Goal: Task Accomplishment & Management: Use online tool/utility

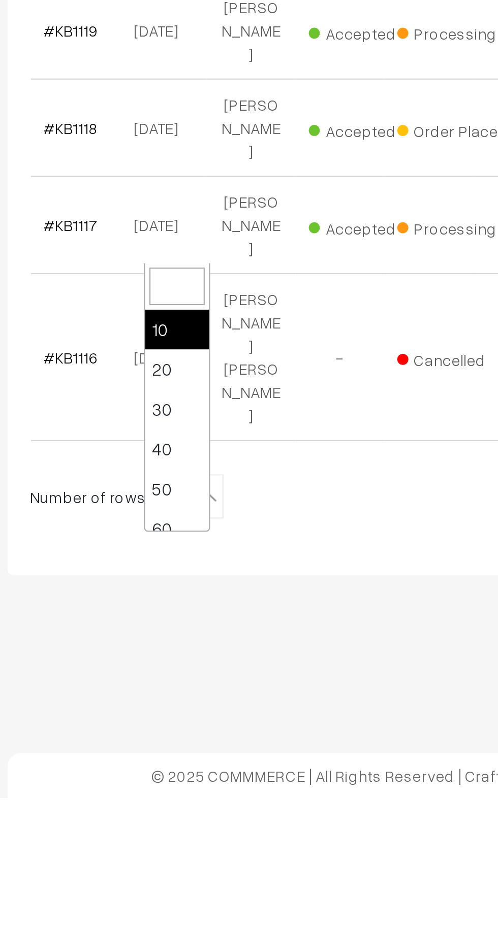
scroll to position [81, 0]
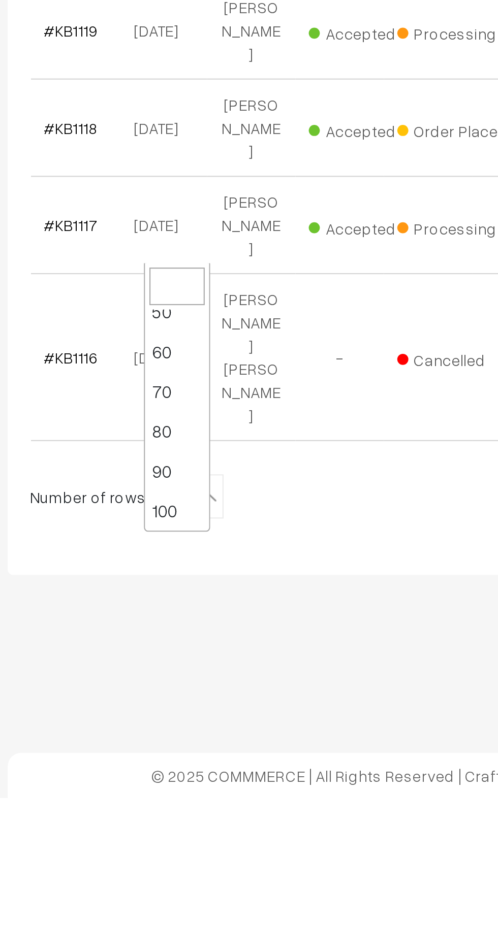
select select "100"
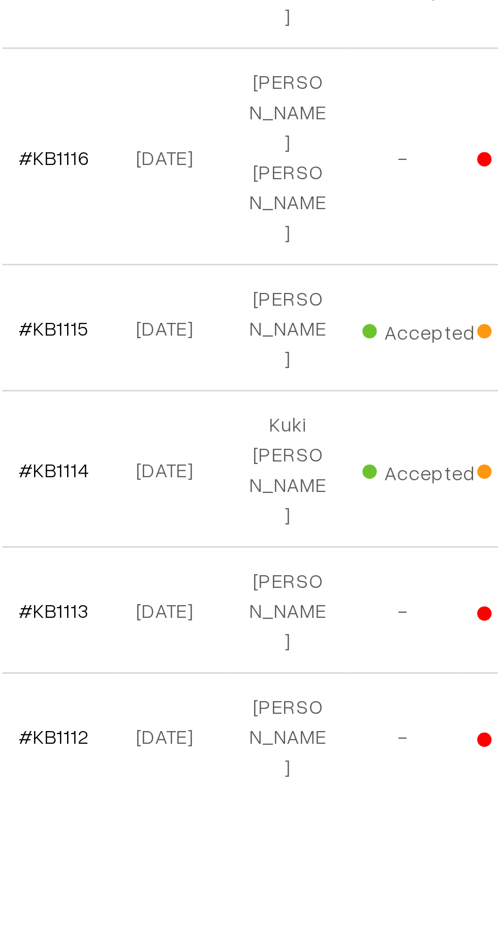
scroll to position [147, 0]
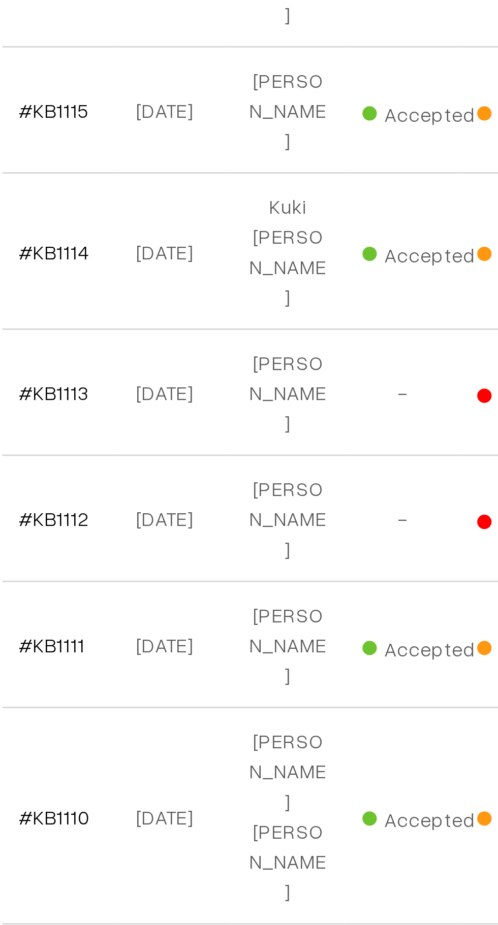
click at [172, 882] on link "#KB1110" at bounding box center [171, 886] width 25 height 9
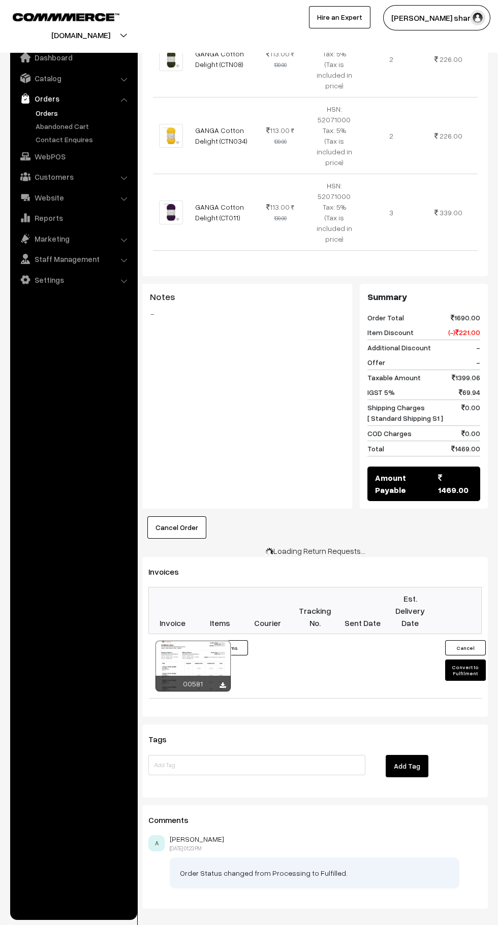
scroll to position [531, 0]
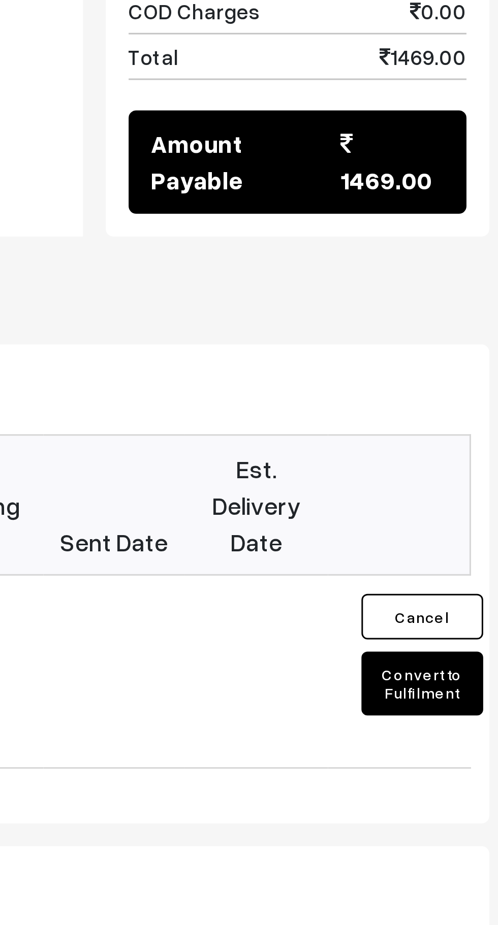
click at [468, 648] on button "Convert to Fulfilment" at bounding box center [465, 658] width 41 height 21
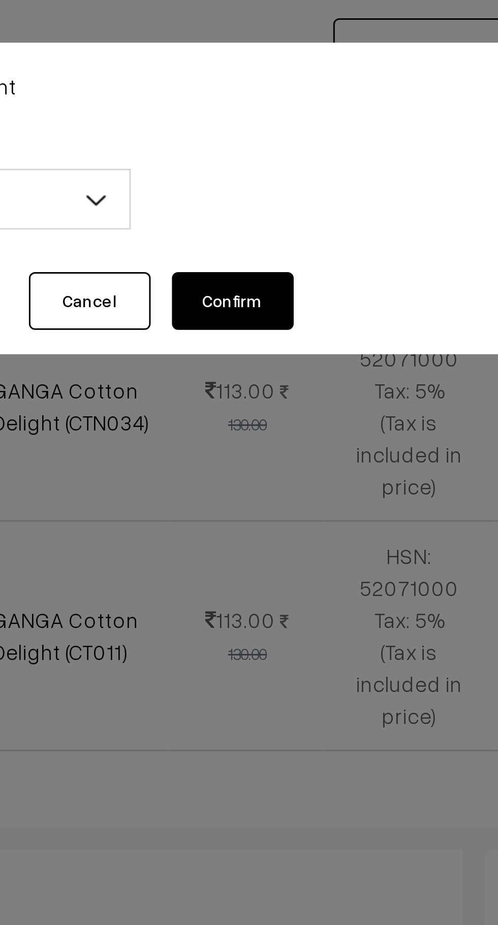
click at [232, 68] on b at bounding box center [229, 66] width 10 height 10
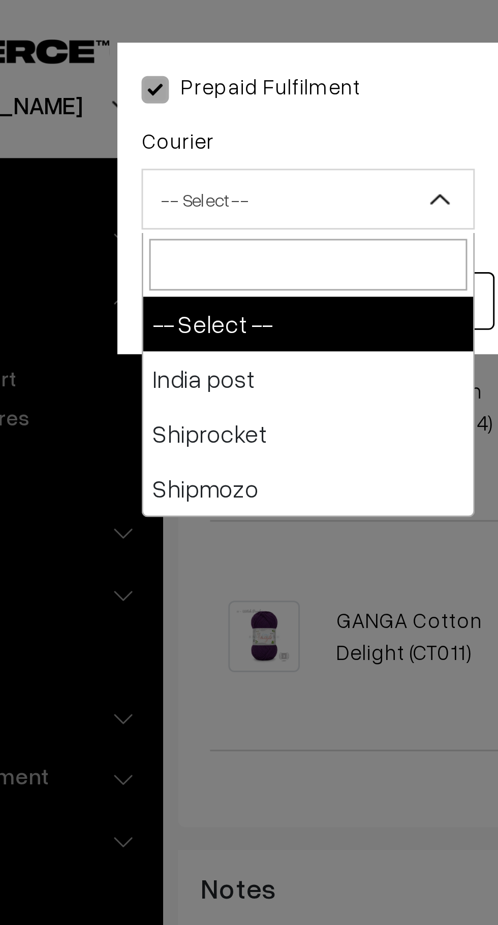
select select "1"
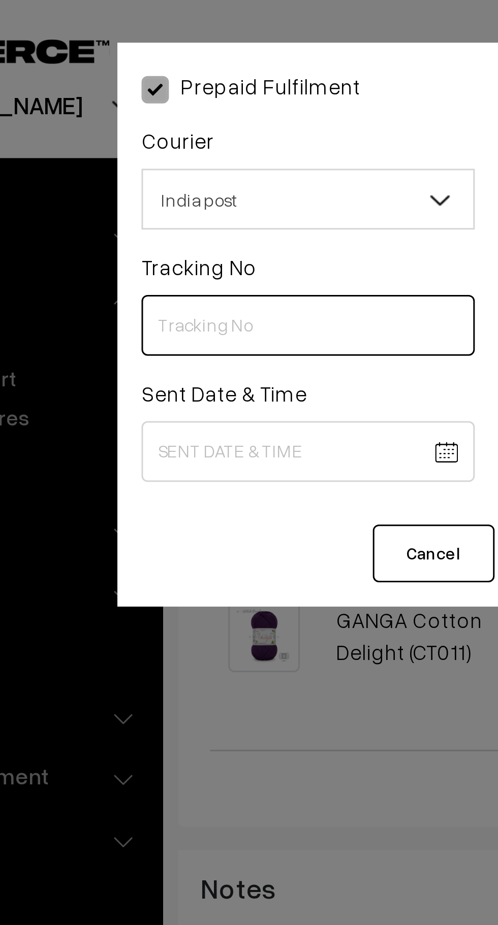
click at [172, 109] on input "text" at bounding box center [185, 109] width 111 height 20
type input "CW207426270IN"
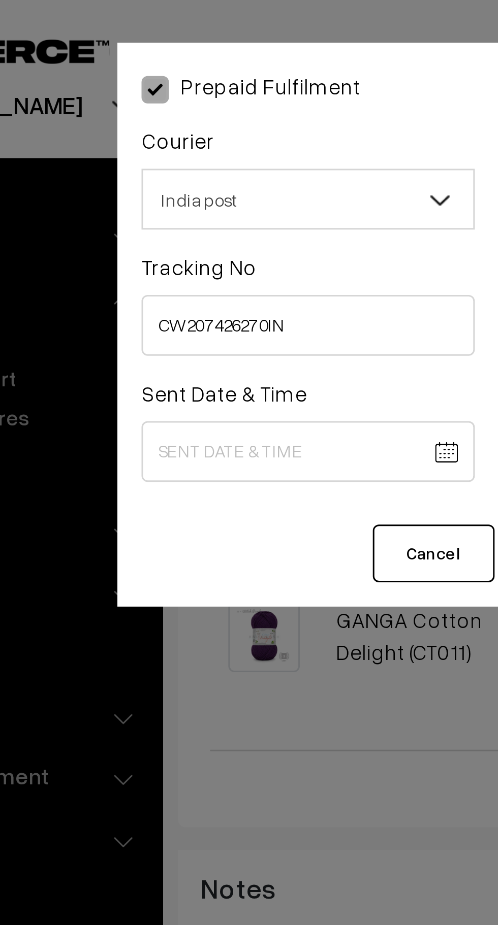
click at [174, 149] on body "Thank you for showing interest. Our team will call you shortly. Close knitbirds…" at bounding box center [249, 216] width 498 height 1494
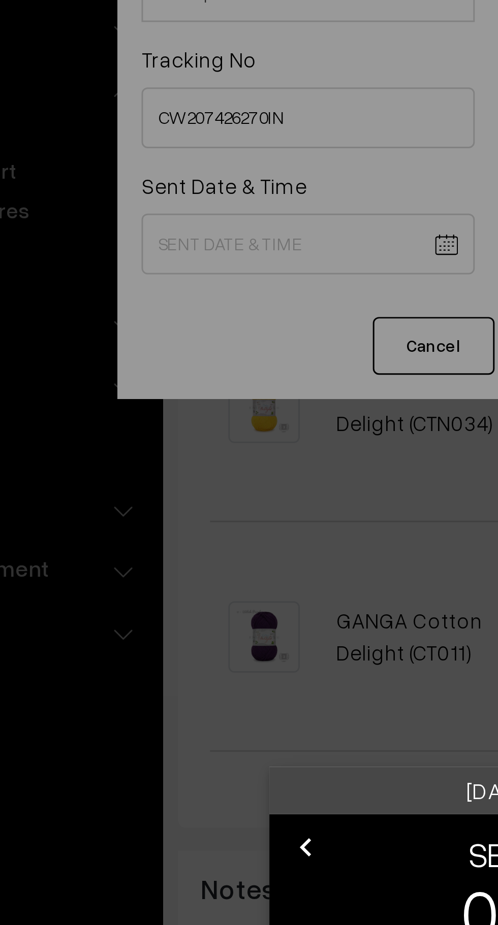
scroll to position [454, 0]
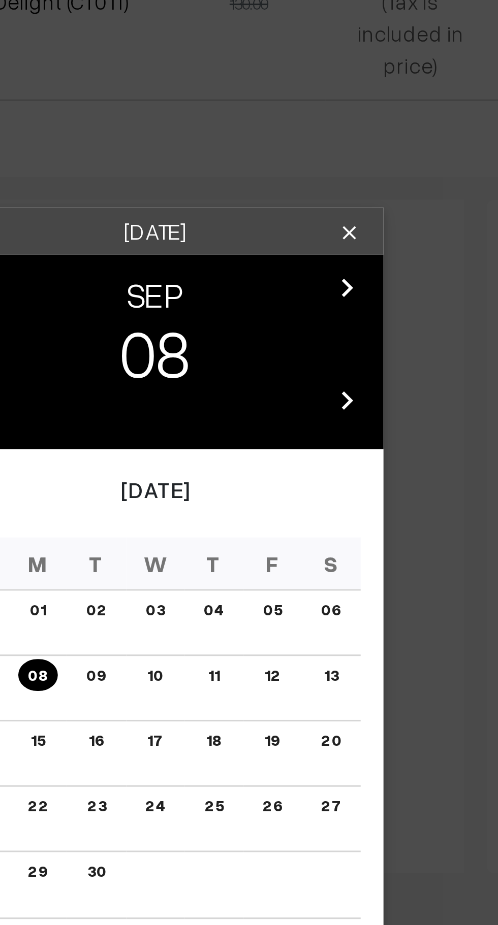
click at [297, 621] on button "OK" at bounding box center [297, 620] width 41 height 22
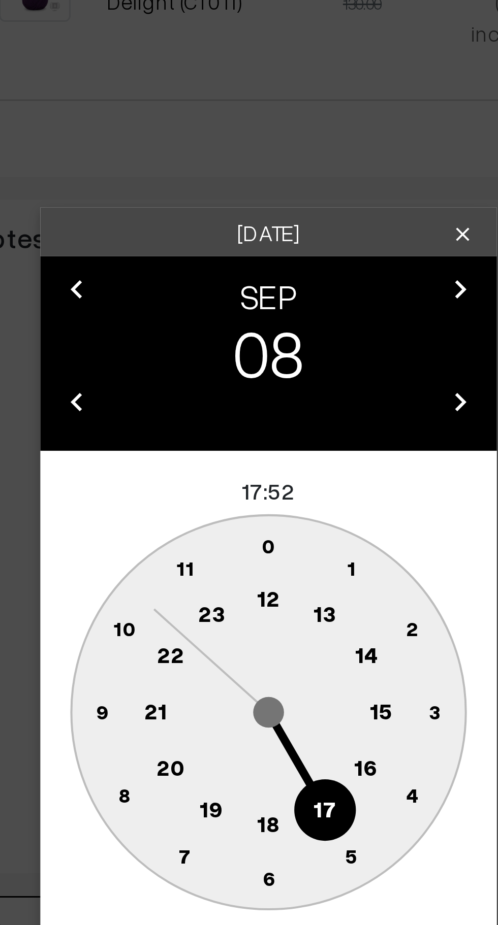
click at [199, 506] on text "10" at bounding box center [201, 504] width 8 height 9
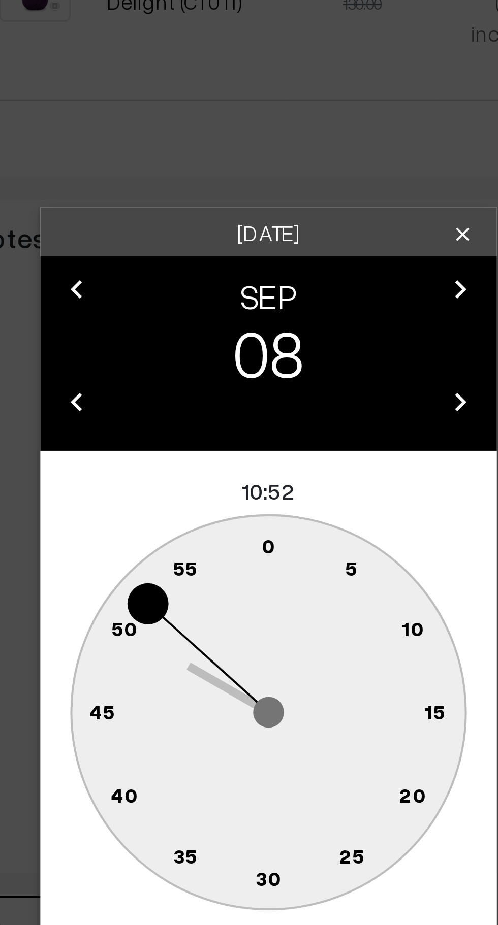
click at [249, 476] on text "0" at bounding box center [249, 476] width 5 height 9
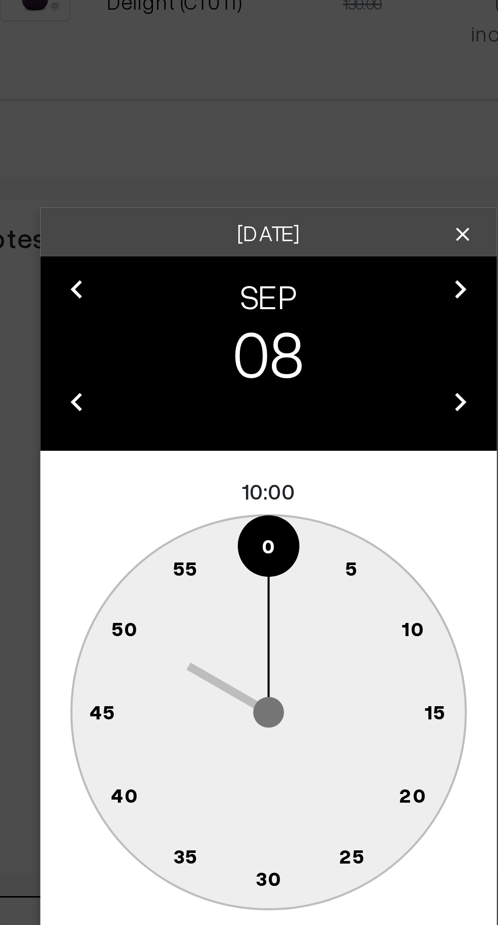
type input "[DATE] 10:00"
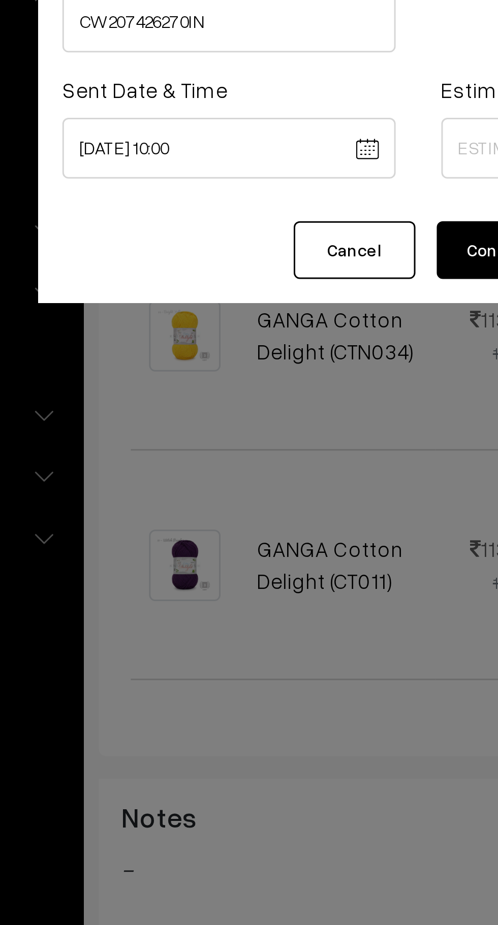
click at [264, 155] on body "Thank you for showing interest. Our team will call you shortly. Close [DOMAIN_N…" at bounding box center [249, 293] width 498 height 1494
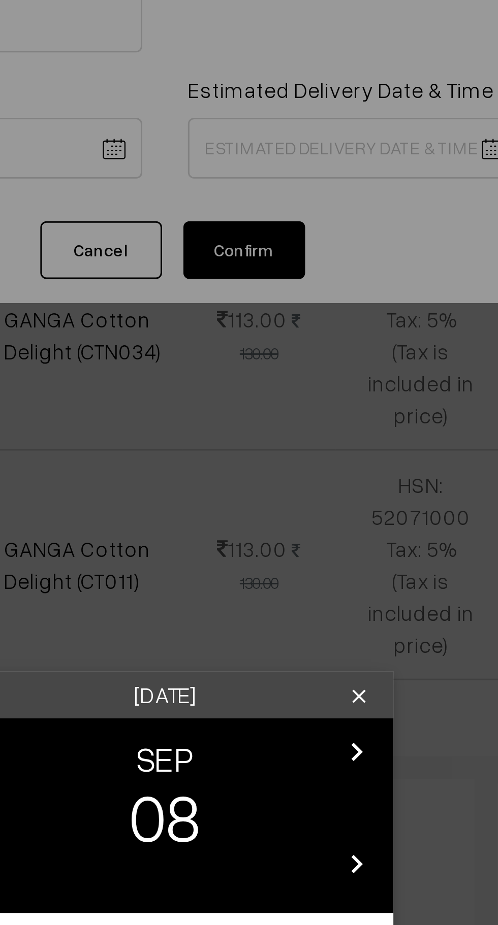
click at [320, 148] on div "Monday clear chevron_left SEP chevron_right 08 chevron_left 2025 chevron_right …" at bounding box center [249, 462] width 498 height 925
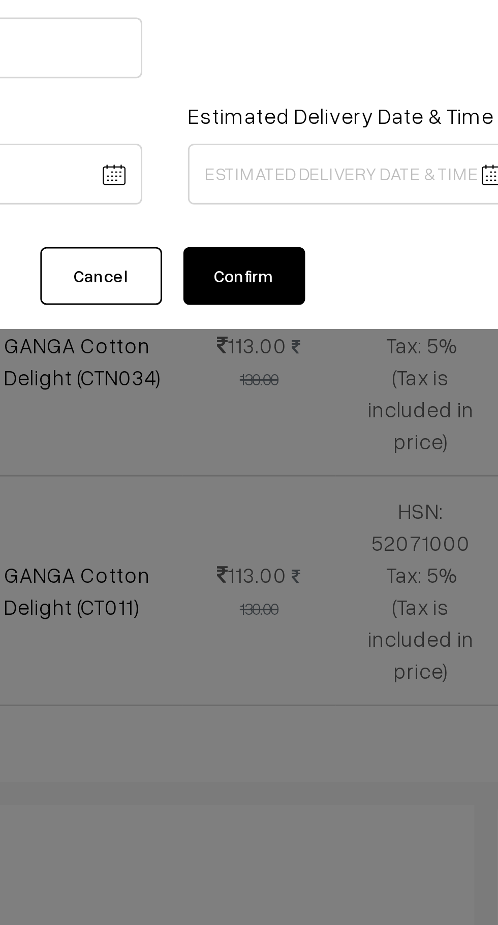
click at [302, 153] on body "Thank you for showing interest. Our team will call you shortly. Close knitbirds…" at bounding box center [249, 293] width 498 height 1494
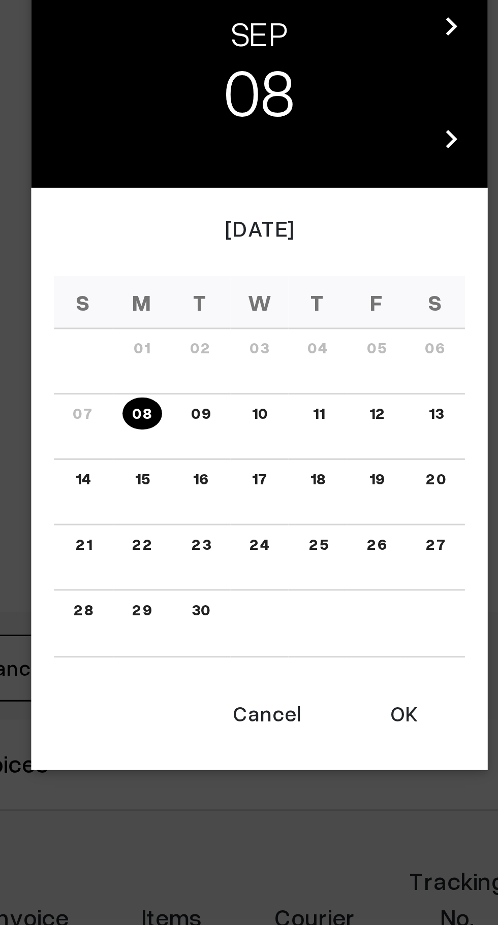
click at [248, 544] on link "17" at bounding box center [248, 542] width 11 height 11
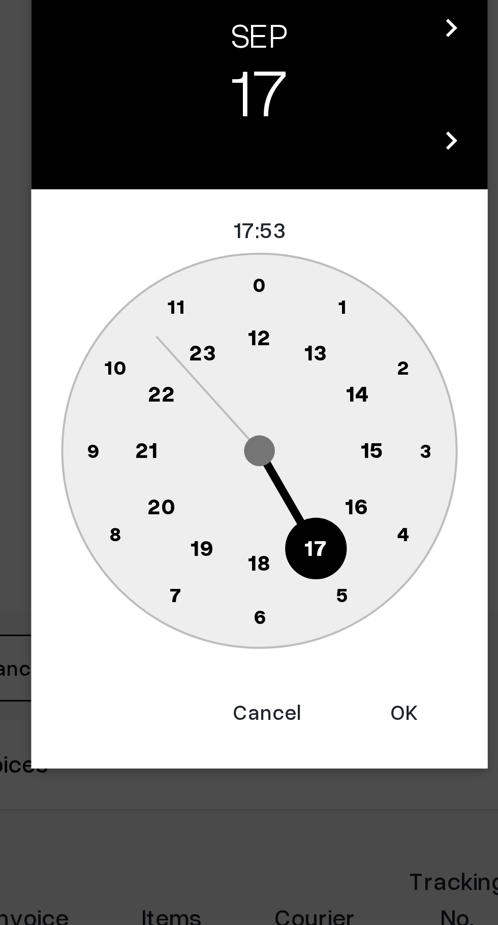
click at [284, 555] on text "16" at bounding box center [281, 550] width 8 height 9
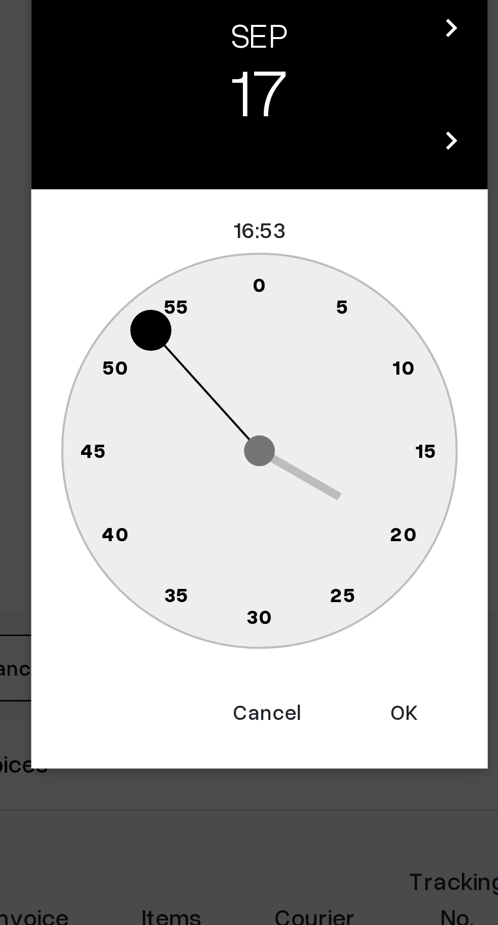
click at [249, 477] on text "0" at bounding box center [249, 476] width 5 height 9
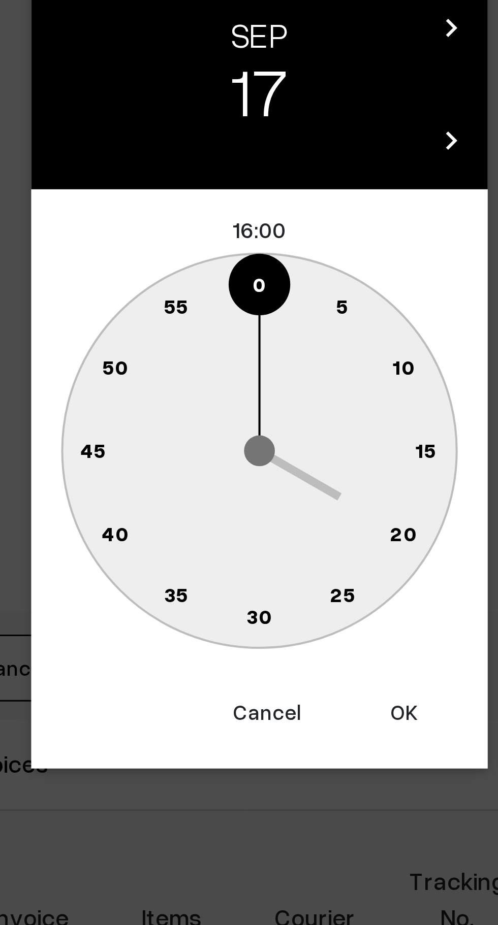
type input "17-09-2025 16:00"
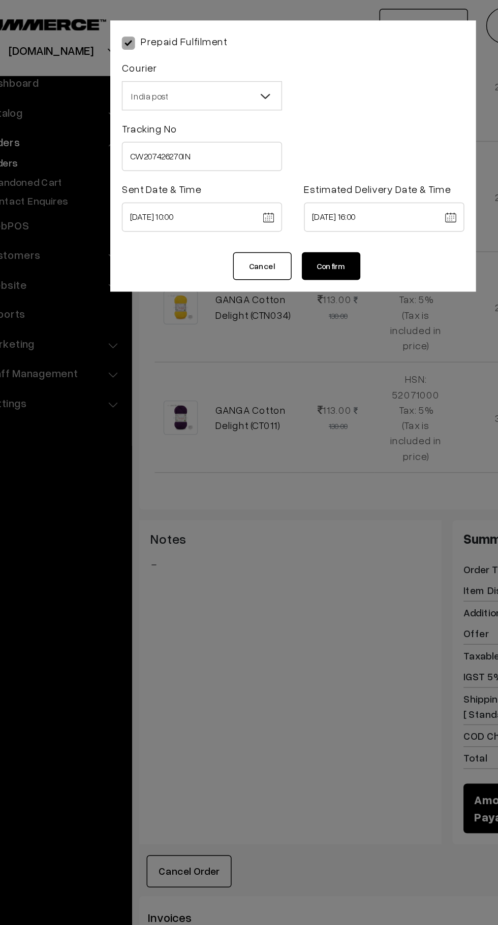
click at [280, 186] on button "Confirm" at bounding box center [275, 184] width 41 height 19
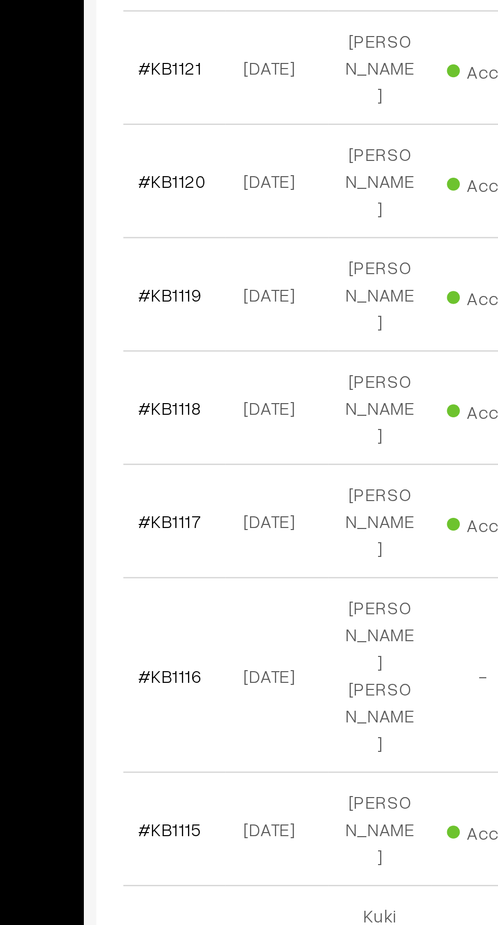
click at [174, 813] on link "#KB1115" at bounding box center [171, 817] width 25 height 9
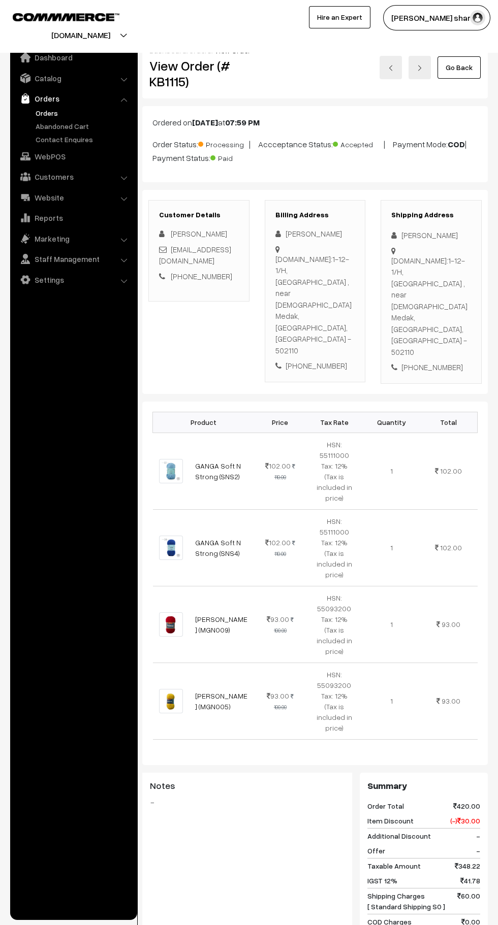
click at [465, 65] on link "Go Back" at bounding box center [458, 67] width 43 height 22
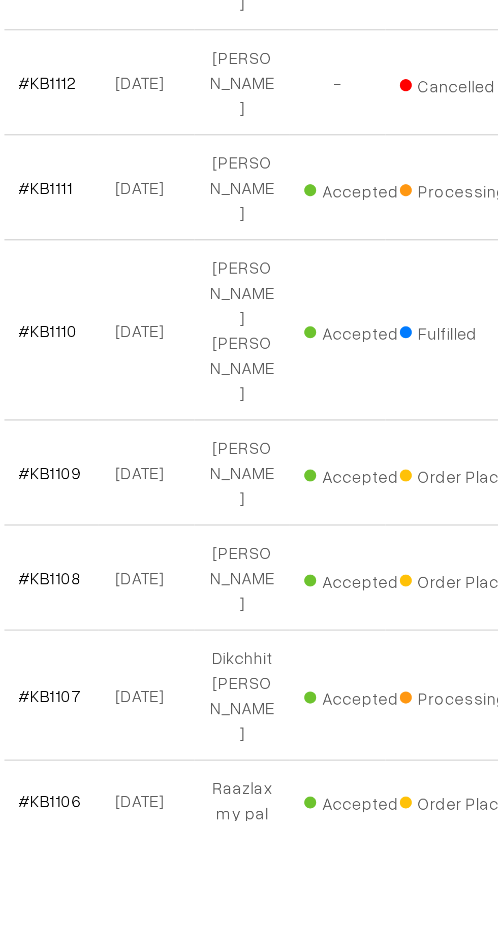
scroll to position [357, 0]
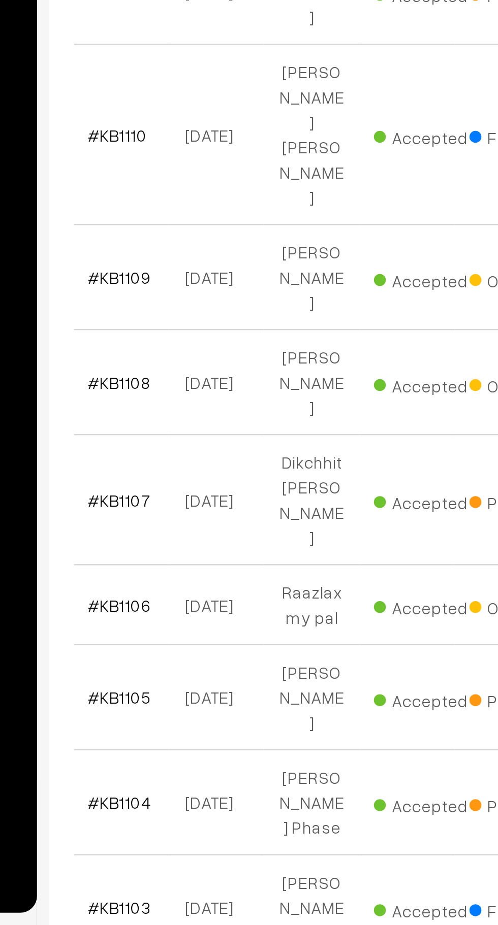
scroll to position [478, 0]
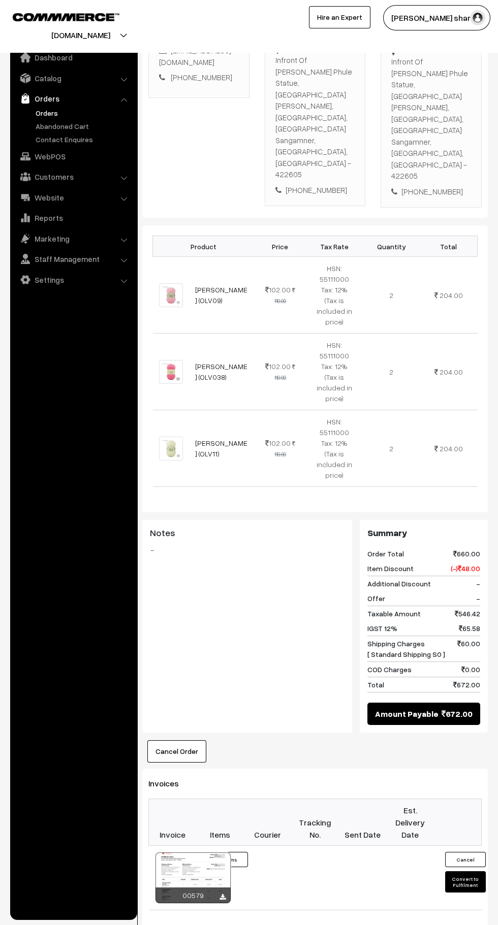
scroll to position [380, 0]
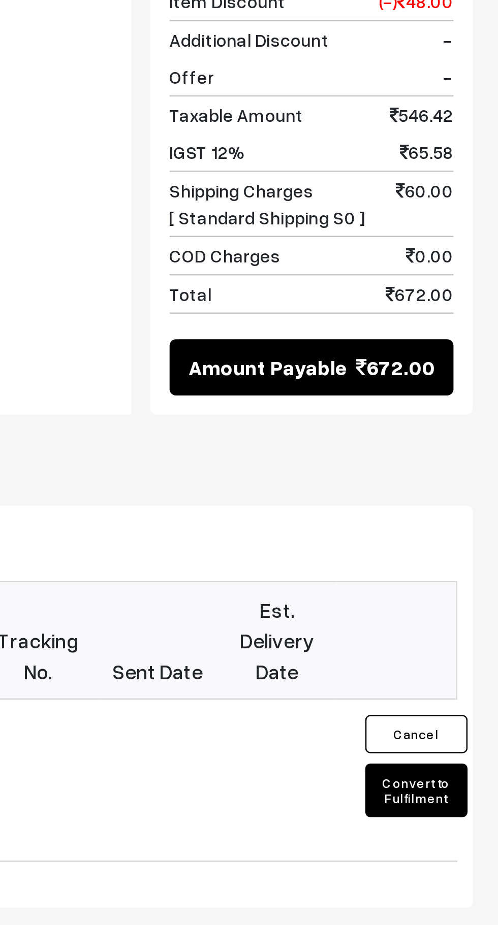
click at [474, 702] on button "Convert to Fulfilment" at bounding box center [465, 712] width 41 height 21
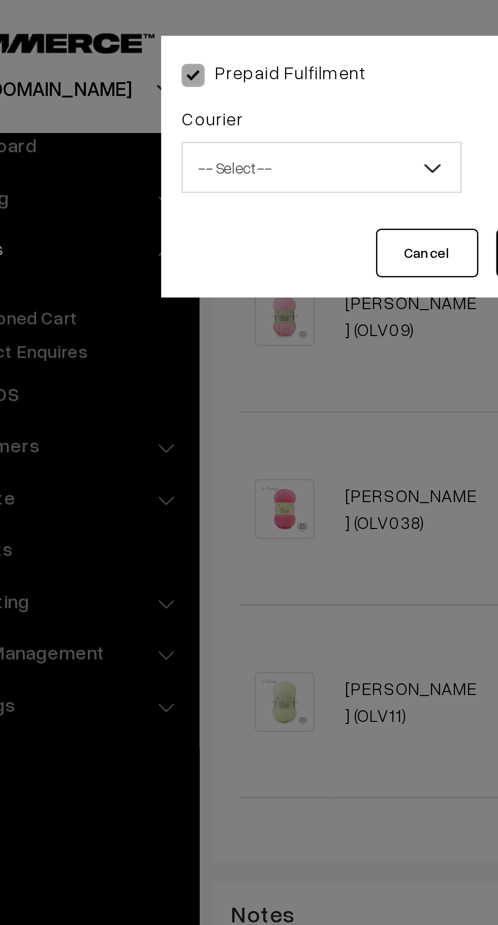
click at [197, 71] on span "-- Select --" at bounding box center [186, 67] width 110 height 18
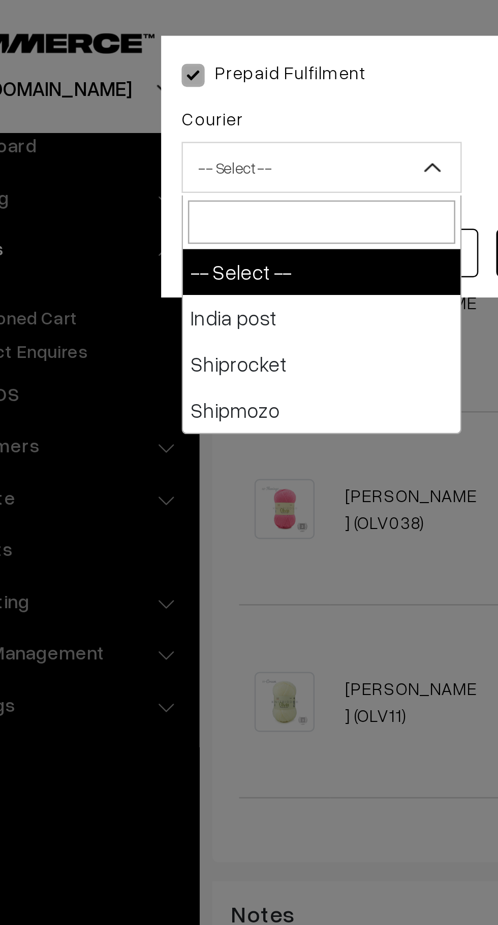
click at [222, 191] on div "Prepaid Fulfilment Courier -- Select -- India post Shiprocket Shipmozo -- Selec…" at bounding box center [249, 462] width 498 height 925
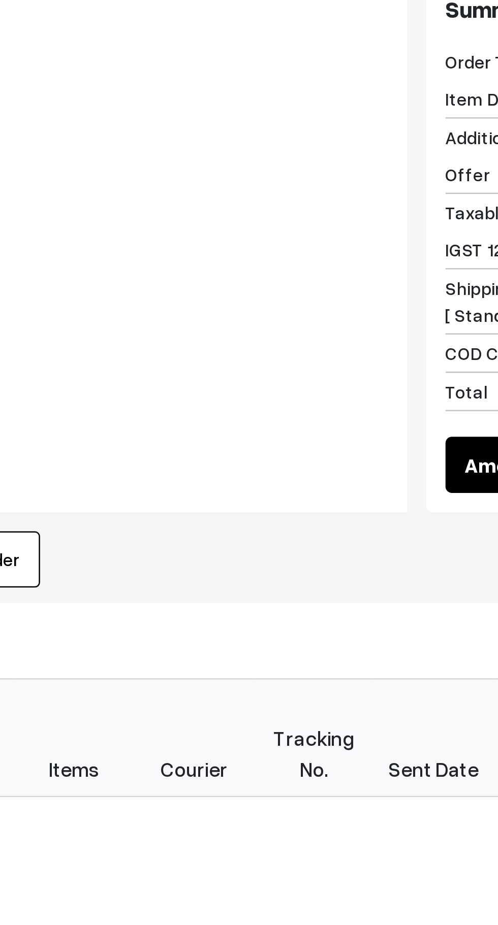
scroll to position [166, 0]
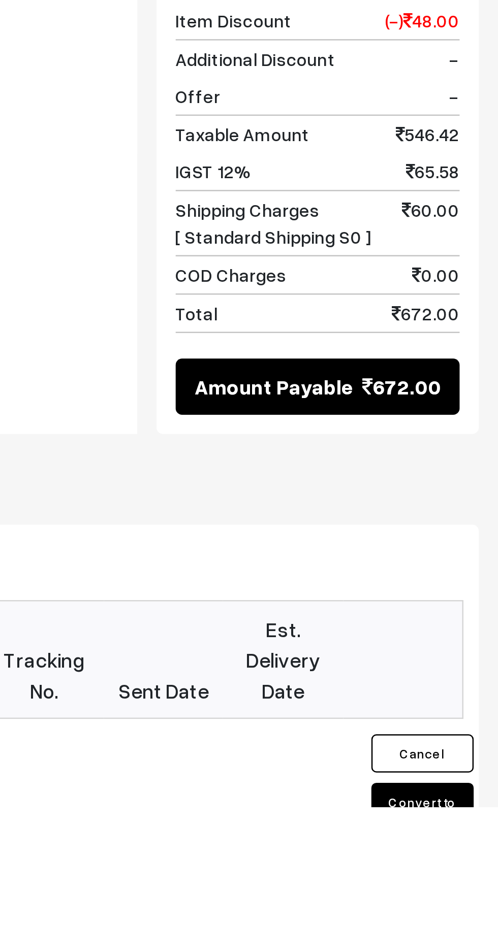
click at [470, 916] on button "Convert to Fulfilment" at bounding box center [465, 926] width 41 height 21
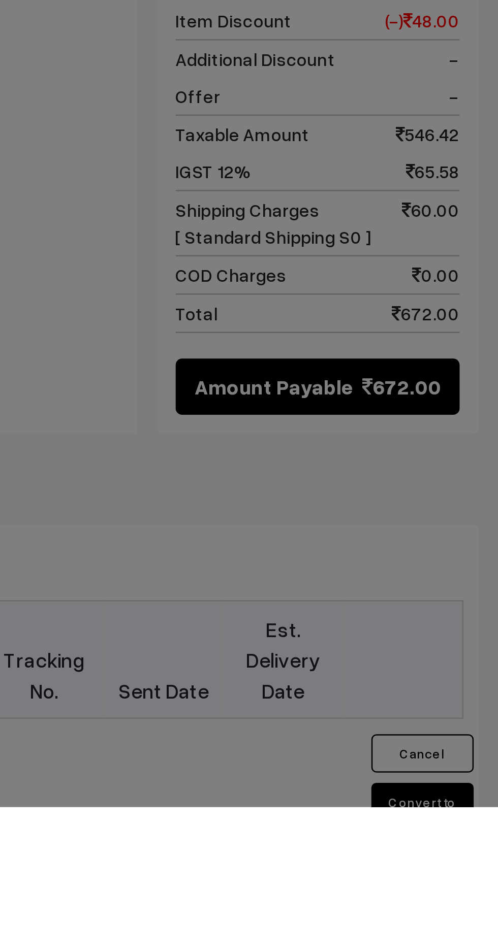
scroll to position [213, 0]
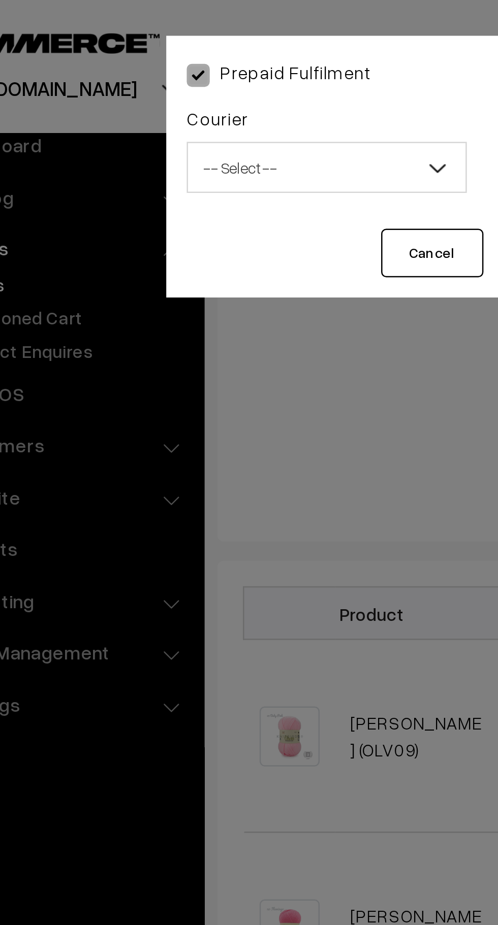
click at [183, 74] on span "-- Select --" at bounding box center [186, 67] width 110 height 18
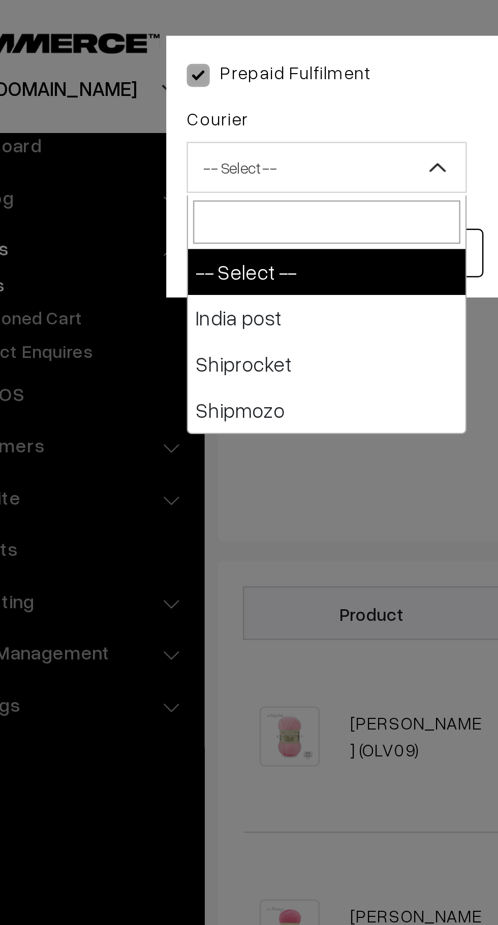
select select "1"
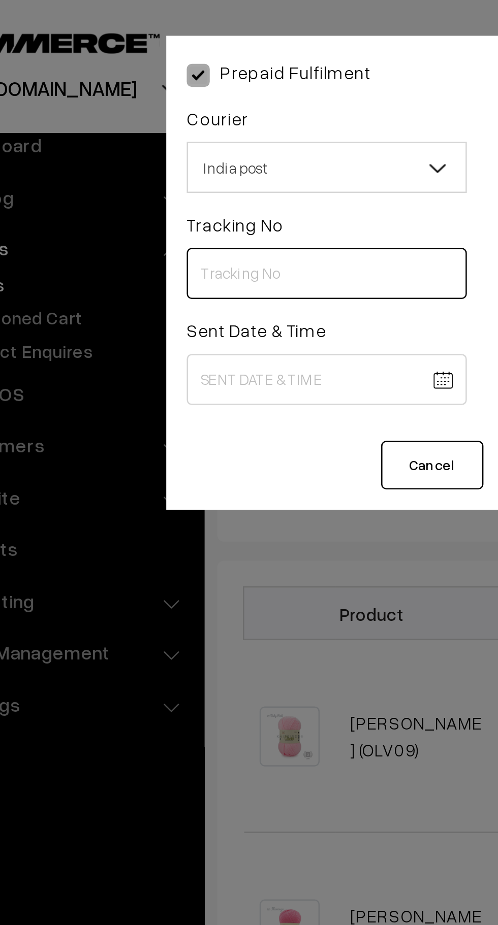
click at [165, 107] on input "text" at bounding box center [185, 109] width 111 height 20
type input "CW207426178IN"
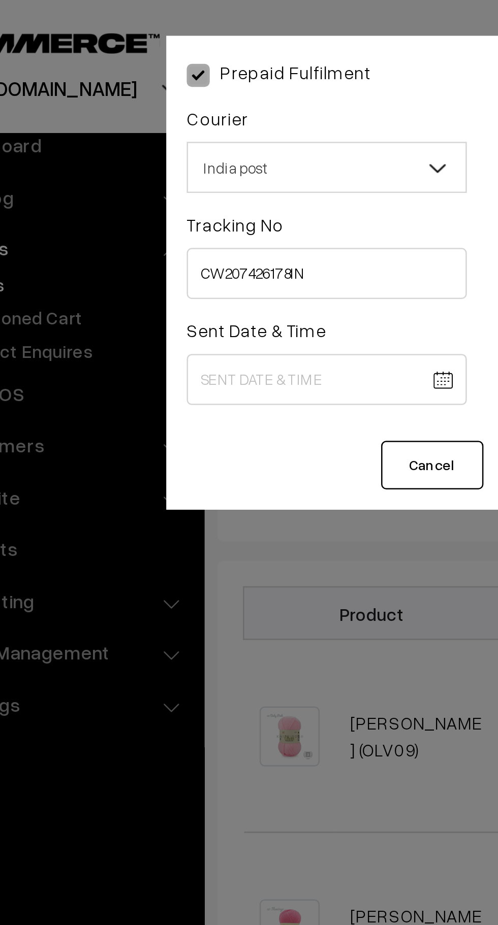
click at [180, 153] on body "Thank you for showing interest. Our team will call you shortly. Close knitbirds…" at bounding box center [249, 485] width 498 height 1397
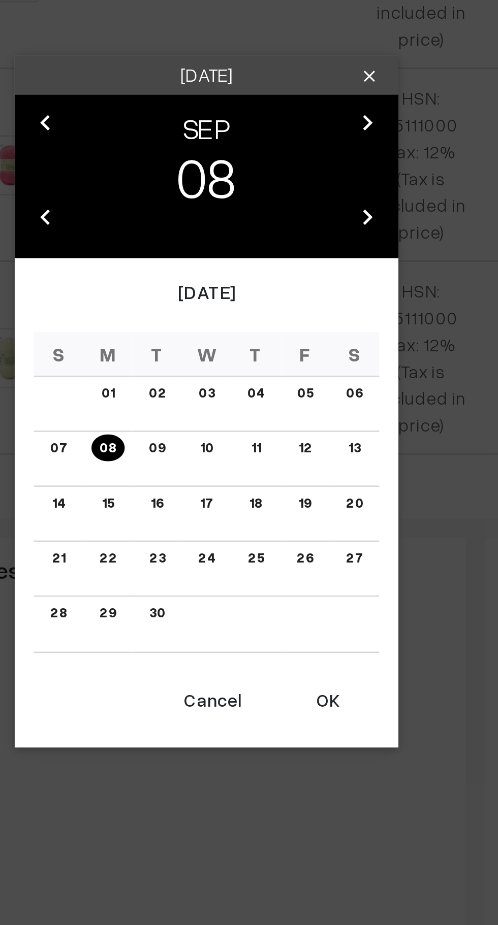
click at [297, 591] on button "OK" at bounding box center [297, 582] width 41 height 22
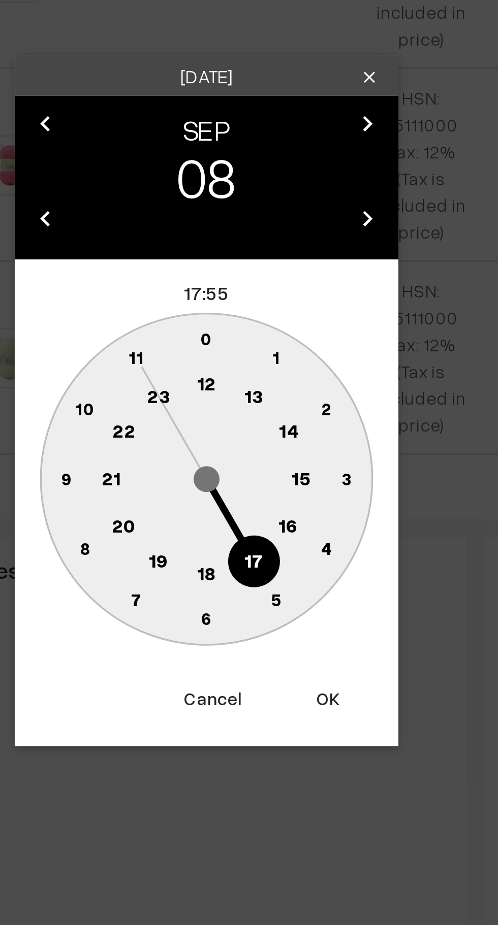
click at [197, 469] on text "10" at bounding box center [201, 466] width 8 height 9
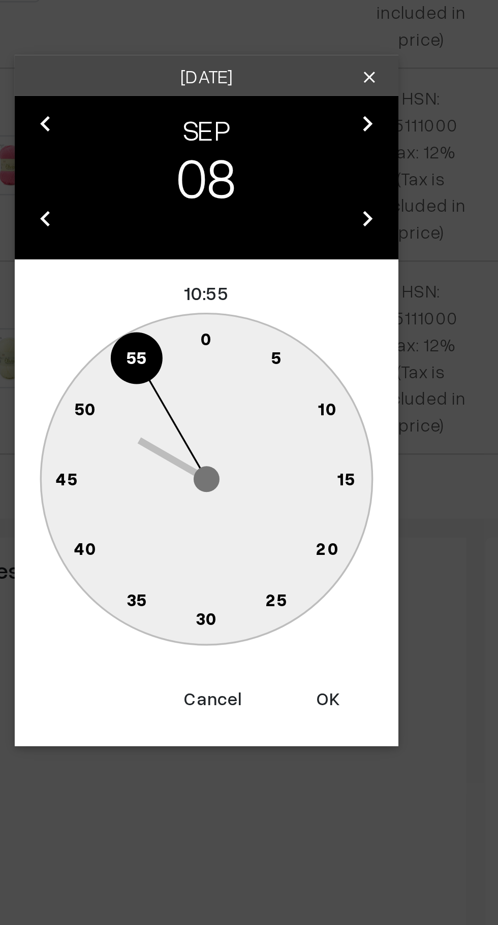
click at [249, 439] on text "0" at bounding box center [249, 438] width 5 height 9
type input "[DATE] 10:00"
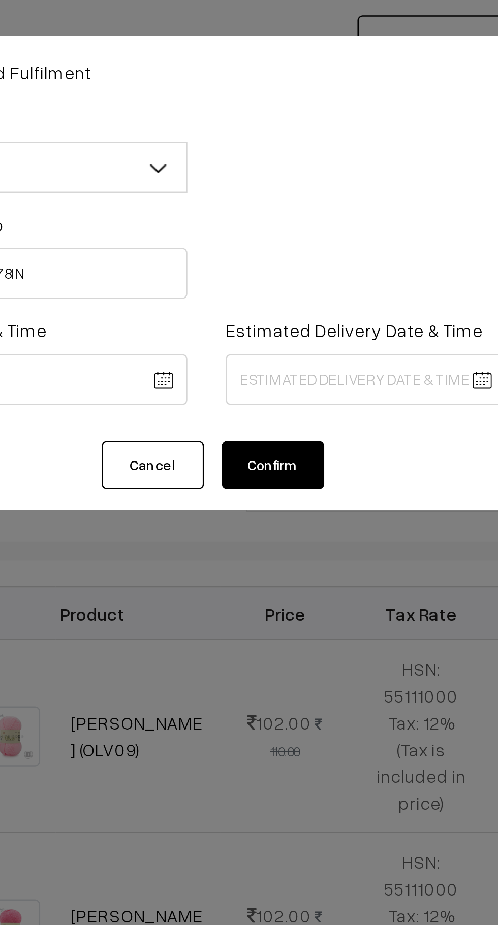
click at [287, 153] on body "Thank you for showing interest. Our team will call you shortly. Close [DOMAIN_N…" at bounding box center [249, 485] width 498 height 1397
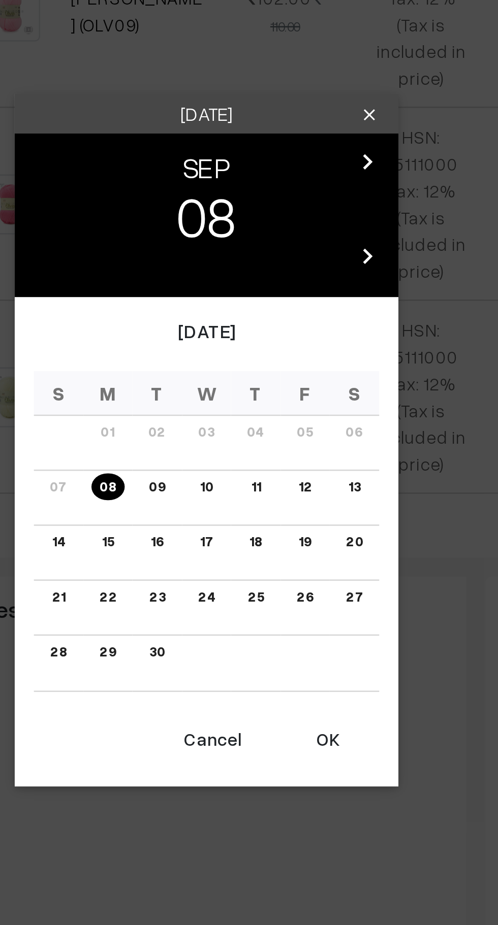
click at [209, 503] on link "15" at bounding box center [209, 503] width 11 height 11
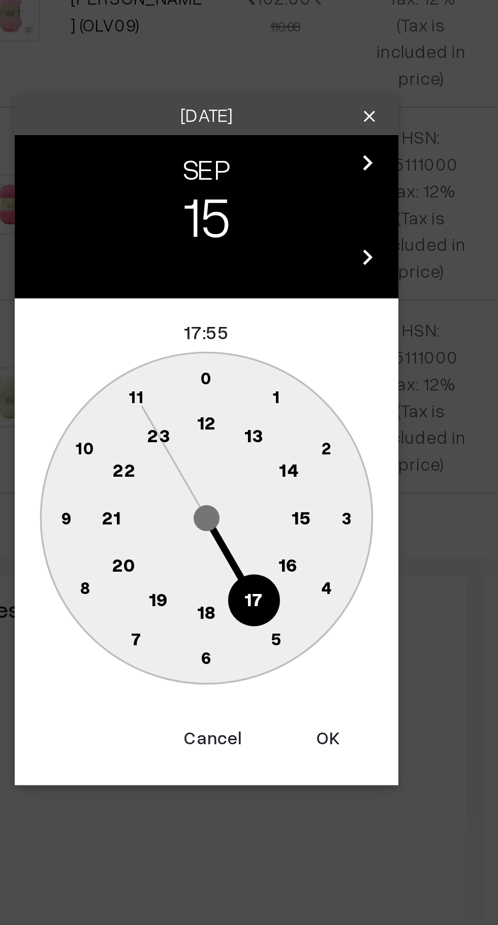
click at [287, 517] on circle at bounding box center [281, 513] width 21 height 21
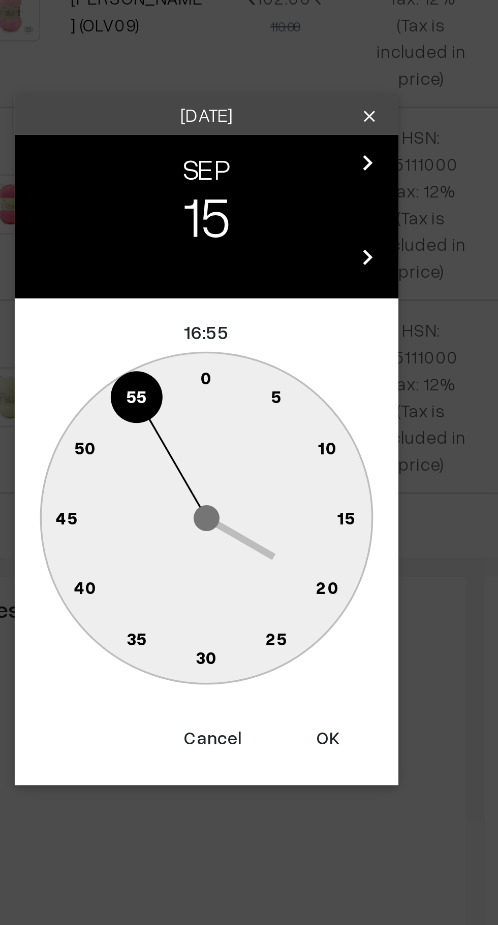
click at [249, 436] on text "0" at bounding box center [249, 438] width 5 height 9
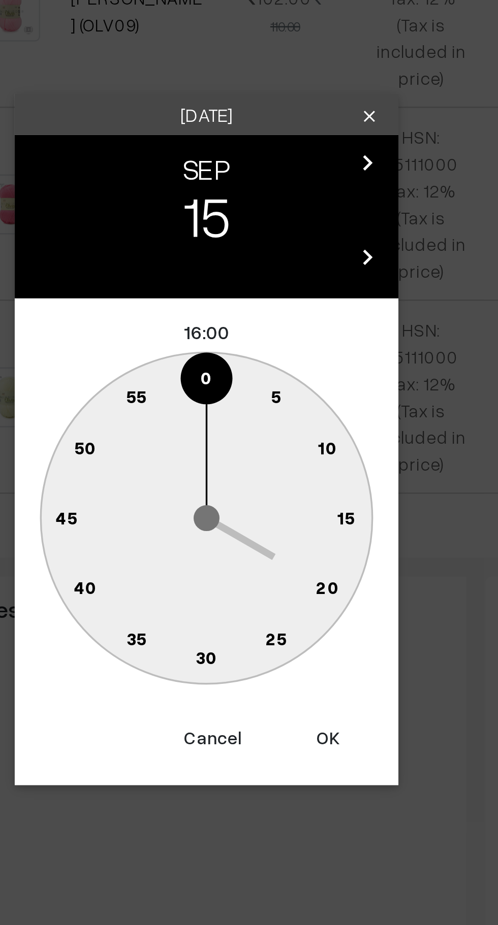
type input "[DATE] 16:00"
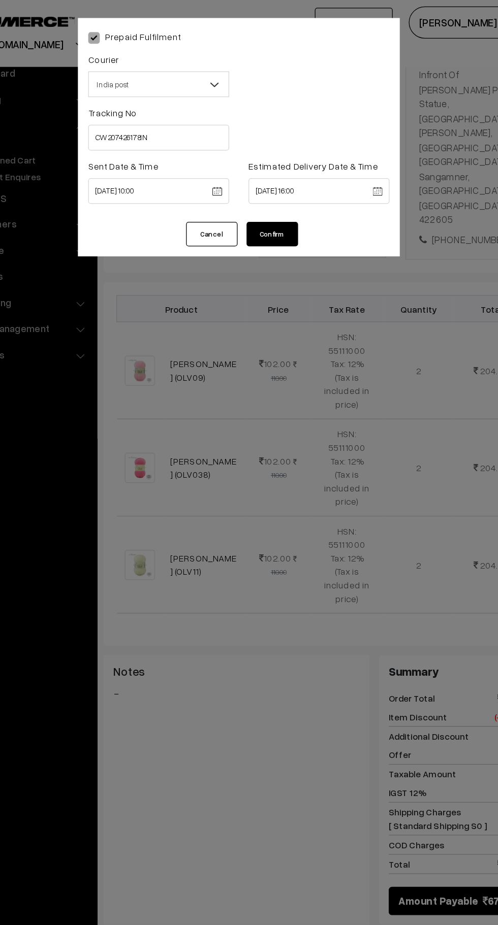
click at [281, 181] on button "Confirm" at bounding box center [275, 184] width 41 height 19
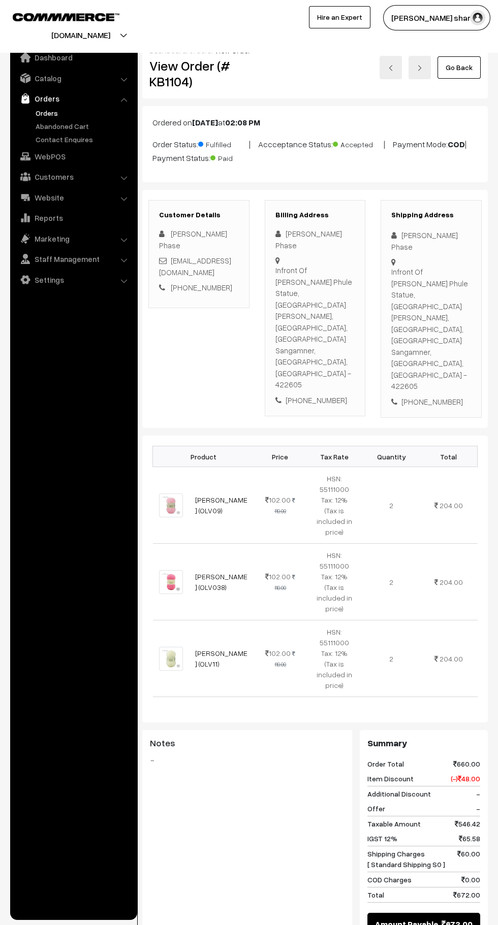
click at [459, 67] on link "Go Back" at bounding box center [458, 67] width 43 height 22
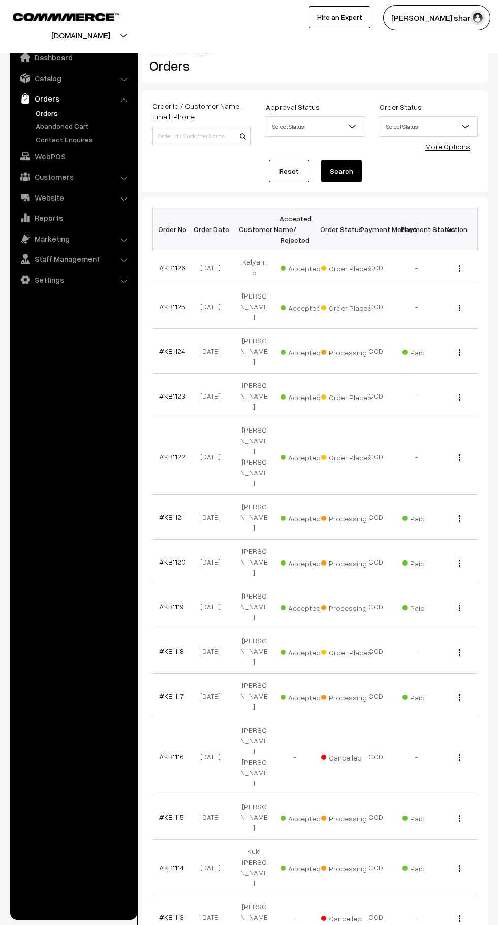
scroll to position [5, 0]
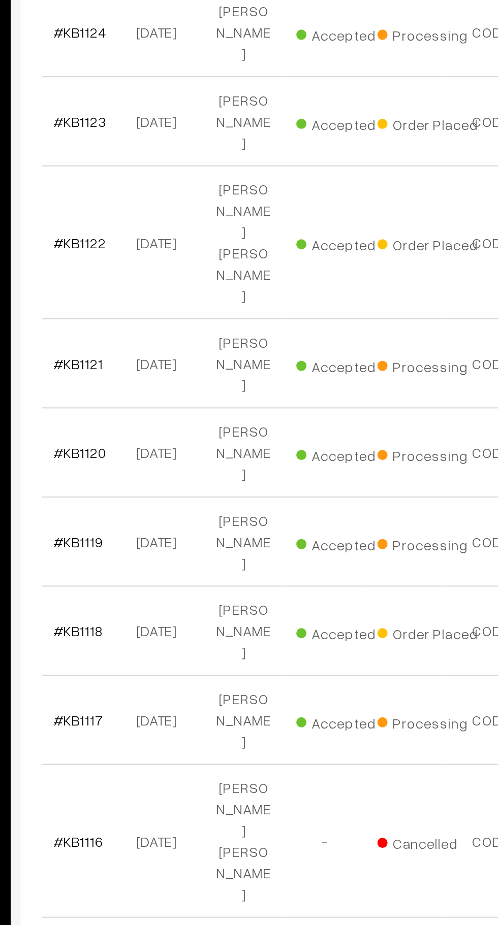
click at [171, 808] on link "#KB1115" at bounding box center [171, 812] width 25 height 9
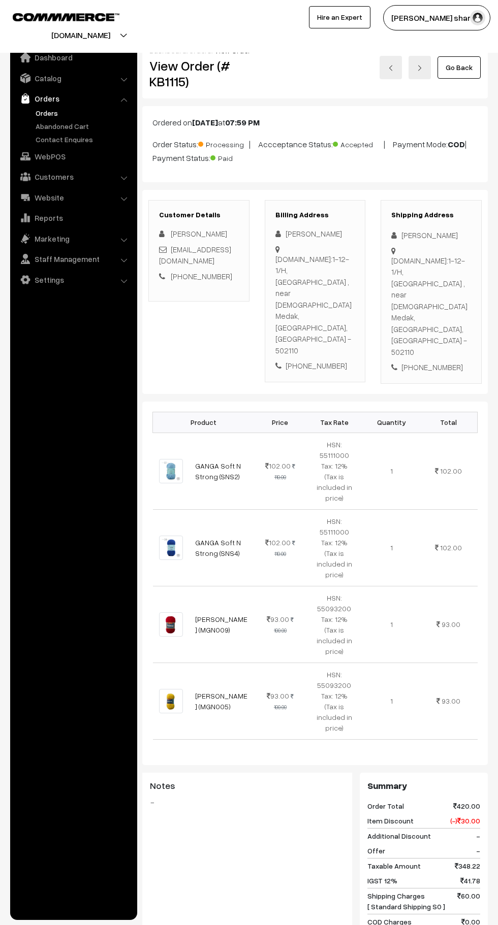
scroll to position [444, 0]
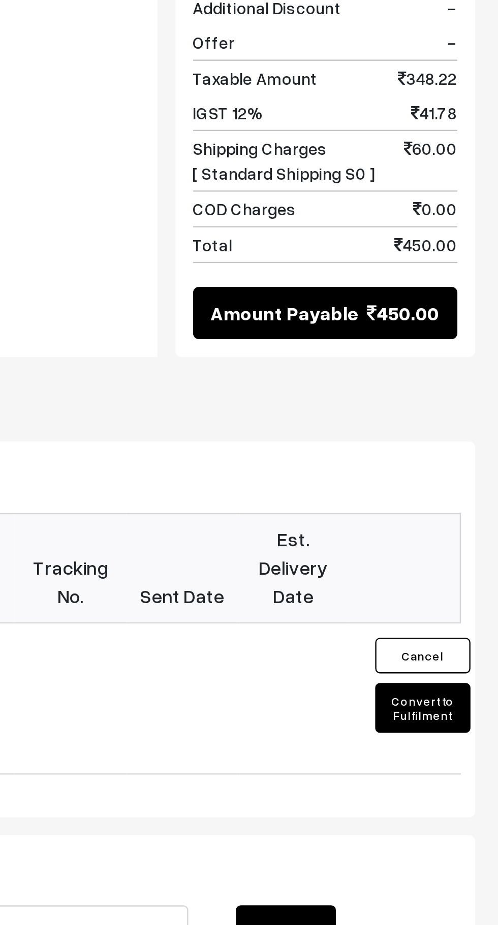
click at [469, 680] on button "Convert to Fulfilment" at bounding box center [465, 690] width 41 height 21
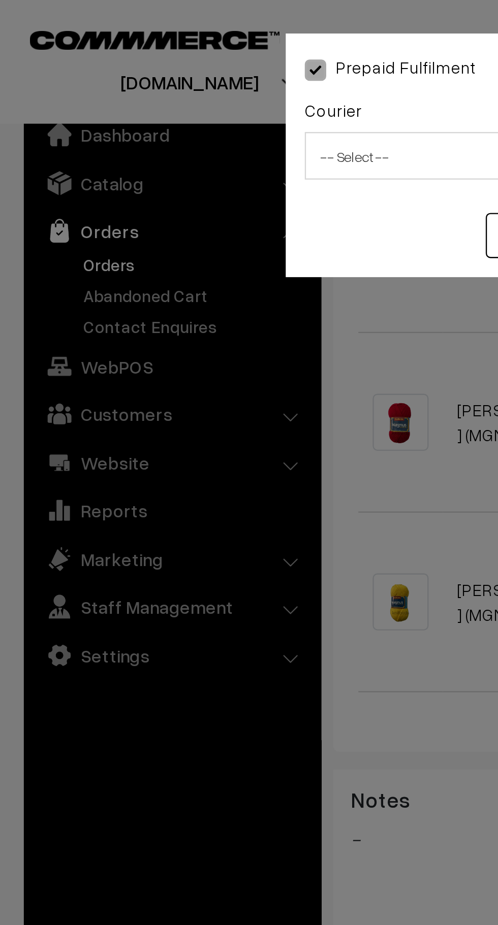
click at [161, 71] on span "-- Select --" at bounding box center [186, 67] width 110 height 18
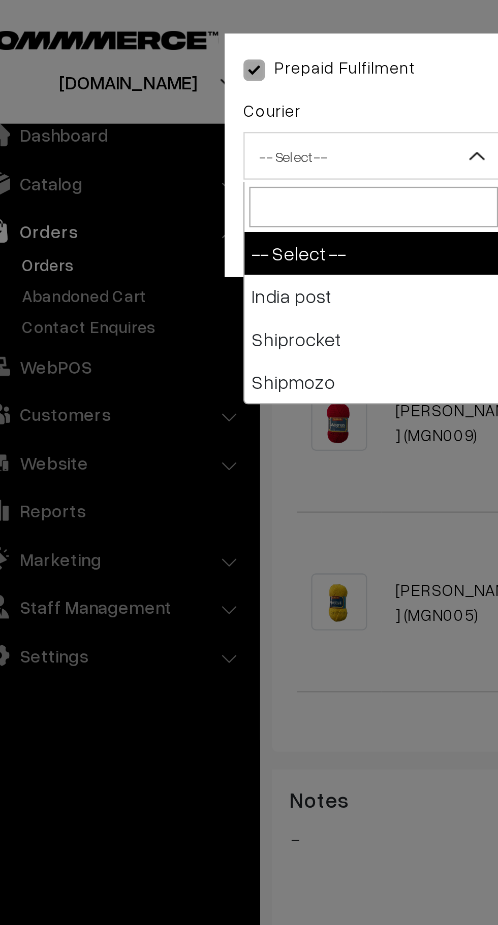
select select "1"
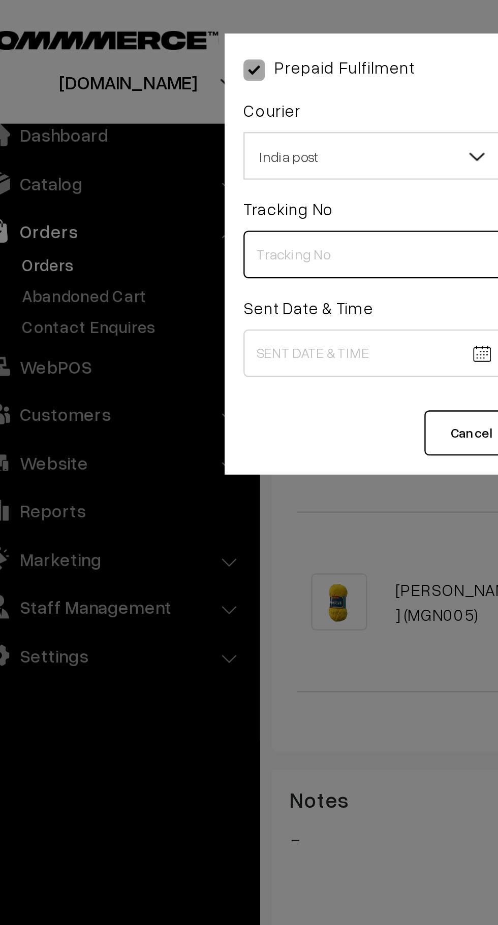
click at [161, 113] on input "text" at bounding box center [185, 109] width 111 height 20
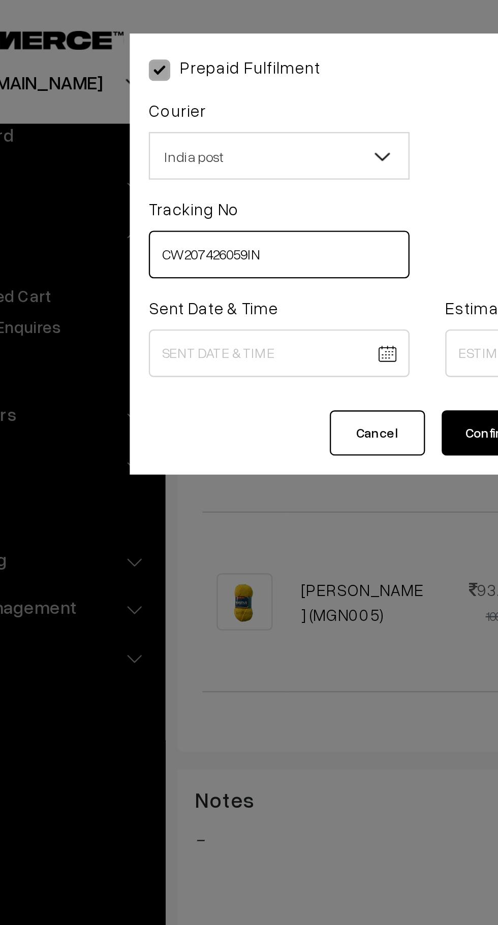
type input "CW207426059IN"
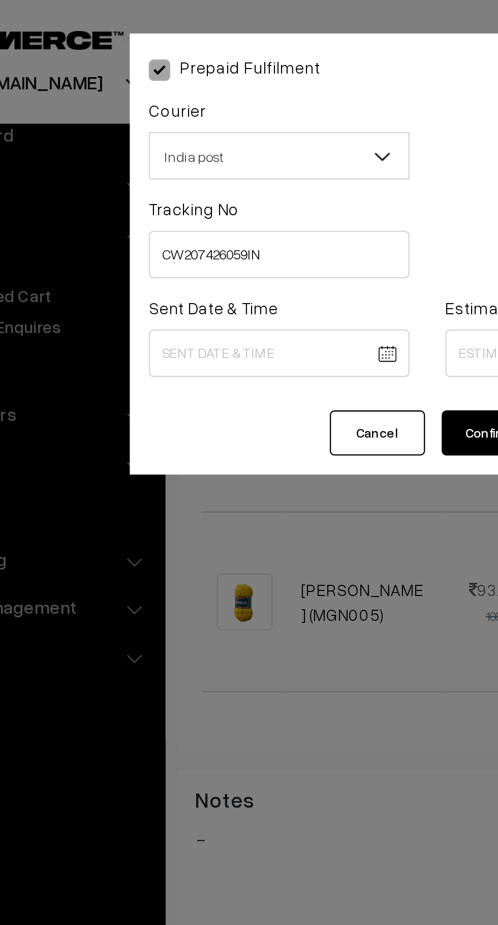
click at [191, 153] on body "Thank you for showing interest. Our team will call you shortly. Close [DOMAIN_N…" at bounding box center [249, 275] width 498 height 1439
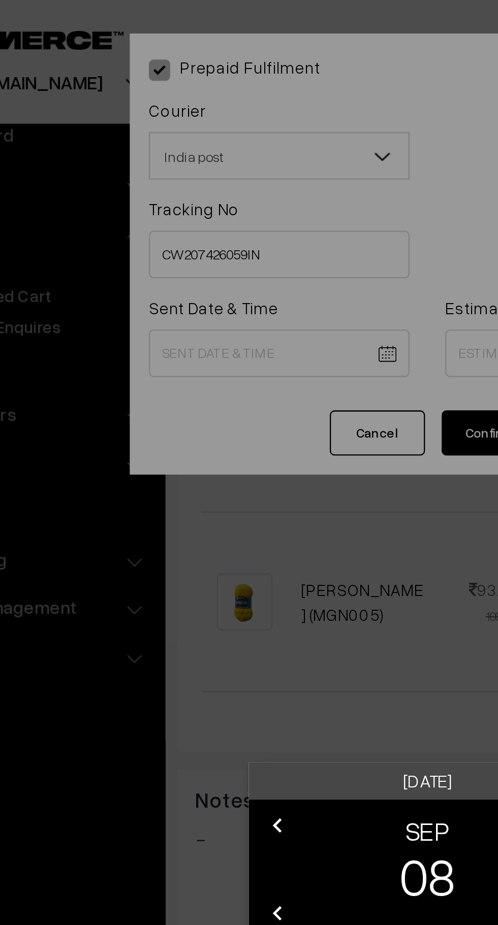
scroll to position [367, 0]
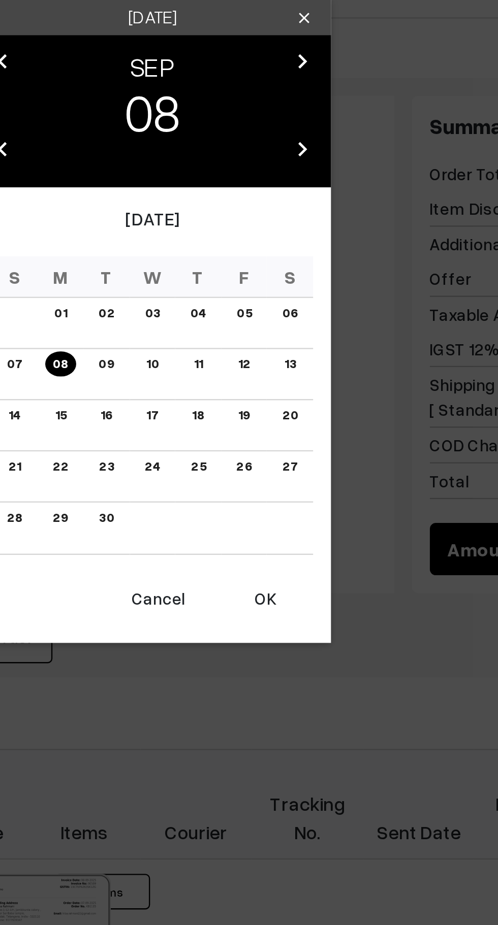
click at [297, 625] on button "OK" at bounding box center [297, 620] width 41 height 22
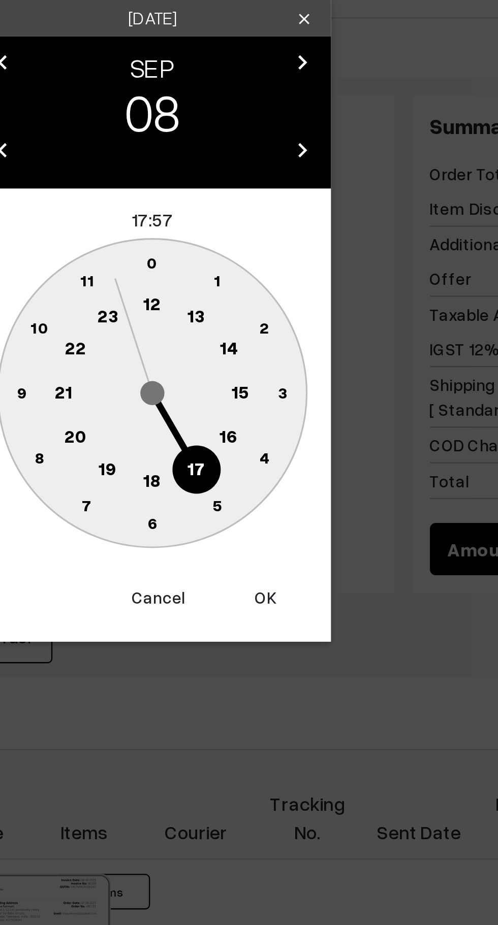
click at [202, 505] on text "10" at bounding box center [201, 504] width 8 height 9
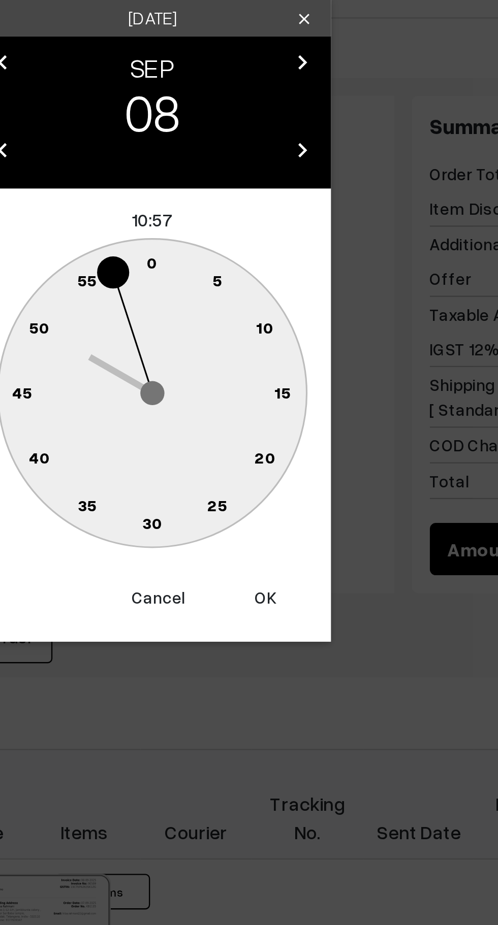
click at [251, 479] on circle at bounding box center [255, 479] width 14 height 14
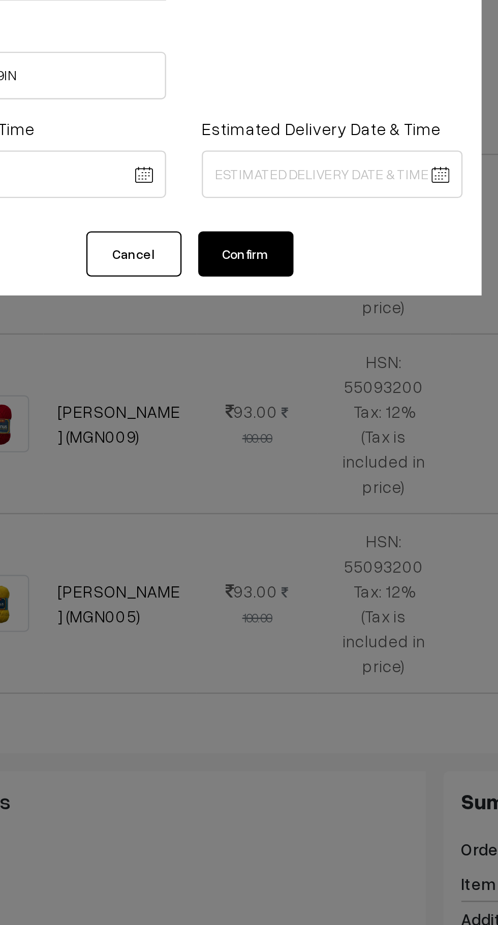
click at [208, 149] on body "Thank you for showing interest. Our team will call you shortly. Close knitbirds…" at bounding box center [249, 352] width 498 height 1439
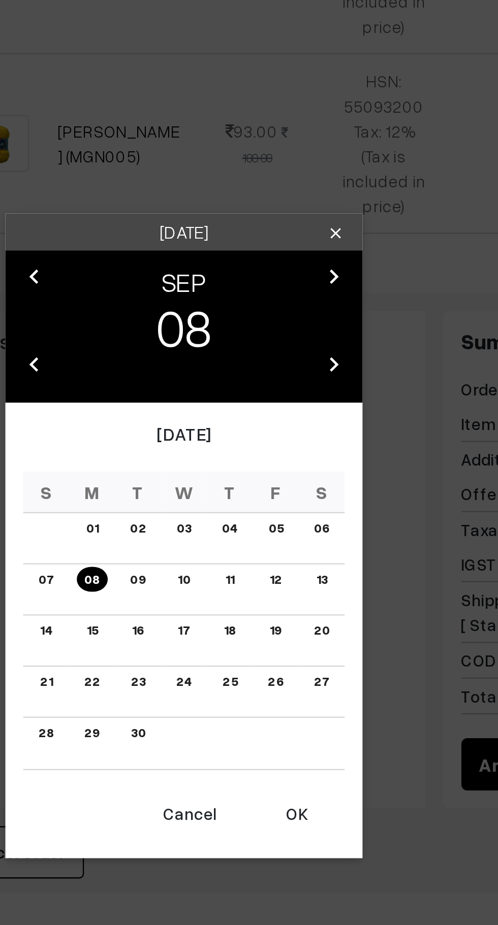
click at [299, 620] on button "OK" at bounding box center [297, 620] width 41 height 22
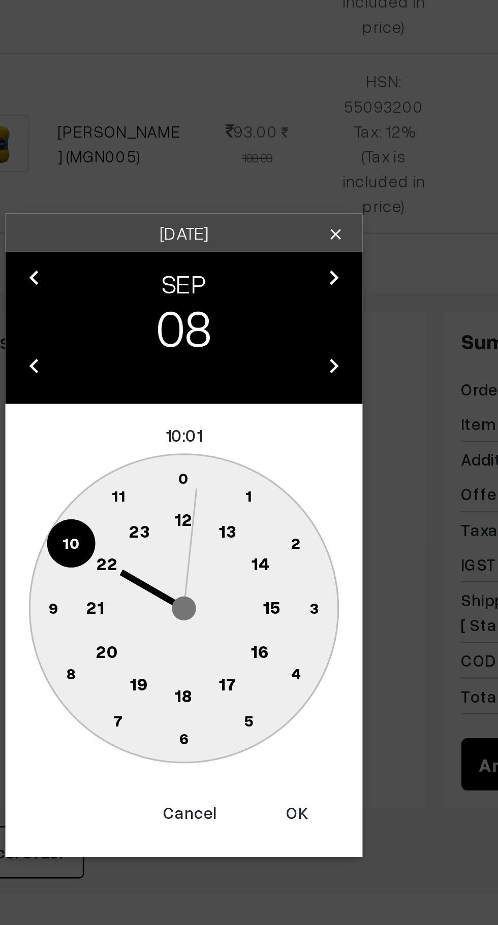
click at [199, 501] on text "10" at bounding box center [201, 504] width 8 height 9
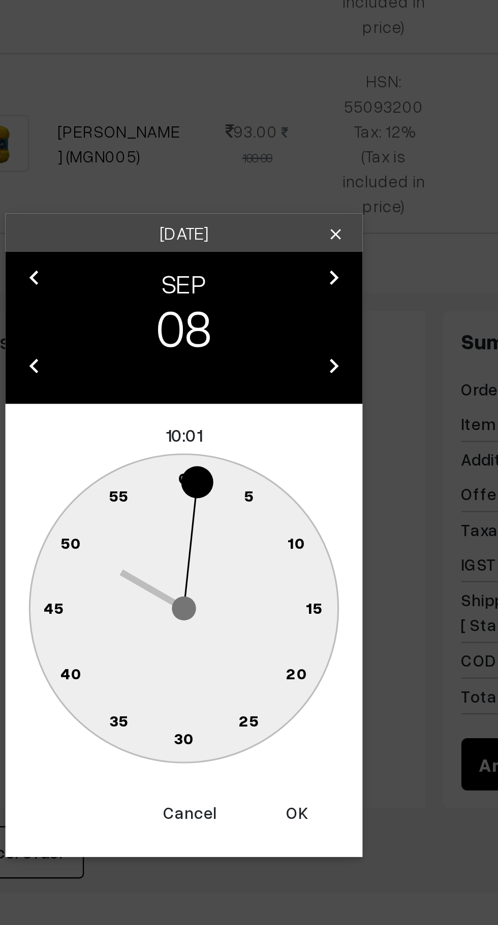
click at [247, 478] on text "0" at bounding box center [249, 476] width 5 height 9
type input "08-09-2025 10:00"
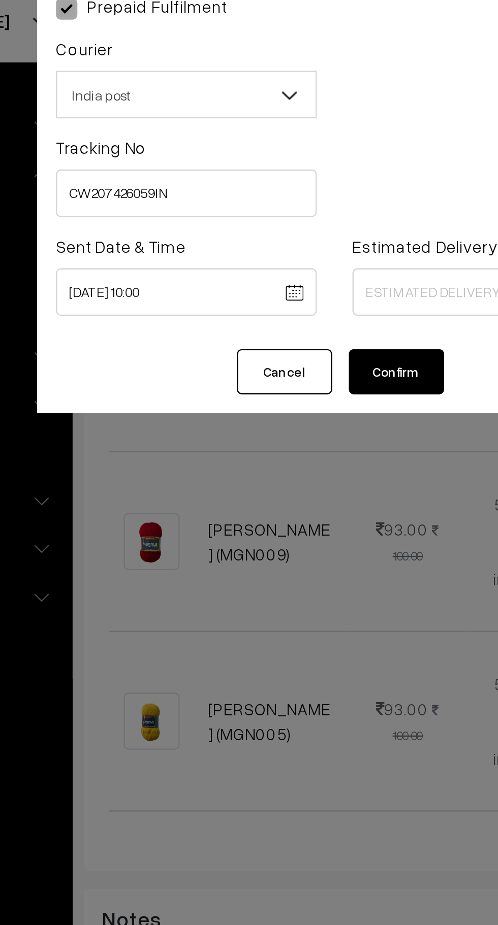
click at [282, 150] on body "Thank you for showing interest. Our team will call you shortly. Close knitbirds…" at bounding box center [249, 352] width 498 height 1439
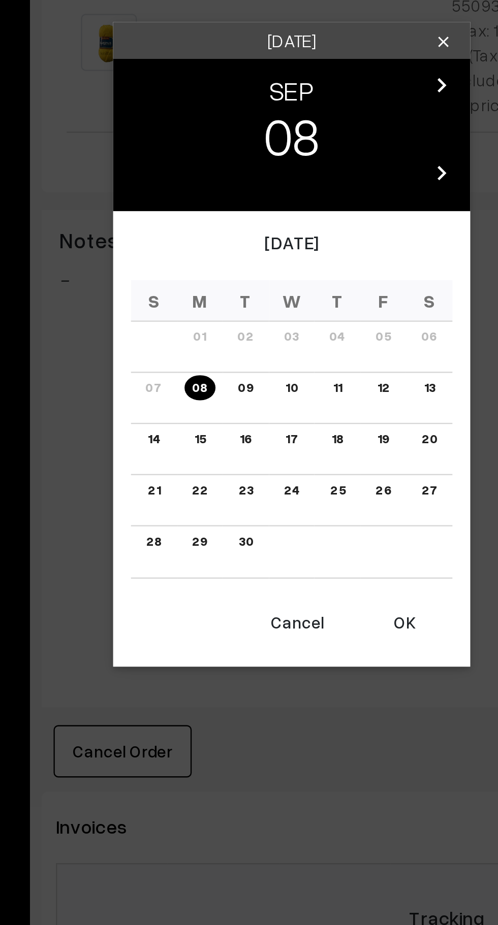
click at [210, 504] on link "15" at bounding box center [209, 503] width 11 height 11
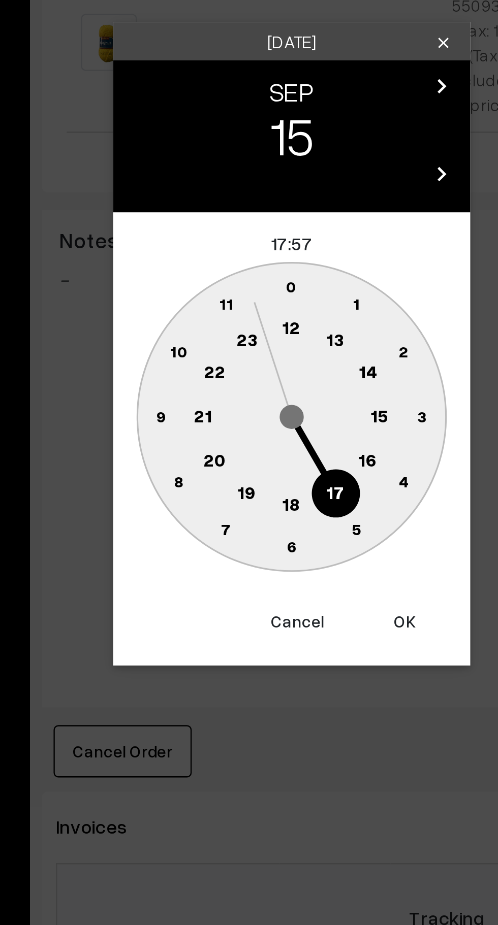
click at [298, 585] on button "OK" at bounding box center [297, 581] width 41 height 22
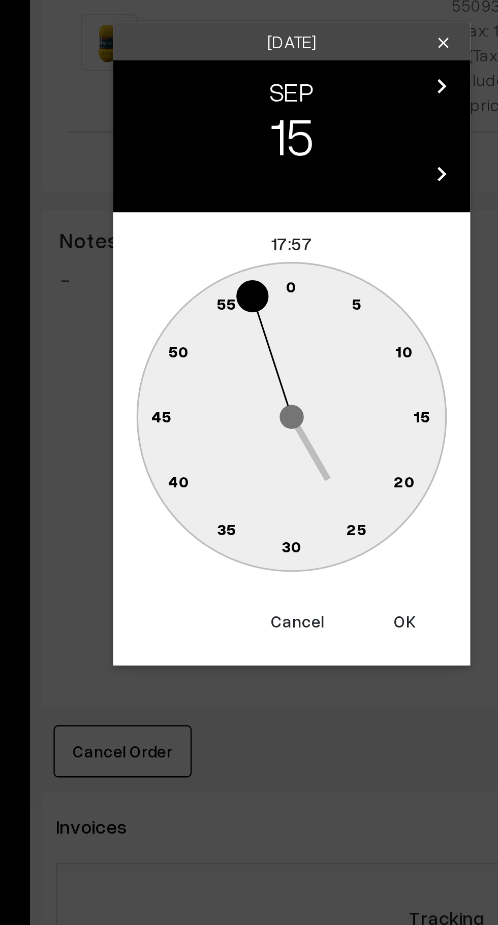
click at [246, 584] on button "Cancel" at bounding box center [251, 581] width 41 height 22
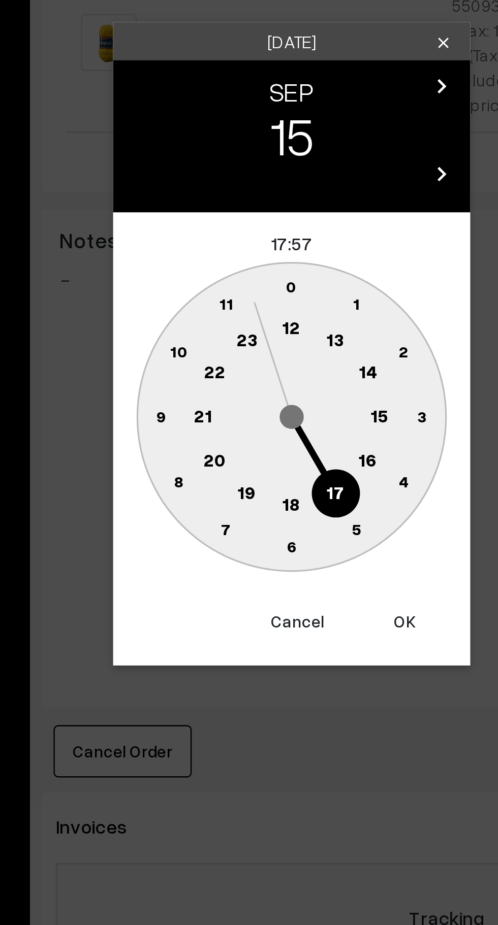
click at [279, 513] on text "16" at bounding box center [281, 512] width 8 height 9
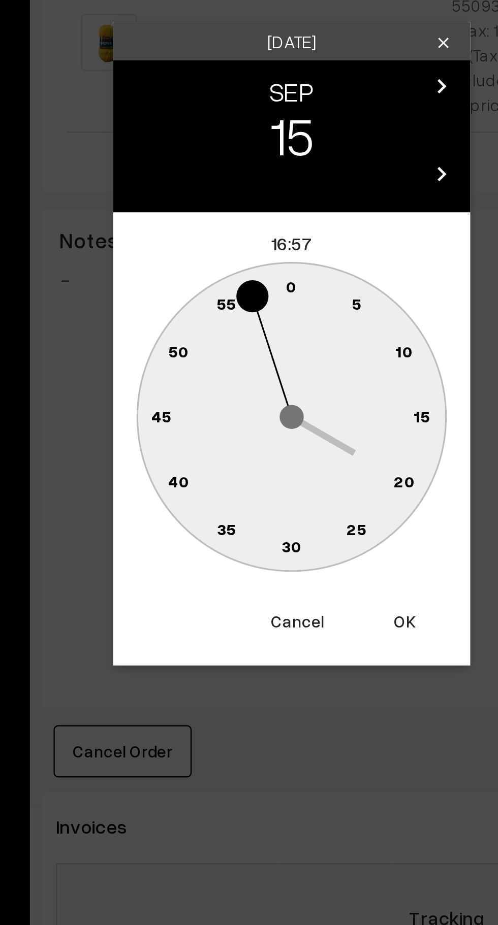
click at [246, 437] on circle at bounding box center [243, 440] width 14 height 14
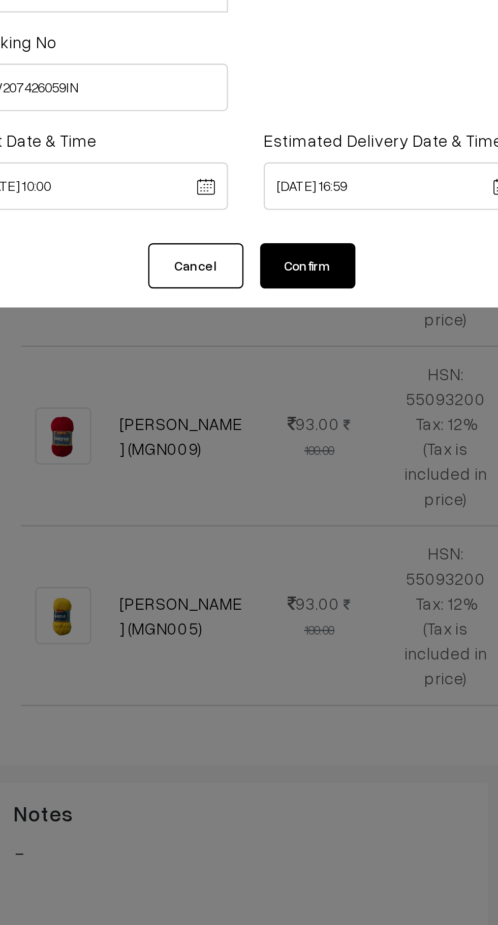
click at [304, 153] on body "Thank you for showing interest. Our team will call you shortly. Close knitbirds…" at bounding box center [249, 352] width 498 height 1439
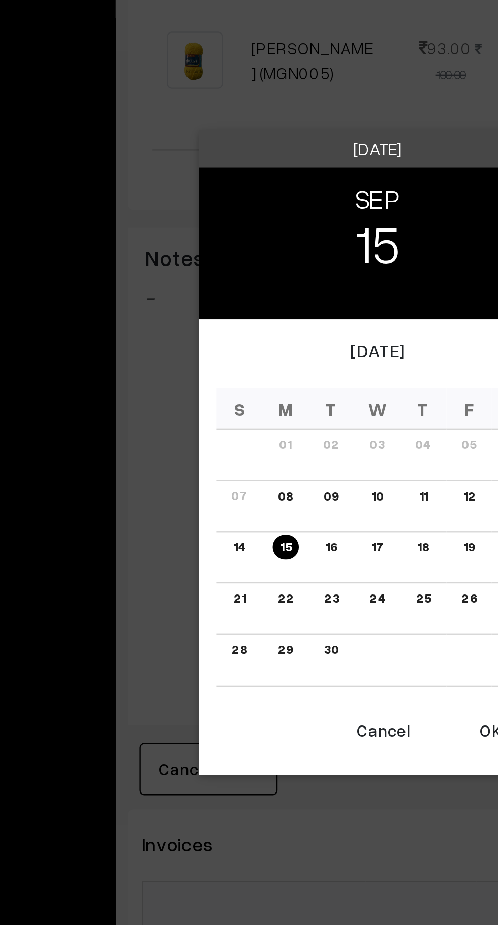
click at [291, 623] on button "OK" at bounding box center [297, 620] width 41 height 22
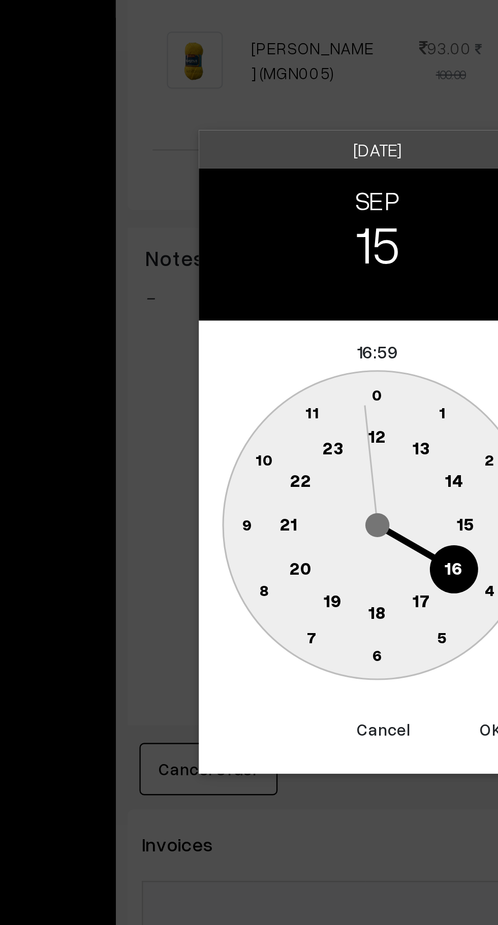
click at [281, 555] on text "16" at bounding box center [281, 550] width 8 height 9
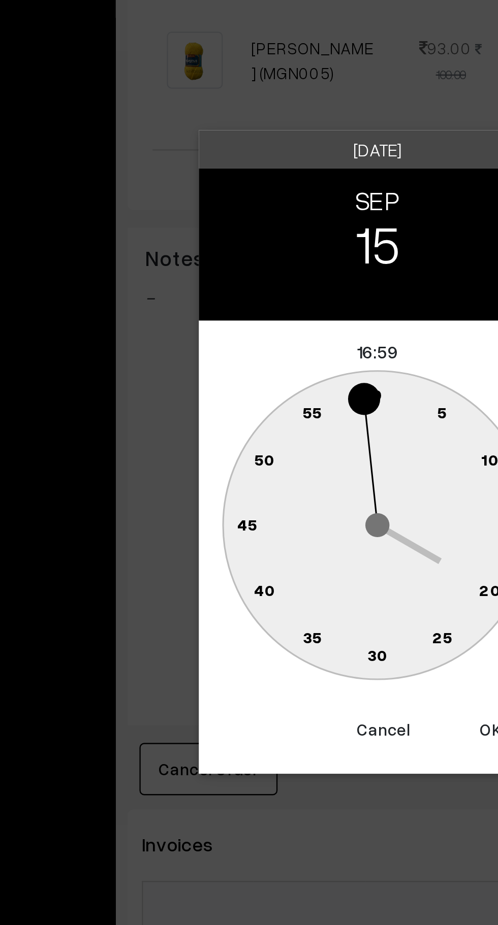
click at [250, 474] on text "0" at bounding box center [249, 476] width 5 height 9
type input "15-09-2025 16:00"
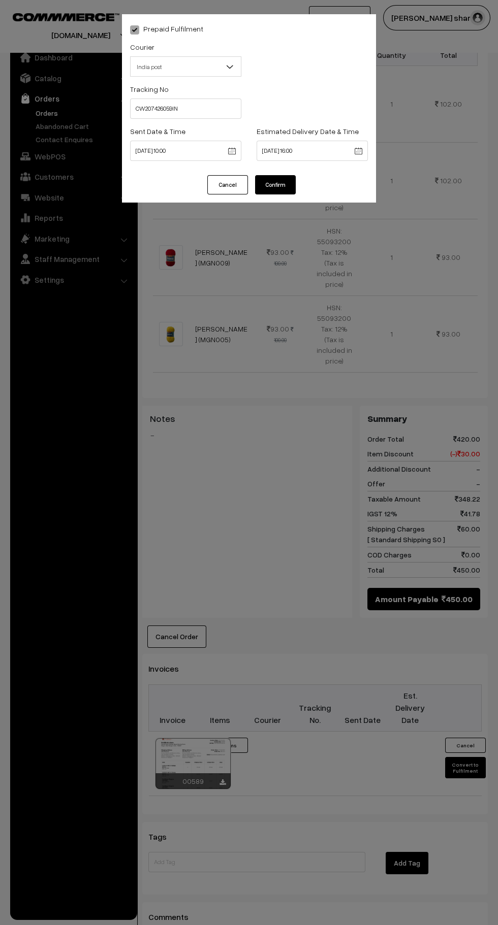
click at [284, 188] on button "Confirm" at bounding box center [275, 184] width 41 height 19
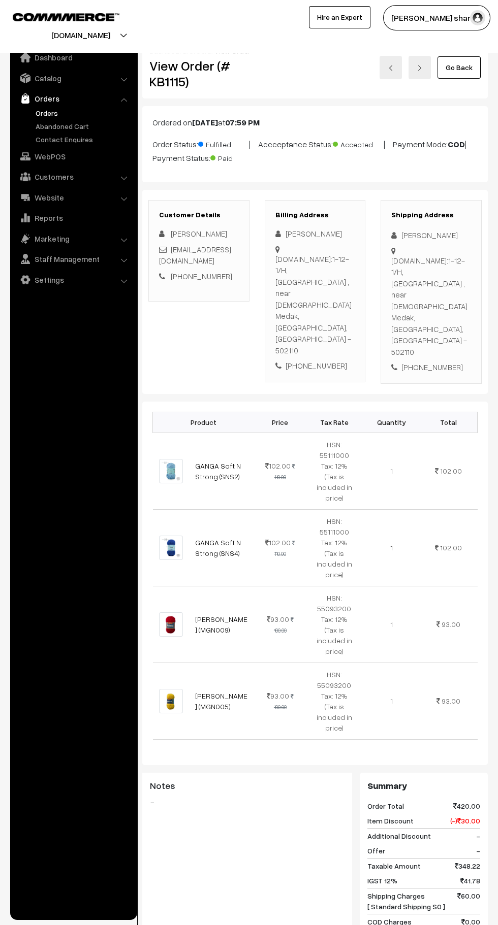
click at [459, 68] on link "Go Back" at bounding box center [458, 67] width 43 height 22
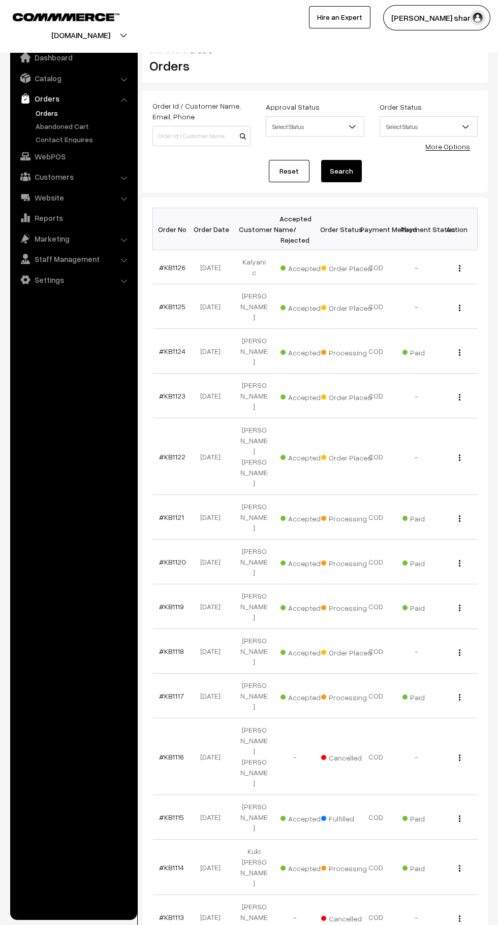
scroll to position [2, 0]
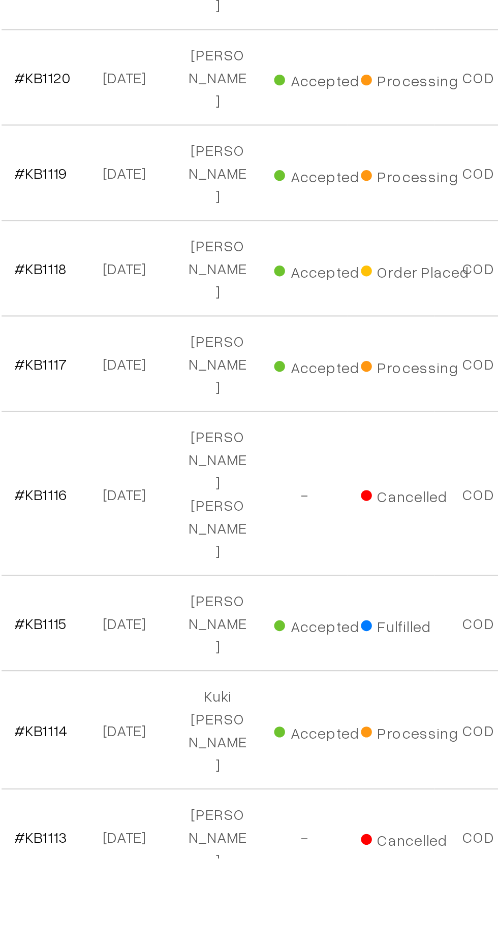
click at [173, 861] on link "#KB1114" at bounding box center [171, 865] width 25 height 9
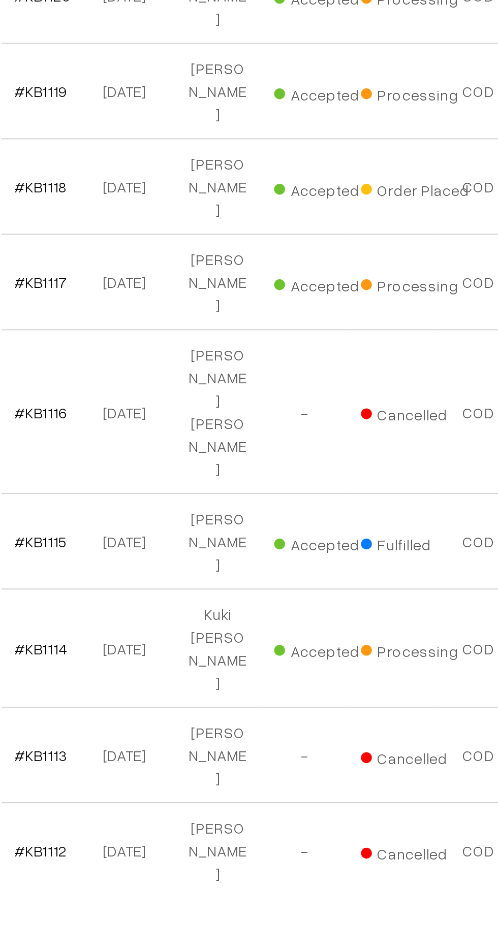
scroll to position [104, 0]
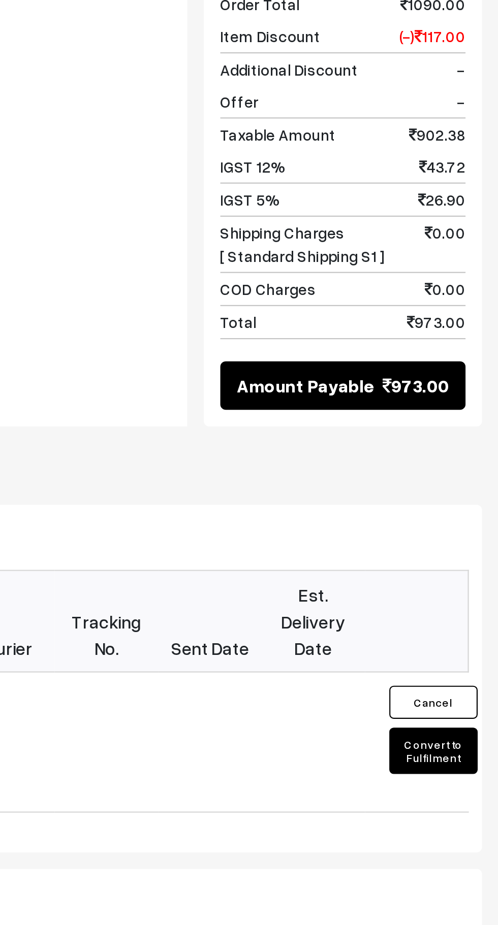
scroll to position [655, 0]
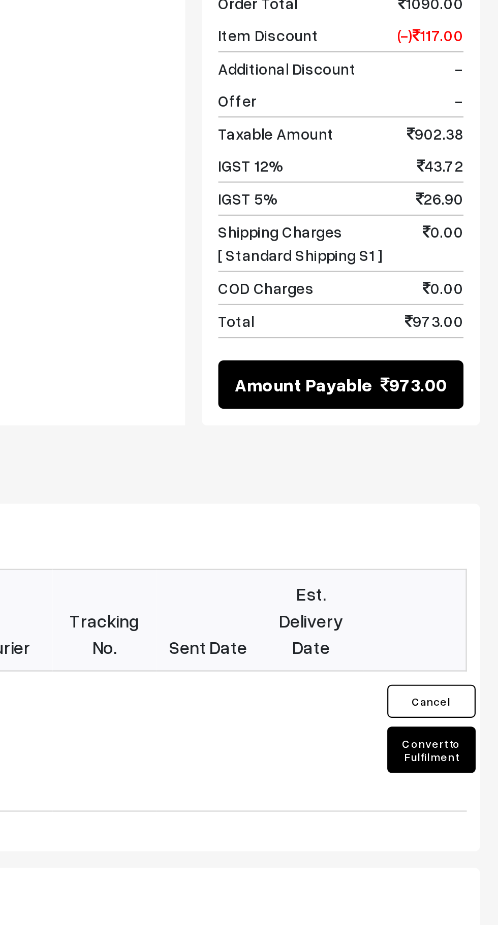
click at [473, 703] on button "Convert to Fulfilment" at bounding box center [465, 713] width 41 height 21
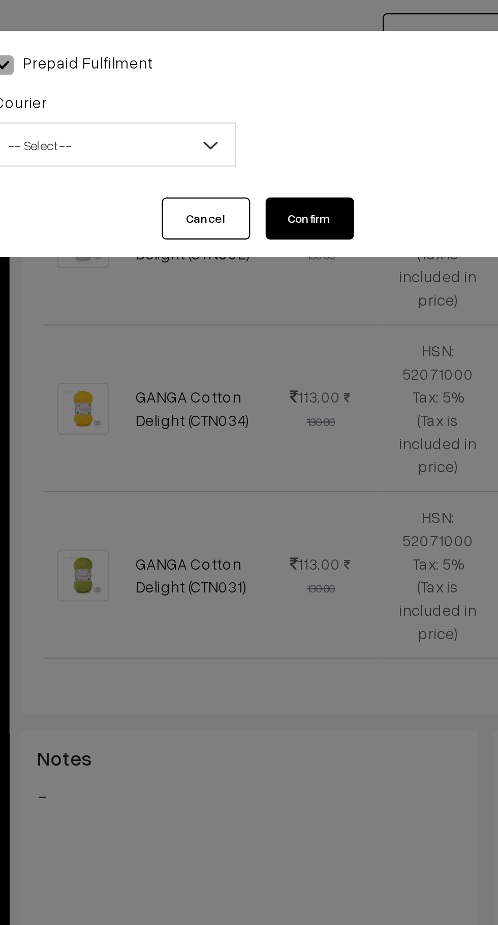
click at [225, 65] on b at bounding box center [229, 66] width 10 height 10
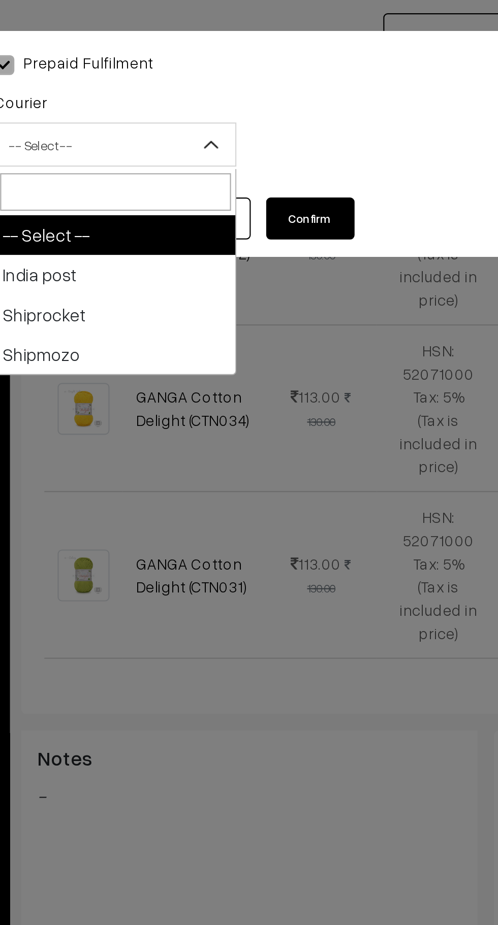
select select "1"
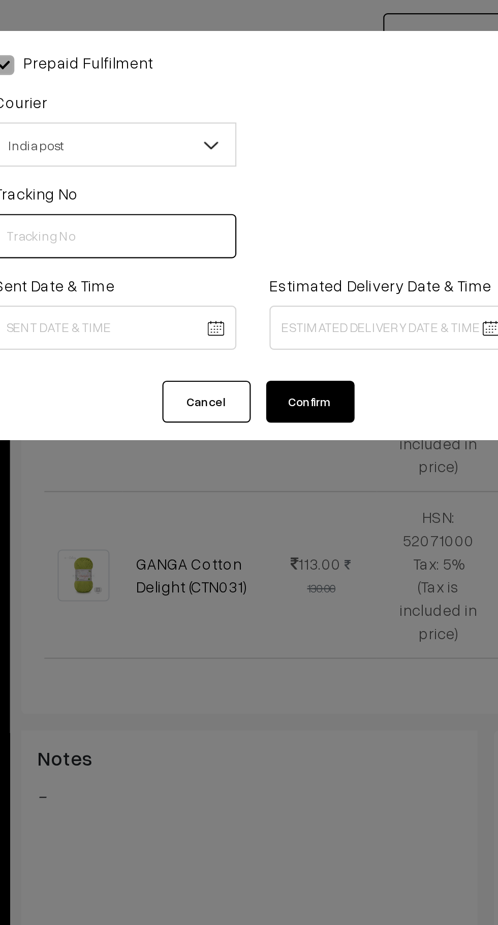
click at [194, 110] on input "text" at bounding box center [185, 109] width 111 height 20
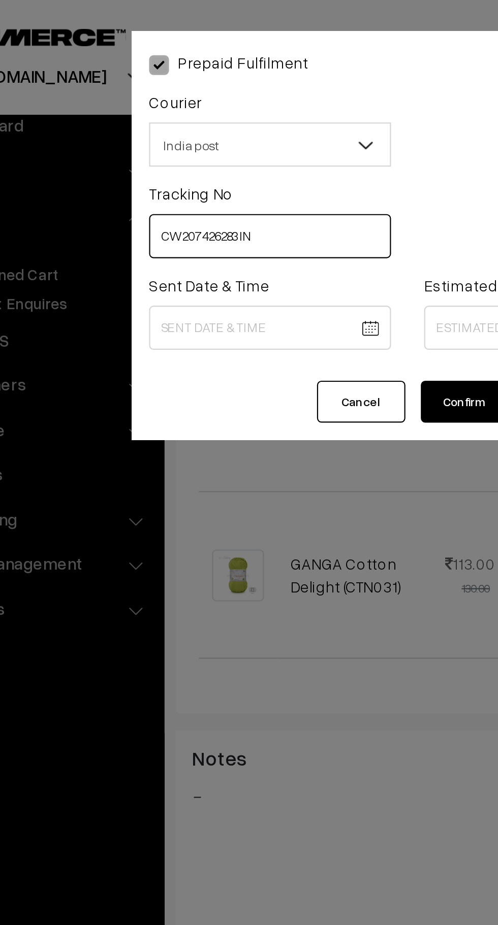
type input "CW207426283IN"
click at [169, 155] on body "Thank you for showing interest. Our team will call you shortly. Close [DOMAIN_N…" at bounding box center [249, 181] width 498 height 1673
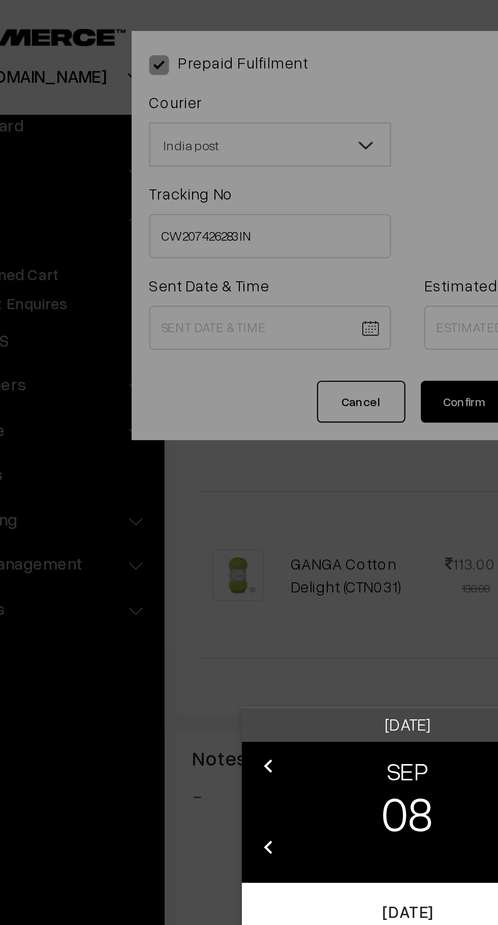
scroll to position [579, 0]
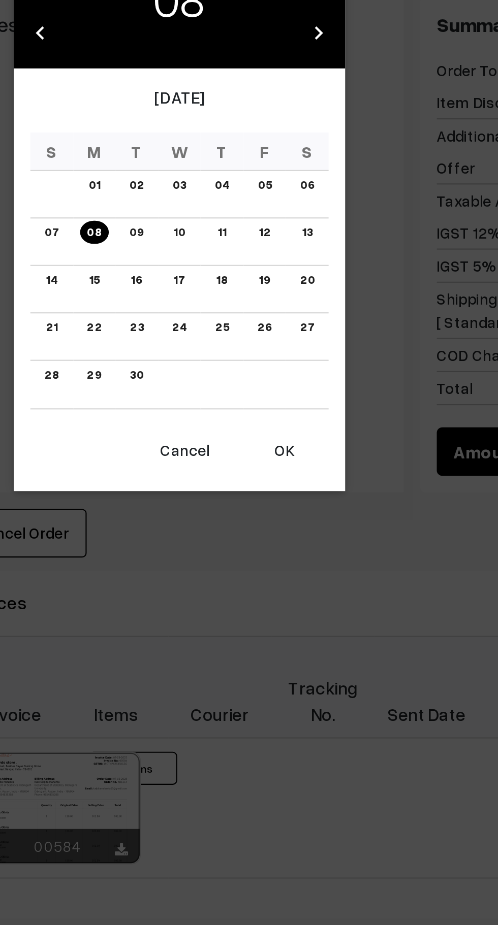
click at [294, 578] on td "26" at bounding box center [288, 569] width 20 height 22
click at [209, 520] on link "08" at bounding box center [209, 520] width 13 height 11
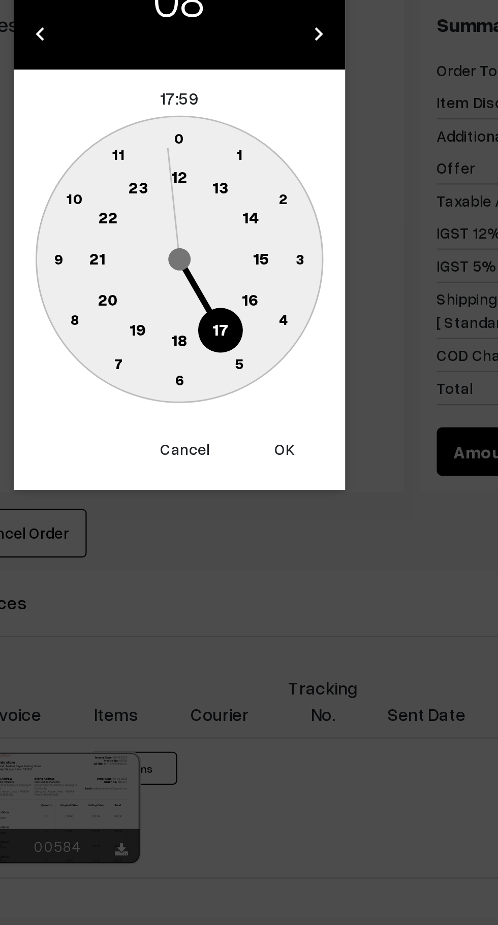
click at [297, 622] on button "OK" at bounding box center [297, 620] width 41 height 22
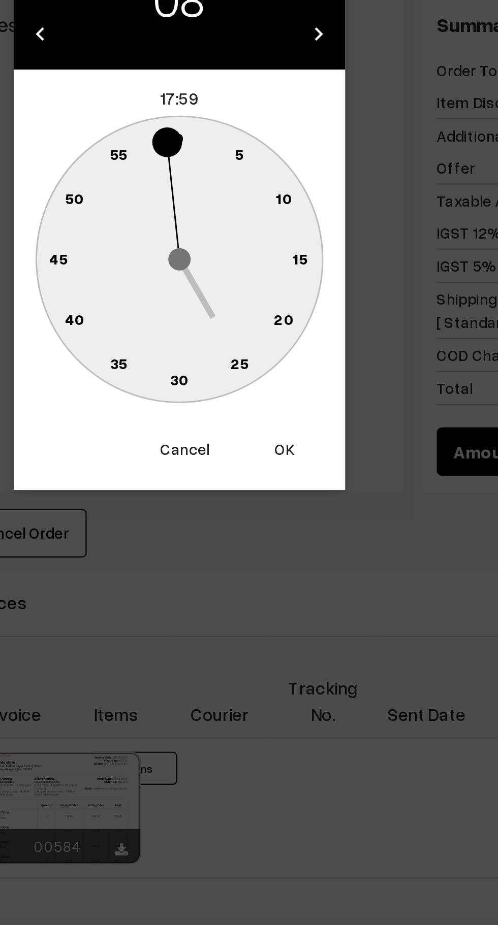
click at [246, 620] on button "Cancel" at bounding box center [251, 620] width 41 height 22
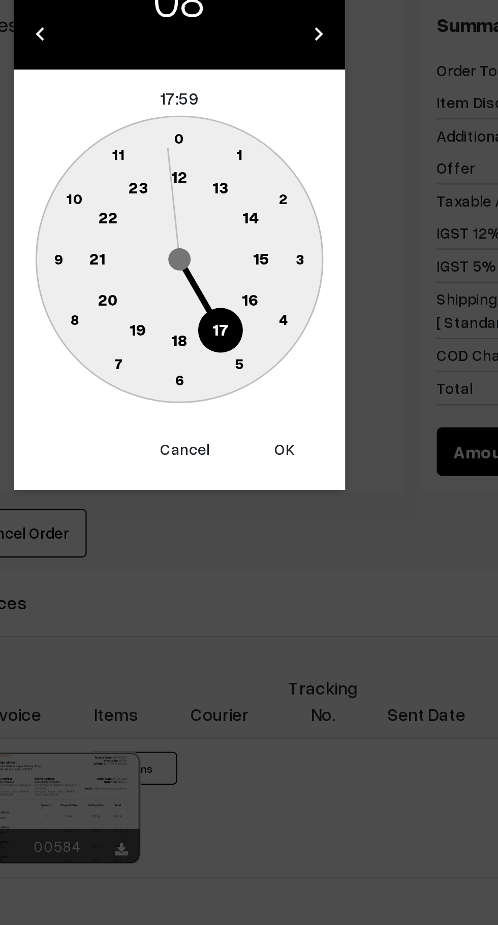
click at [201, 504] on text "10" at bounding box center [201, 504] width 8 height 9
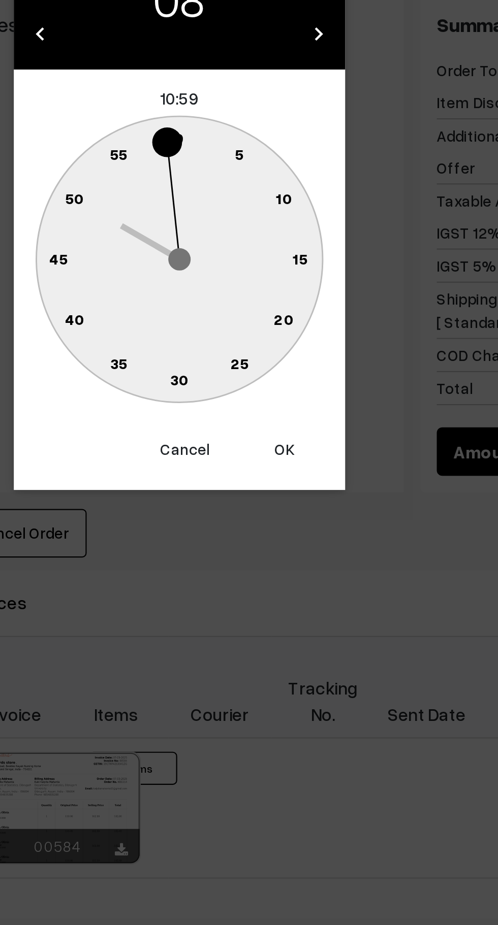
click at [250, 478] on text "0" at bounding box center [249, 476] width 5 height 9
type input "[DATE] 10:00"
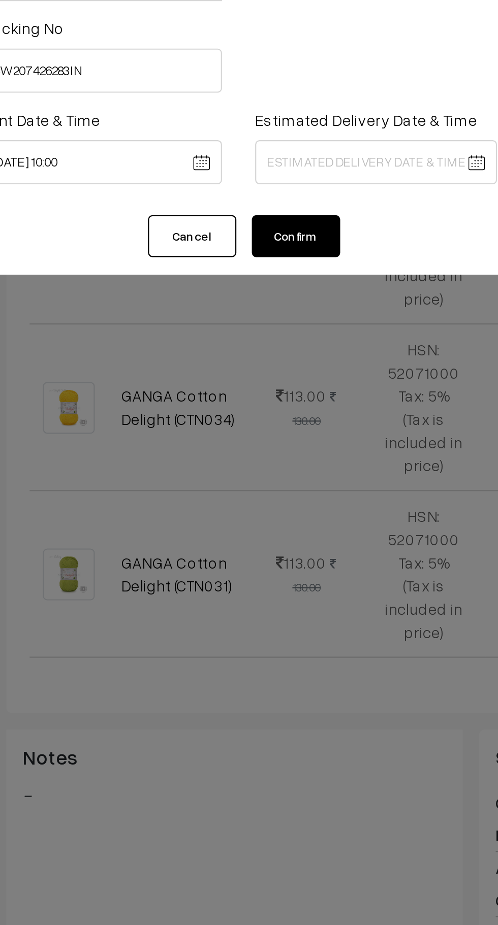
click at [300, 152] on body "Thank you for showing interest. Our team will call you shortly. Close [DOMAIN_N…" at bounding box center [249, 257] width 498 height 1673
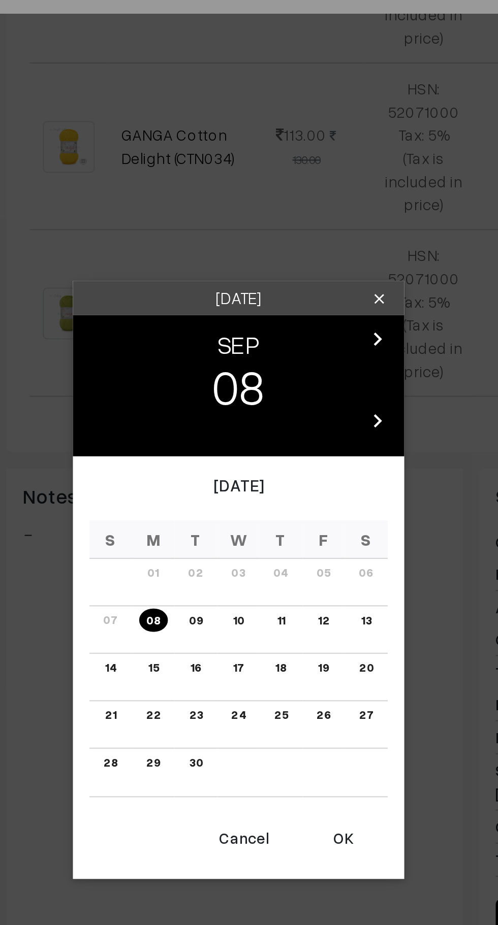
click at [209, 503] on link "15" at bounding box center [209, 503] width 11 height 11
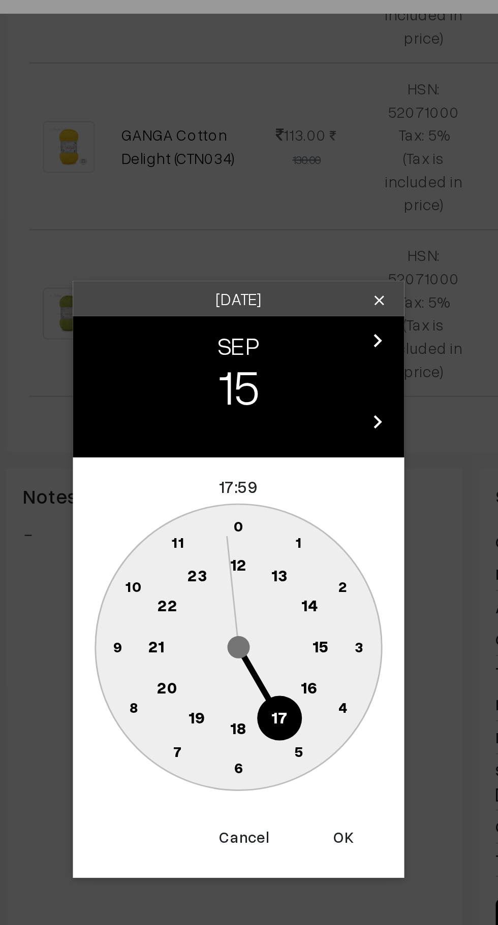
click at [281, 513] on text "16" at bounding box center [281, 512] width 8 height 9
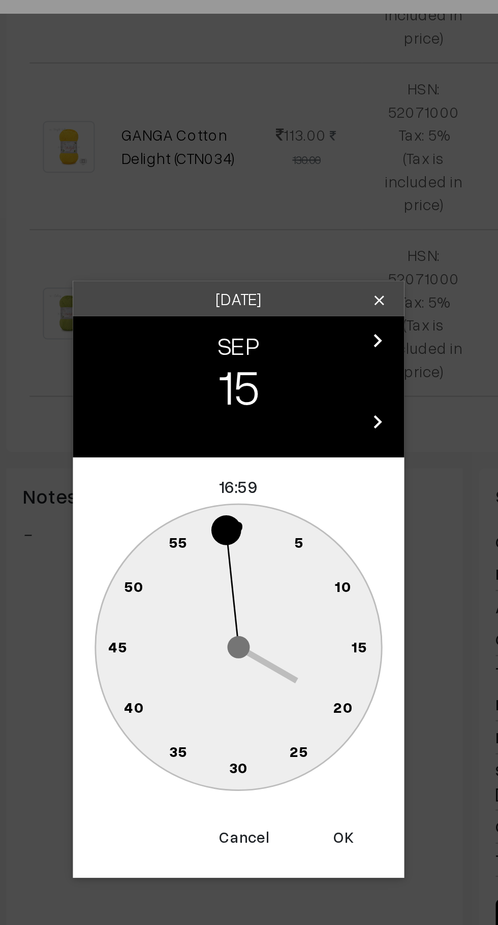
click at [244, 439] on circle at bounding box center [243, 440] width 14 height 14
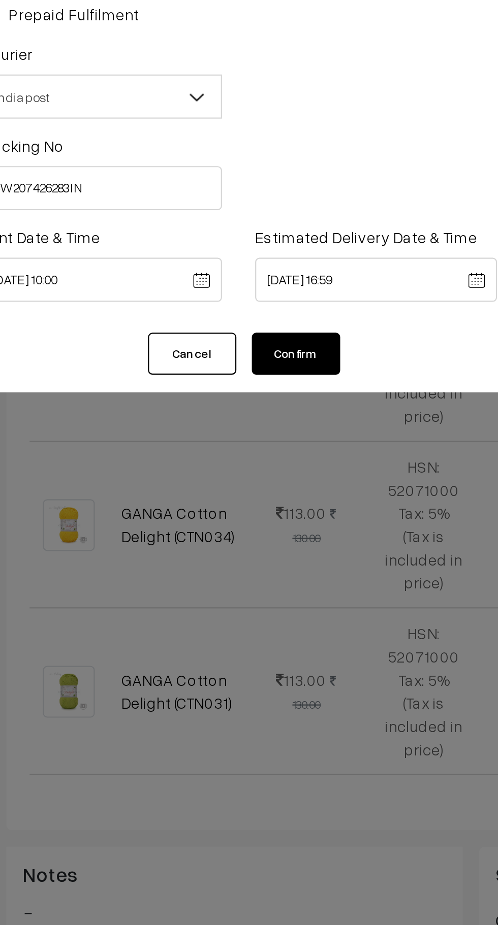
click at [311, 148] on body "Thank you for showing interest. Our team will call you shortly. Close [DOMAIN_N…" at bounding box center [249, 257] width 498 height 1673
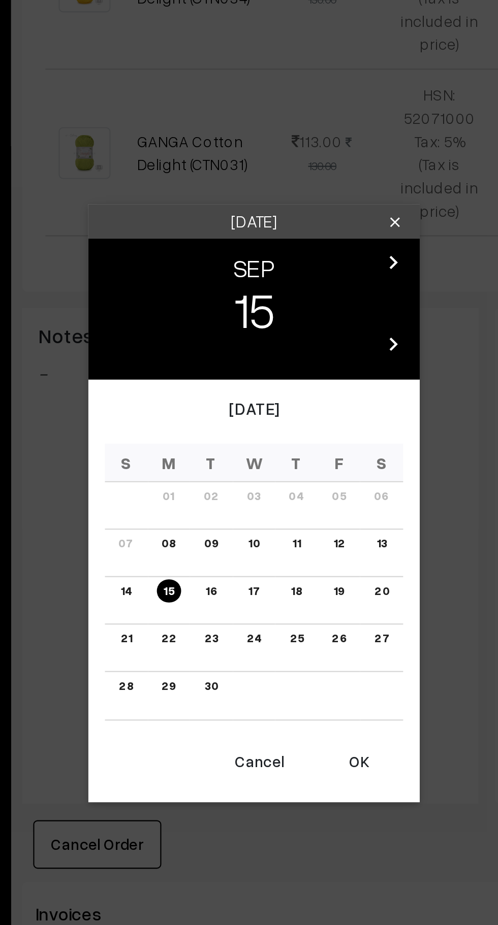
click at [300, 625] on button "OK" at bounding box center [297, 620] width 41 height 22
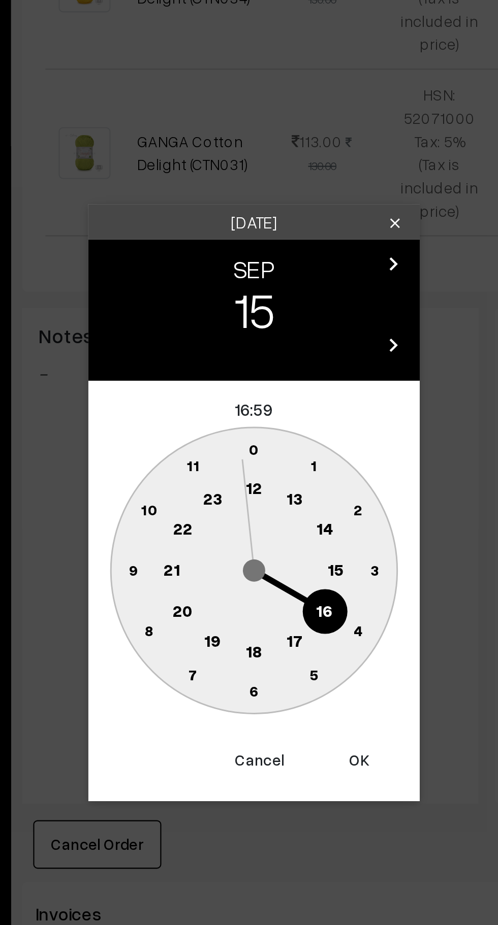
click at [283, 549] on text "16" at bounding box center [281, 550] width 8 height 9
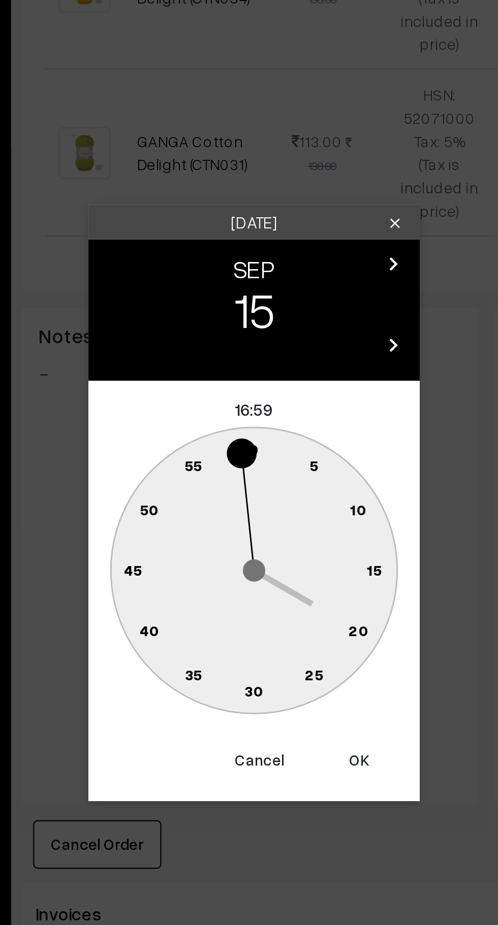
click at [250, 476] on text "0" at bounding box center [249, 476] width 5 height 9
type input "15-09-2025 16:00"
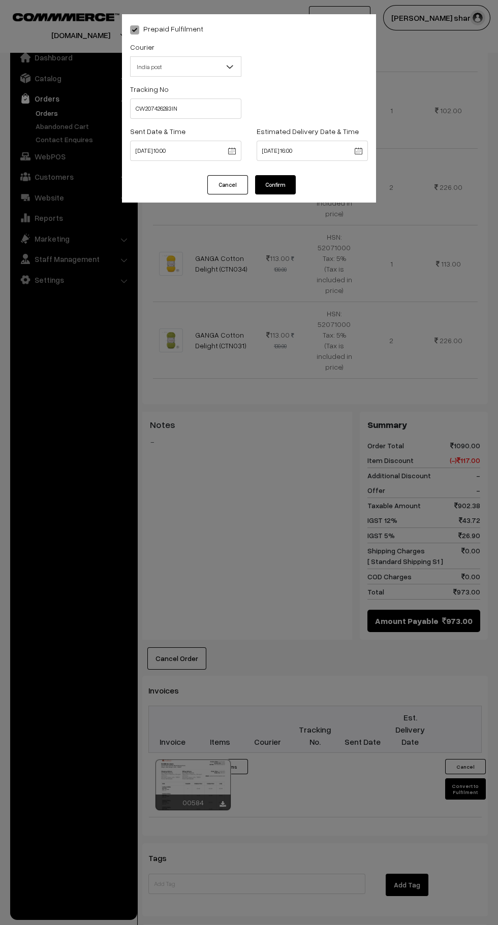
click at [280, 187] on button "Confirm" at bounding box center [275, 184] width 41 height 19
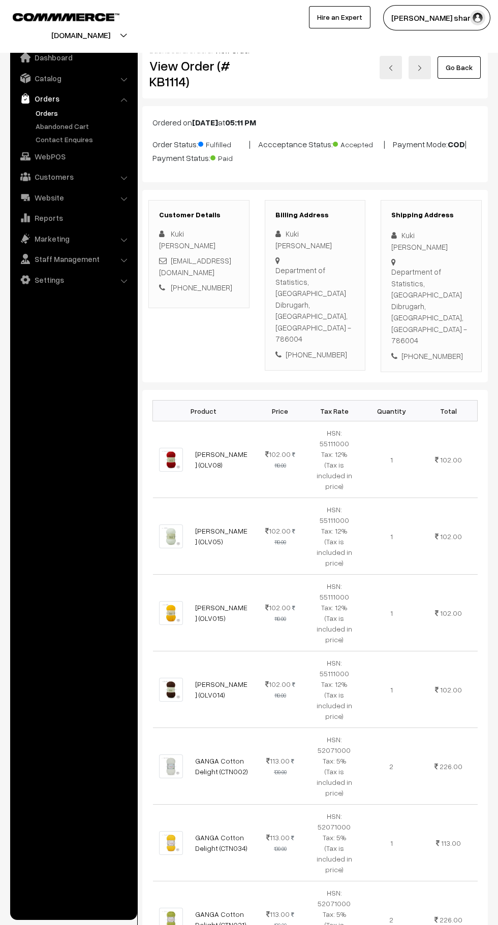
click at [446, 75] on link "Go Back" at bounding box center [458, 67] width 43 height 22
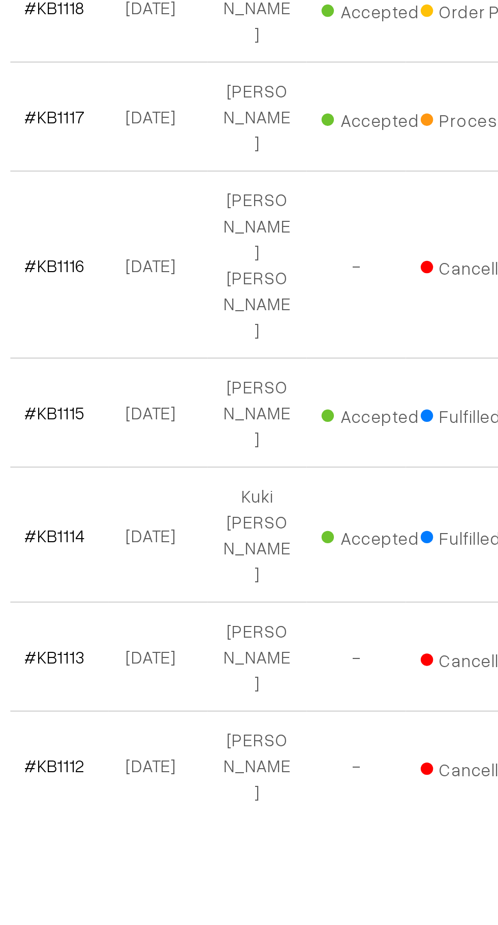
scroll to position [62, 0]
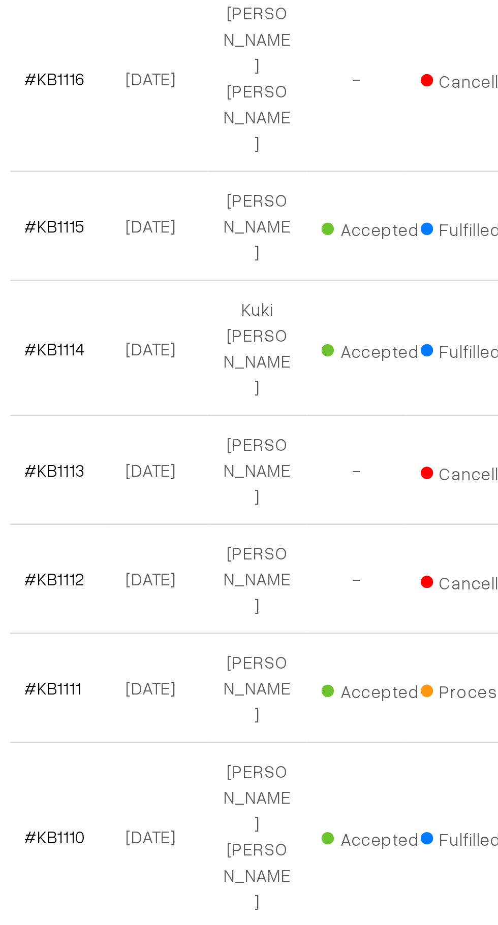
scroll to position [185, 0]
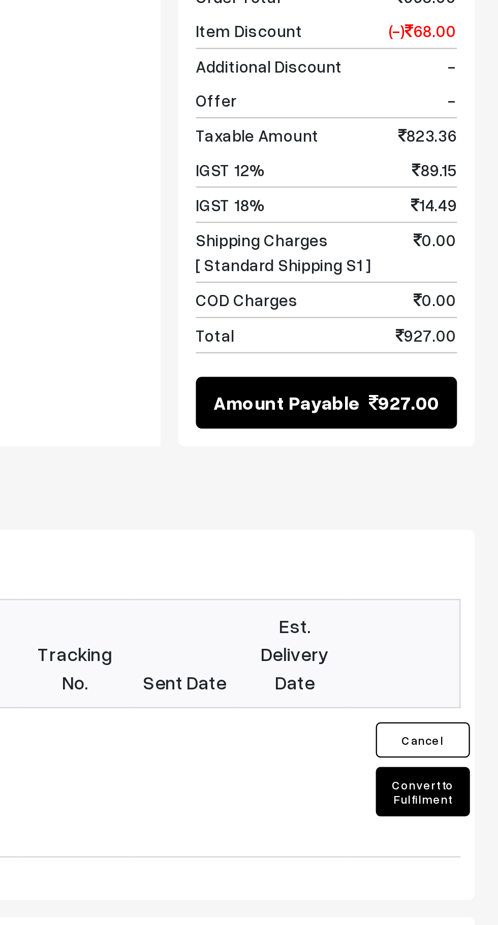
click at [469, 767] on button "Convert to Fulfilment" at bounding box center [465, 777] width 41 height 21
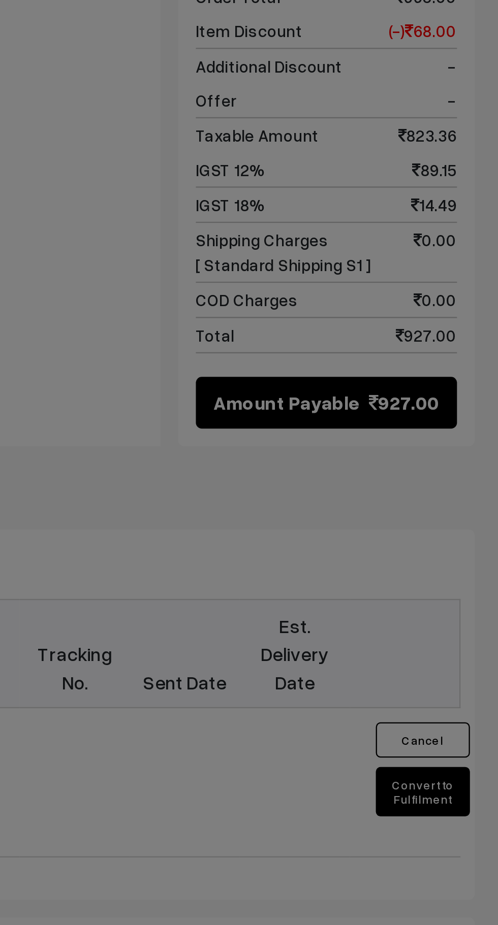
scroll to position [514, 0]
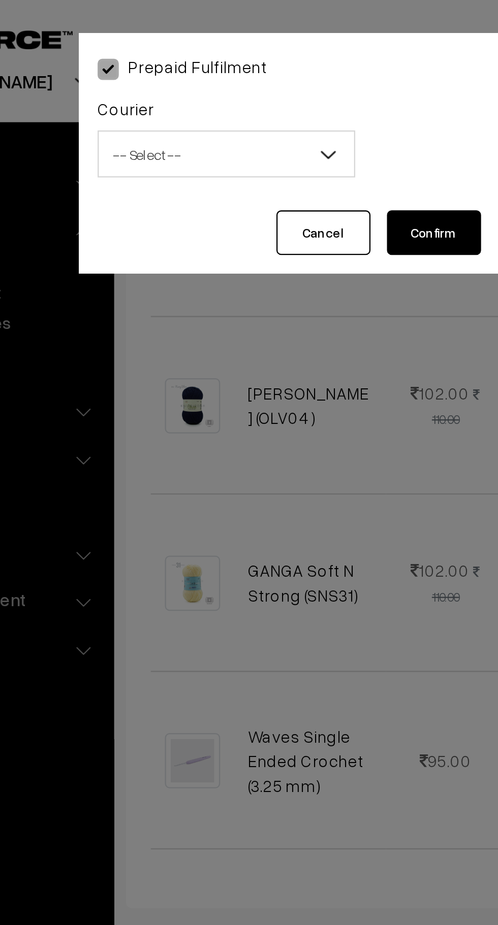
click at [200, 69] on span "-- Select --" at bounding box center [186, 67] width 110 height 18
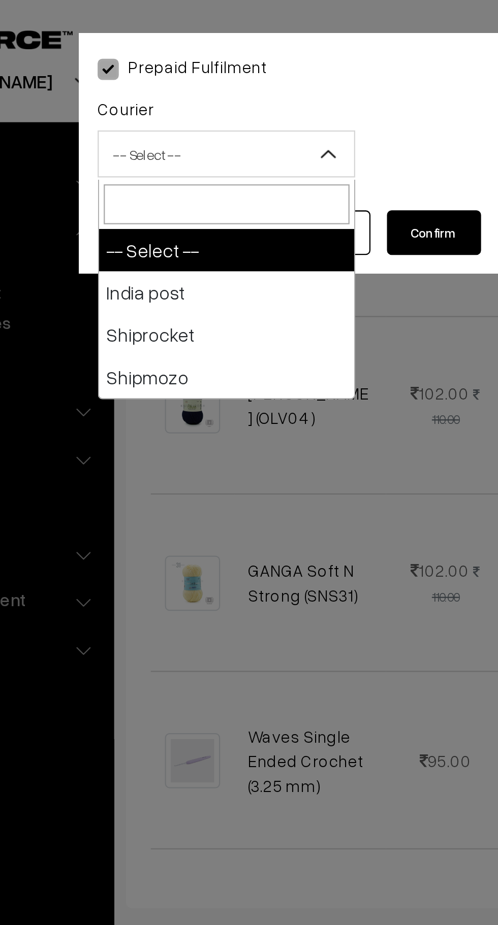
select select "1"
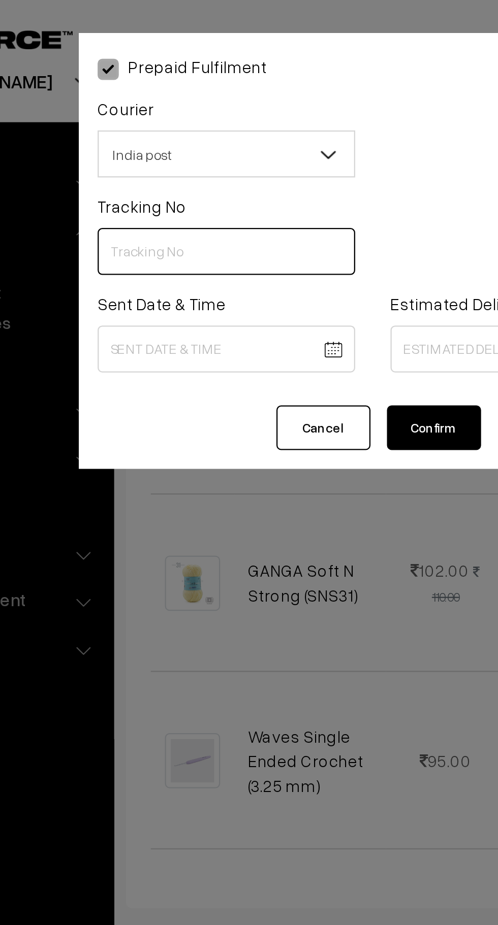
click at [175, 113] on input "text" at bounding box center [185, 109] width 111 height 20
type input "CW207426076IN"
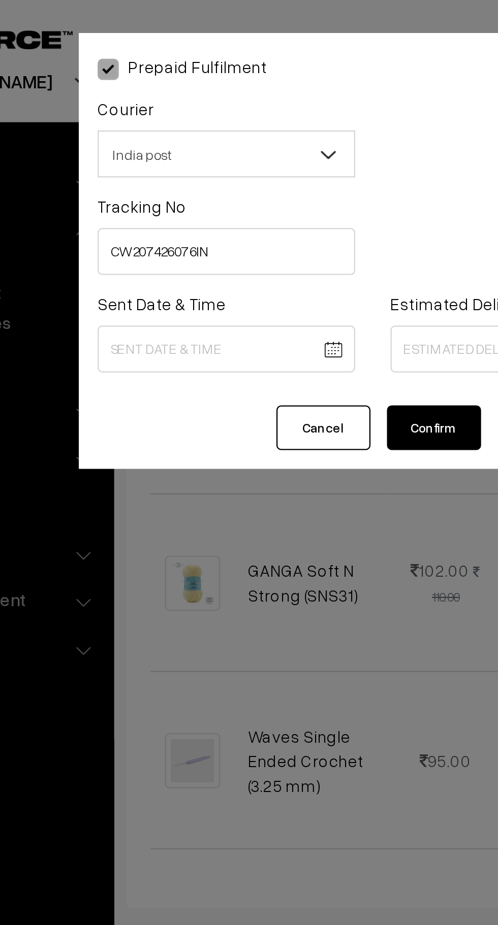
click at [200, 148] on body "Thank you for showing interest. Our team will call you shortly. Close [DOMAIN_N…" at bounding box center [249, 284] width 498 height 1597
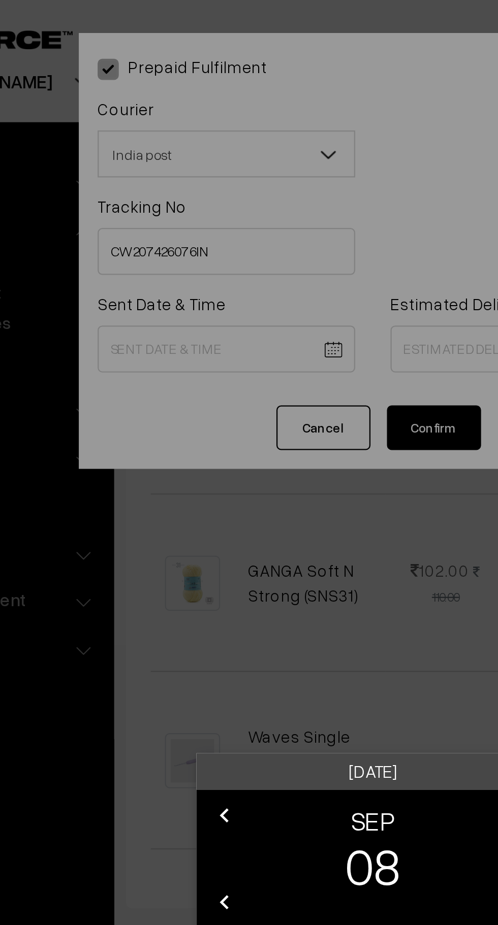
scroll to position [514, 0]
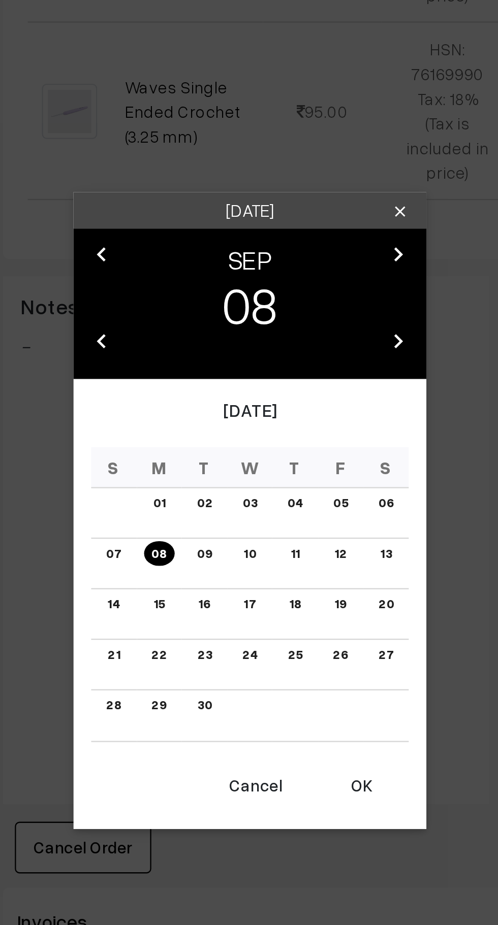
click at [304, 622] on button "OK" at bounding box center [297, 620] width 41 height 22
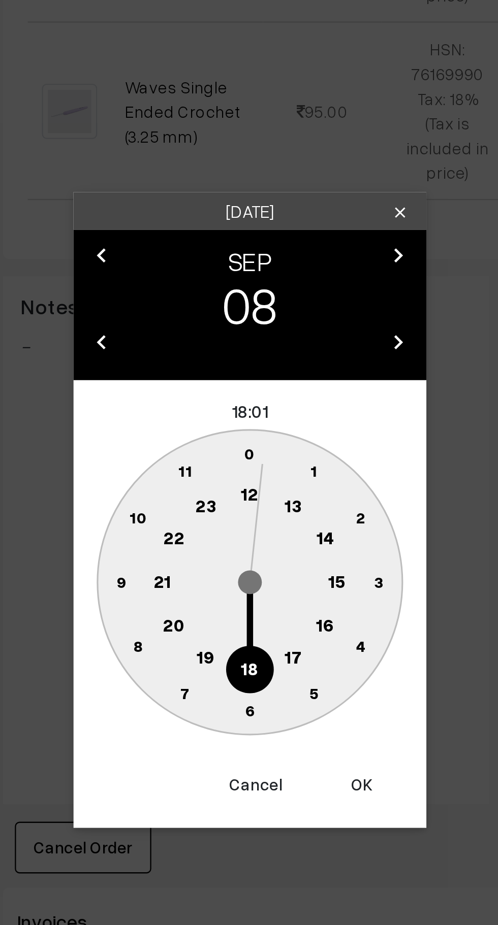
click at [201, 503] on text "10" at bounding box center [201, 504] width 8 height 9
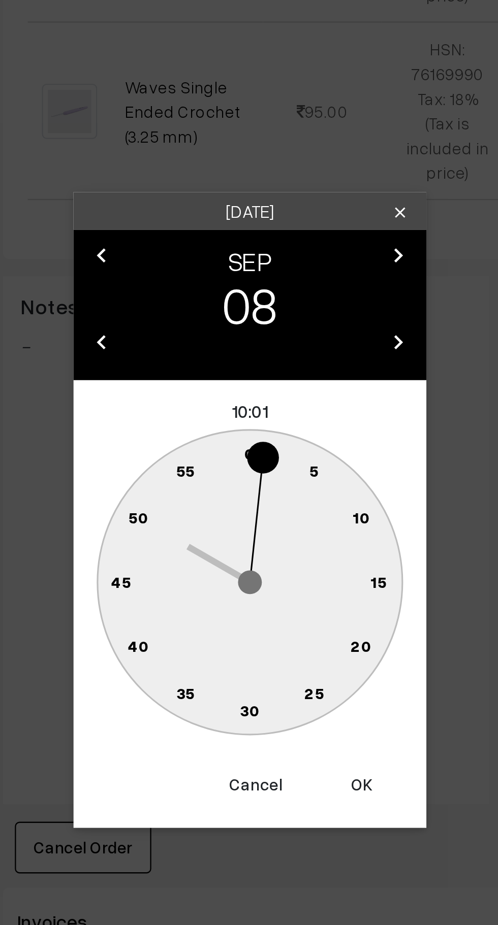
click at [248, 475] on text "0" at bounding box center [249, 476] width 5 height 9
type input "08-09-2025 10:00"
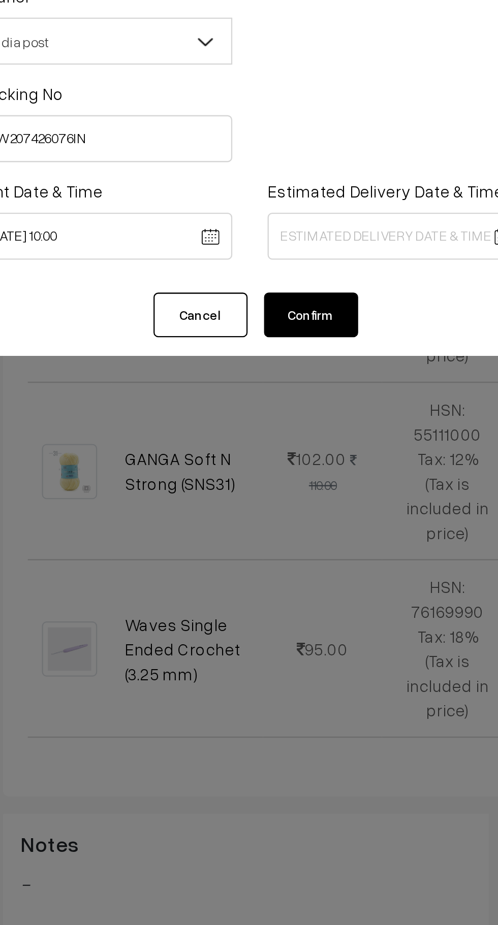
click at [296, 152] on body "Thank you for showing interest. Our team will call you shortly. Close knitbirds…" at bounding box center [249, 284] width 498 height 1597
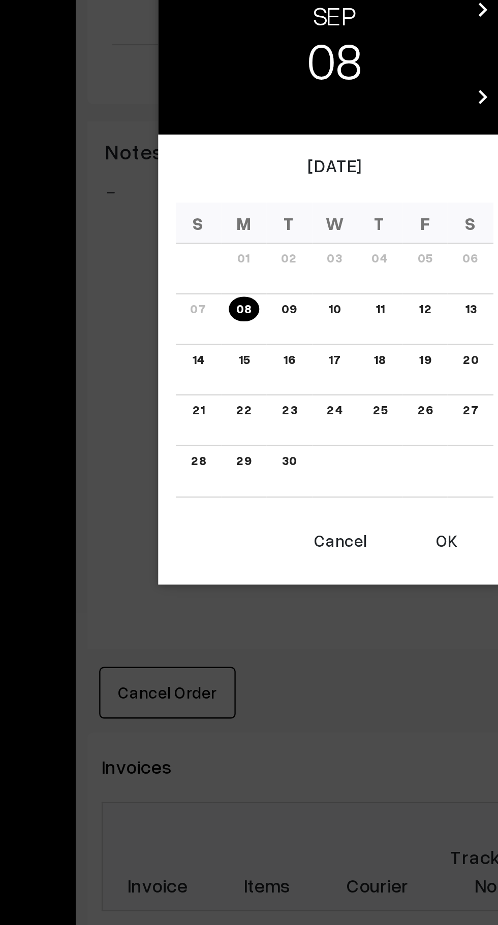
click at [210, 504] on link "15" at bounding box center [209, 503] width 11 height 11
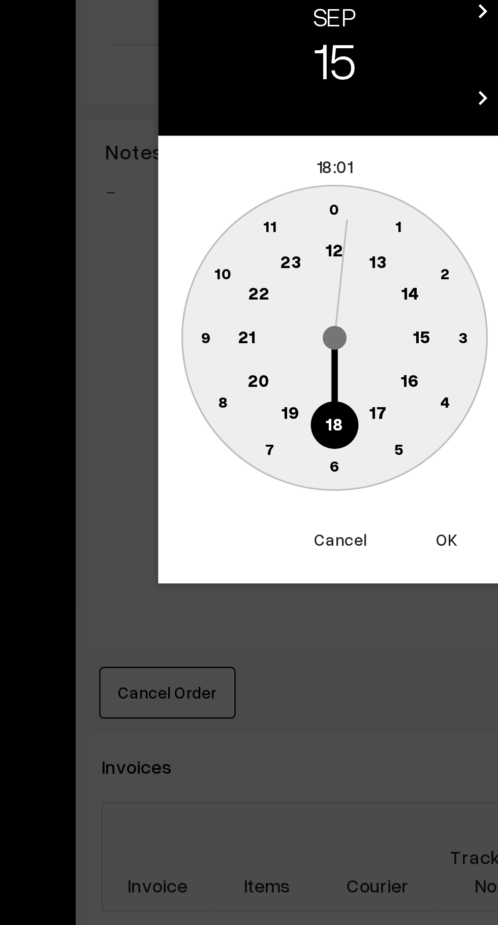
click at [282, 514] on text "16" at bounding box center [281, 512] width 8 height 9
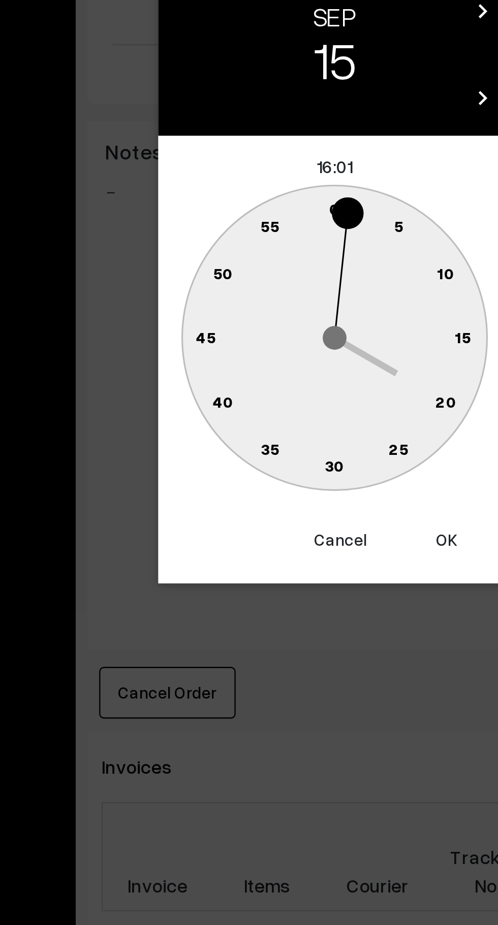
click at [247, 437] on text "0" at bounding box center [249, 438] width 5 height 9
type input "15-09-2025 16:00"
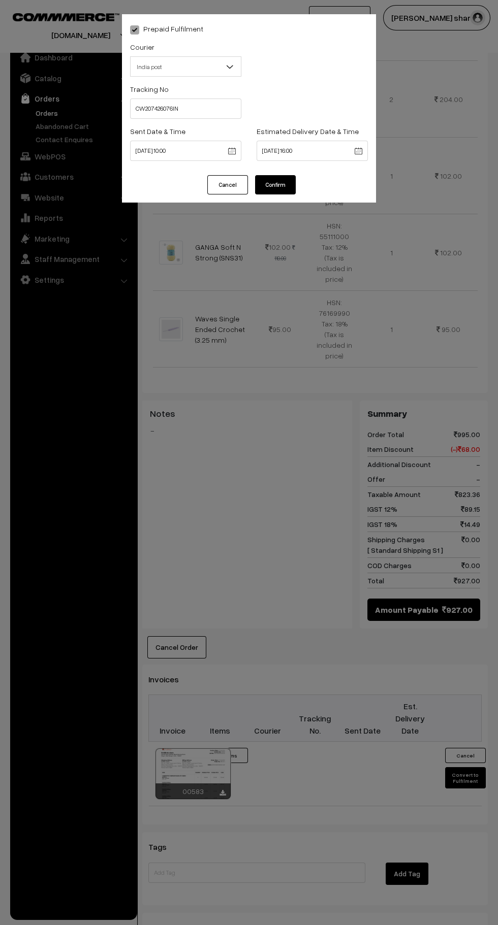
click at [275, 185] on button "Confirm" at bounding box center [275, 184] width 41 height 19
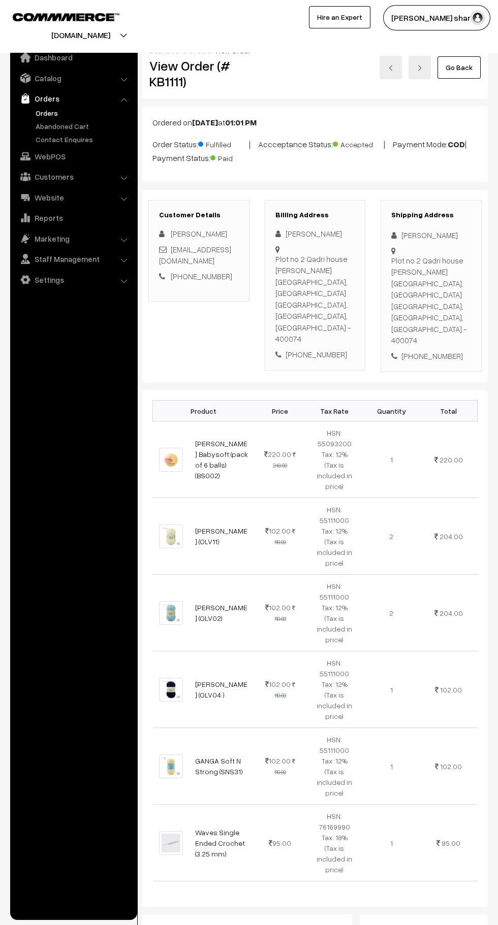
click at [460, 68] on link "Go Back" at bounding box center [458, 67] width 43 height 22
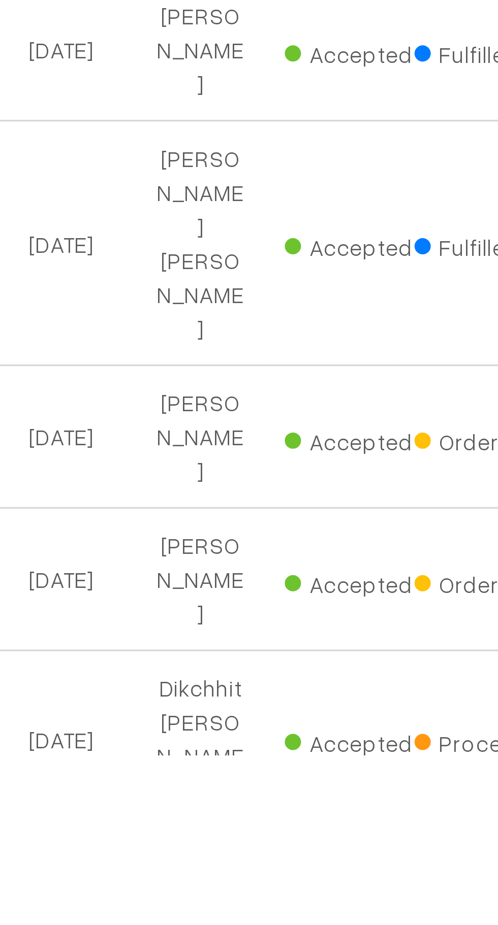
scroll to position [305, 0]
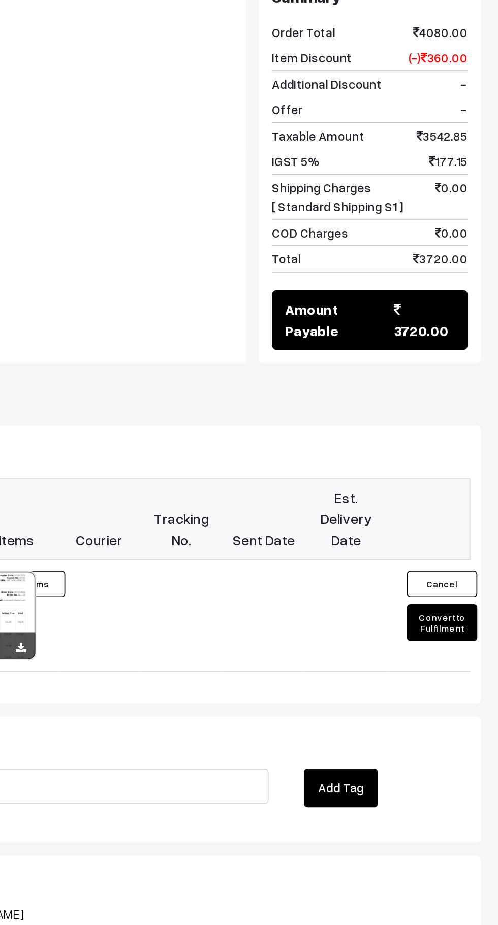
scroll to position [532, 0]
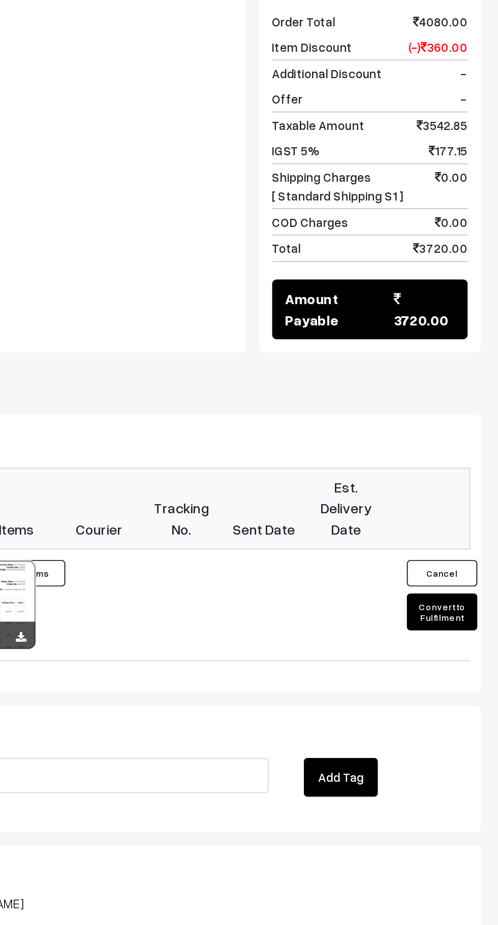
click at [473, 659] on button "Convert to Fulfilment" at bounding box center [465, 669] width 41 height 21
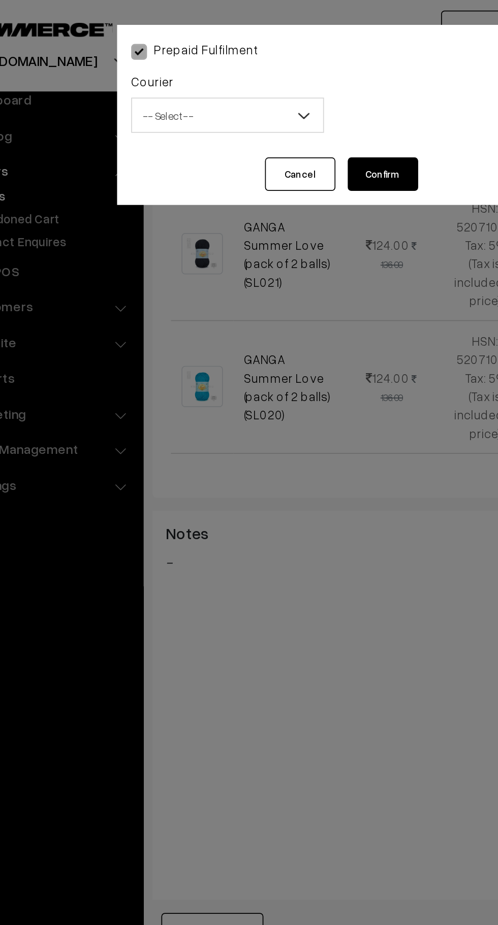
click at [212, 69] on span "-- Select --" at bounding box center [186, 67] width 110 height 18
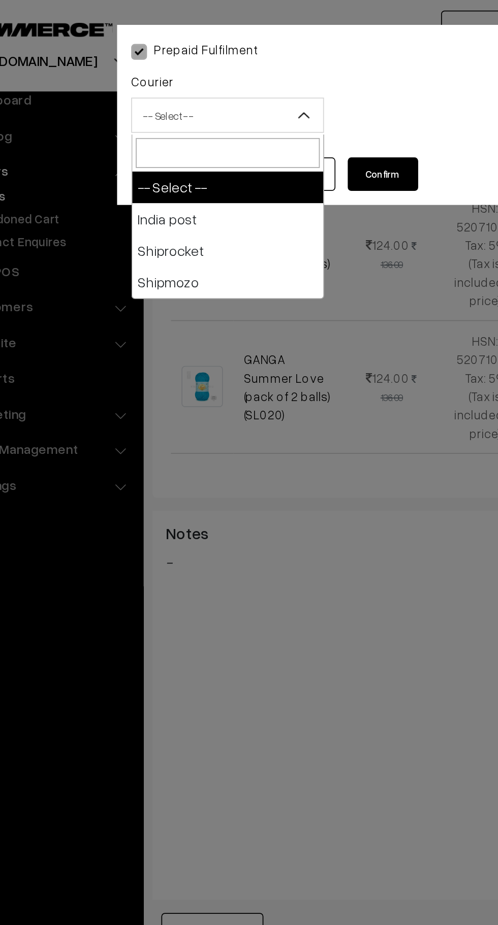
select select "1"
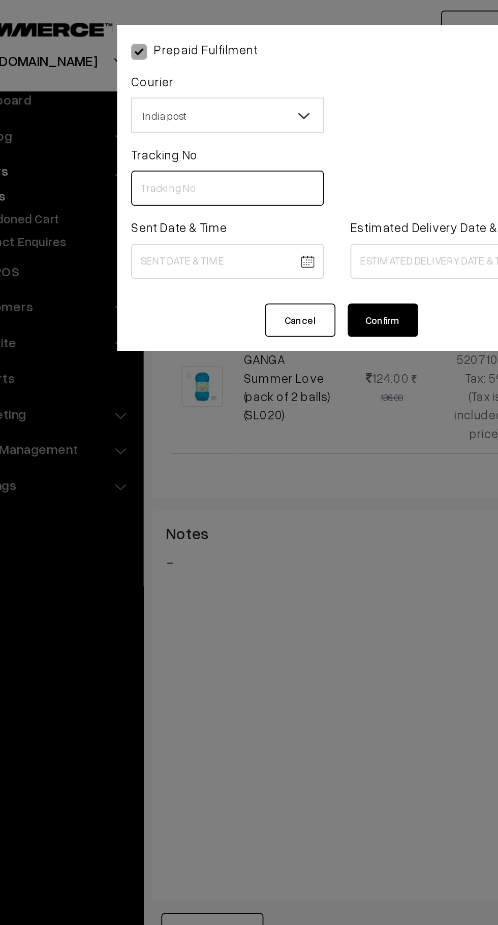
click at [179, 109] on input "text" at bounding box center [185, 109] width 111 height 20
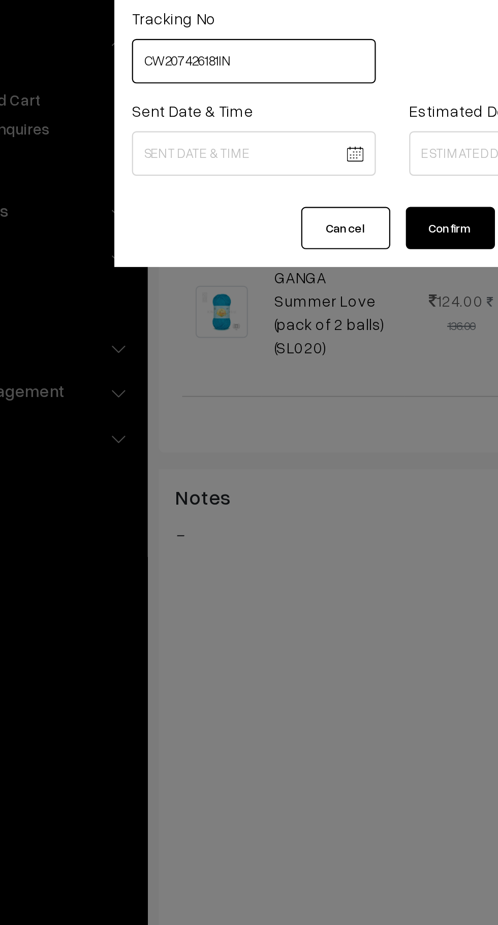
type input "CW207426181IN"
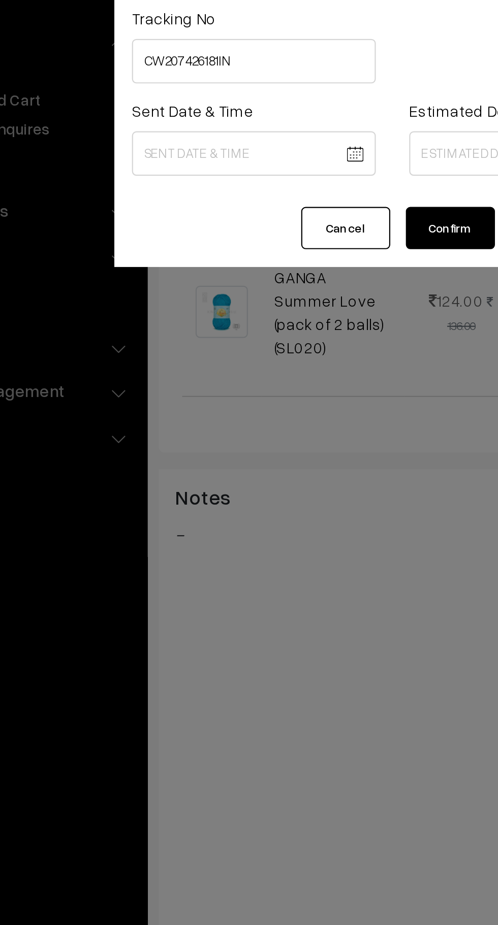
click at [238, 247] on div "Prepaid Fulfilment Courier -- Select -- [GEOGRAPHIC_DATA] post Shiprocket Shipm…" at bounding box center [249, 462] width 498 height 925
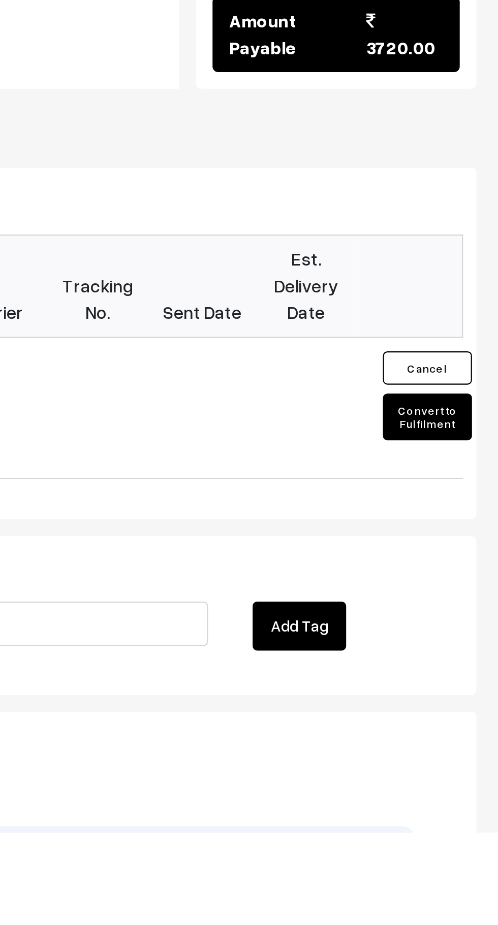
scroll to position [465, 0]
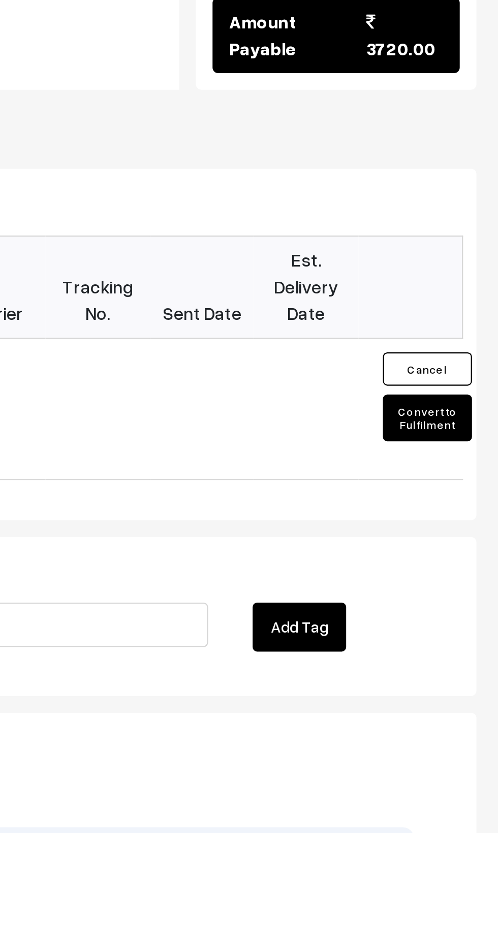
click at [465, 725] on button "Convert to Fulfilment" at bounding box center [465, 735] width 41 height 21
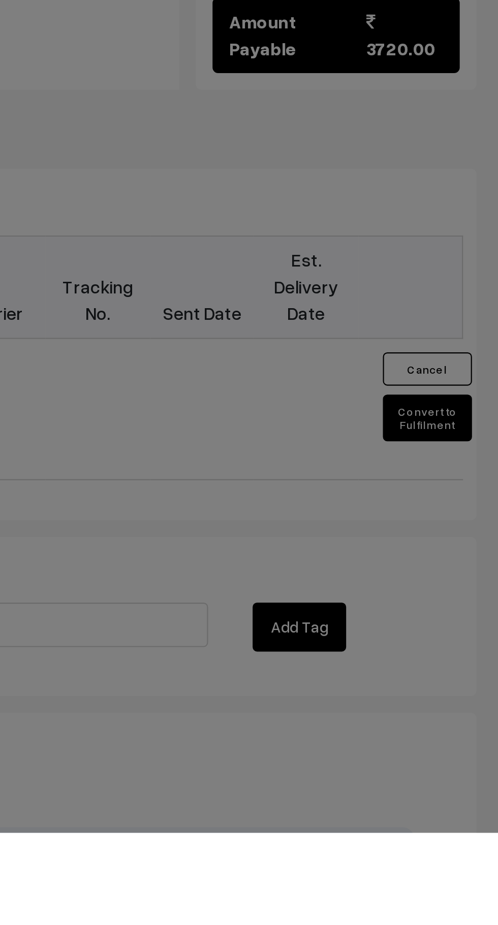
click at [469, 702] on div "Prepaid Fulfilment Courier -- Select -- [GEOGRAPHIC_DATA] post Shiprocket Shipm…" at bounding box center [249, 462] width 498 height 925
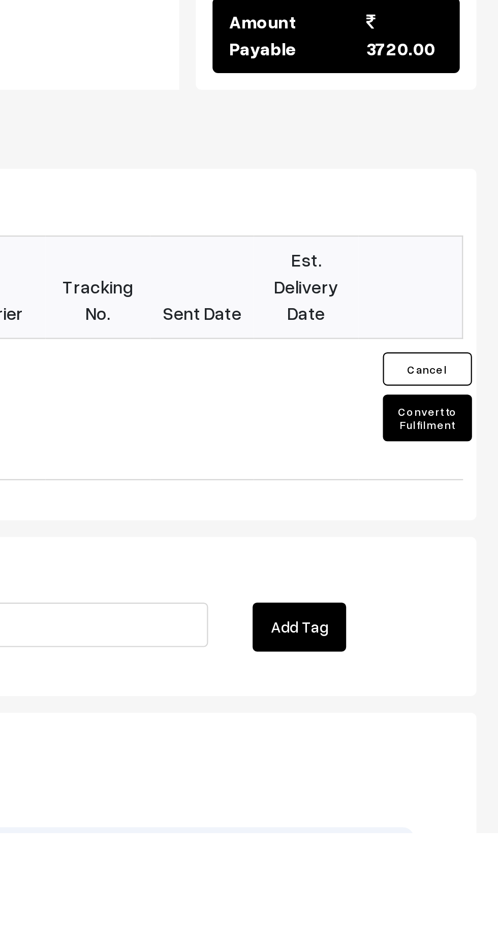
scroll to position [529, 0]
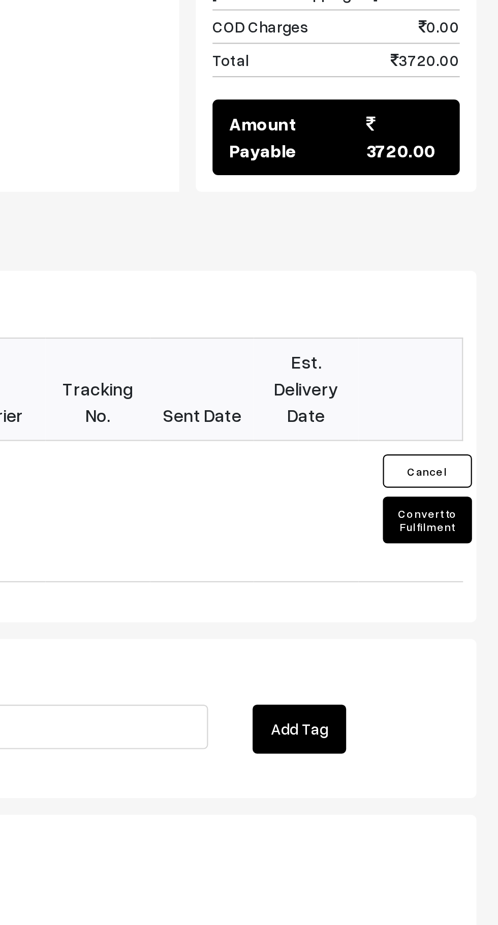
click at [461, 725] on button "Convert to Fulfilment" at bounding box center [465, 735] width 41 height 21
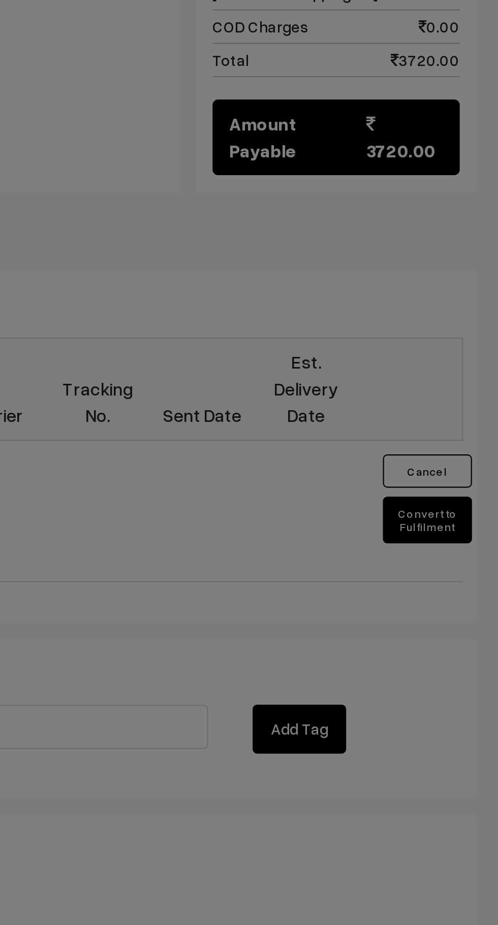
scroll to position [465, 0]
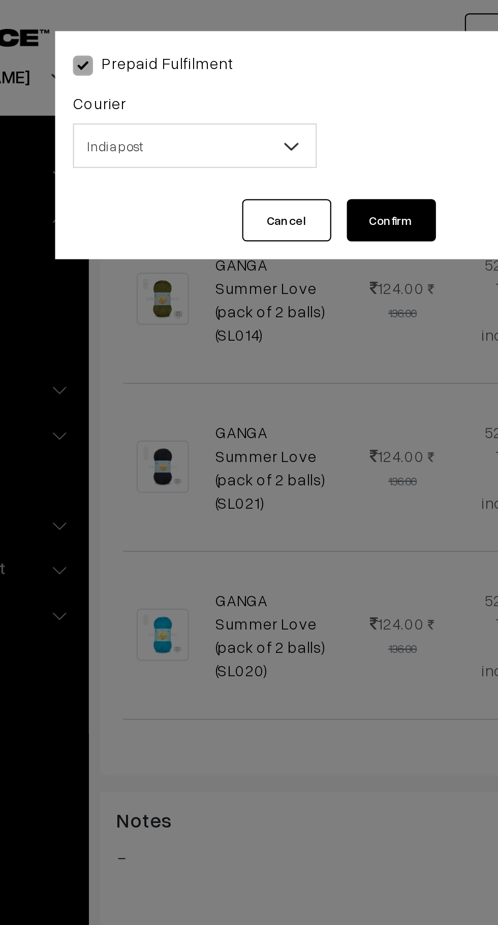
click at [227, 70] on b at bounding box center [229, 66] width 10 height 10
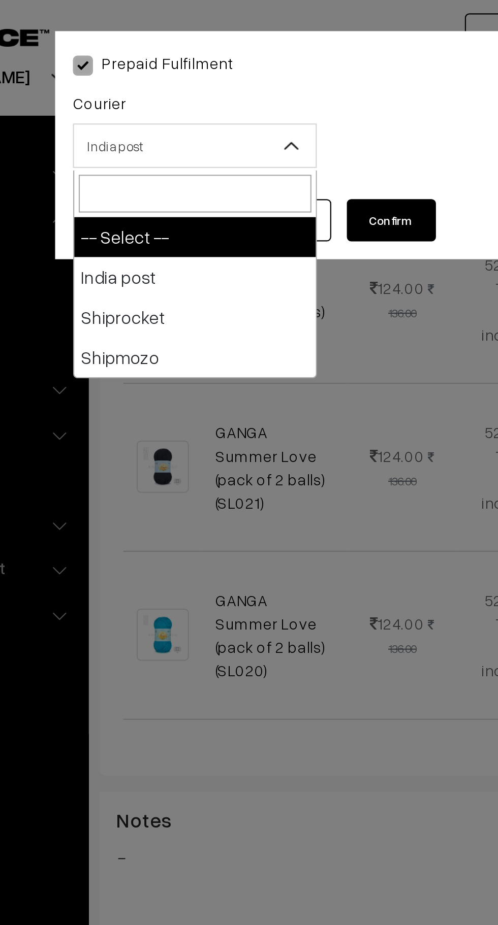
select select "1"
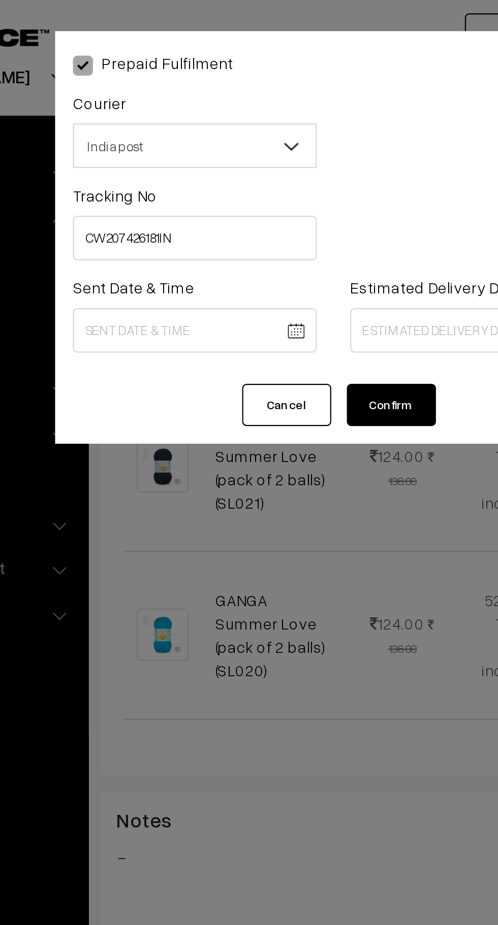
click at [181, 149] on body "Thank you for showing interest. Our team will call you shortly. Close knitbirds…" at bounding box center [249, 287] width 498 height 1505
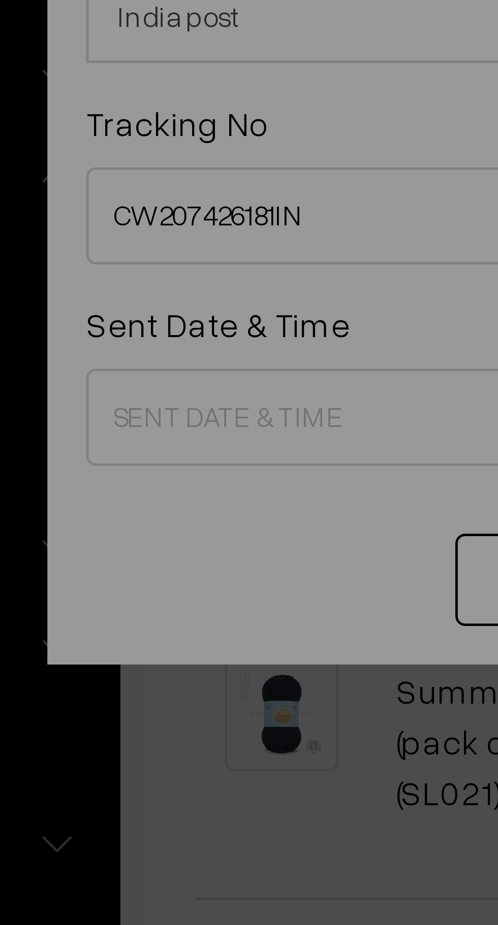
click at [165, 152] on div "Monday clear chevron_left SEP chevron_right 08 chevron_left 2025 chevron_right …" at bounding box center [249, 462] width 498 height 925
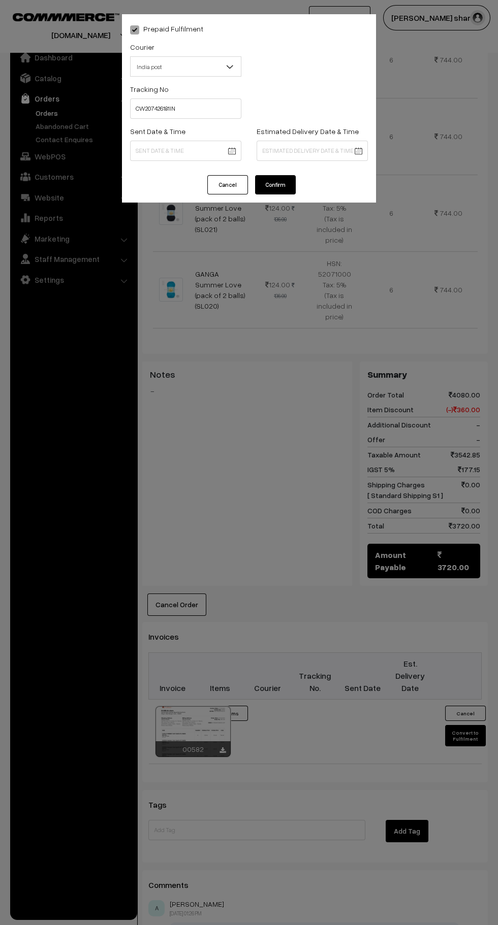
click at [194, 151] on body "Thank you for showing interest. Our team will call you shortly. Close knitbirds…" at bounding box center [249, 287] width 498 height 1505
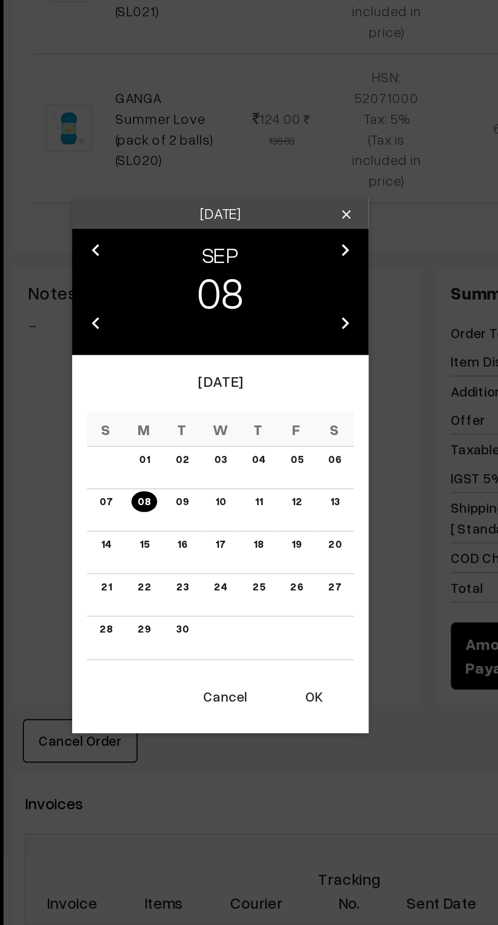
click at [294, 590] on button "OK" at bounding box center [297, 582] width 41 height 22
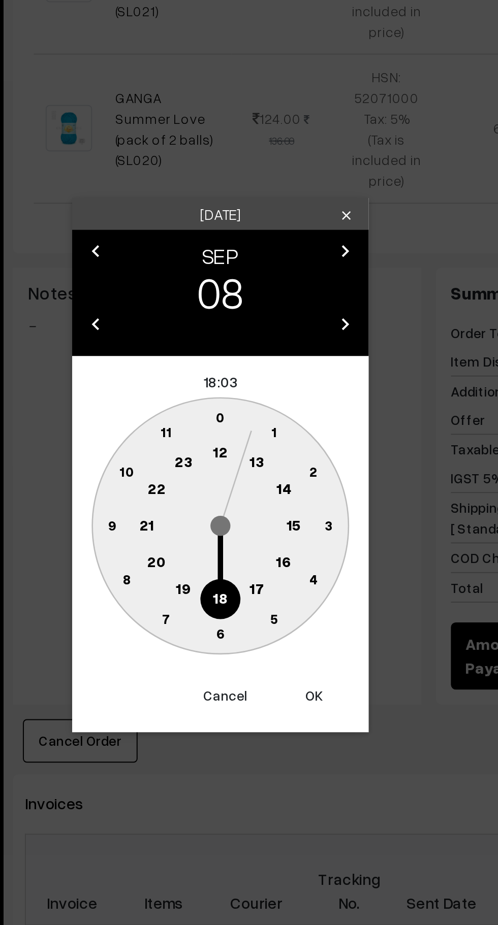
click at [202, 466] on text "10" at bounding box center [201, 466] width 8 height 9
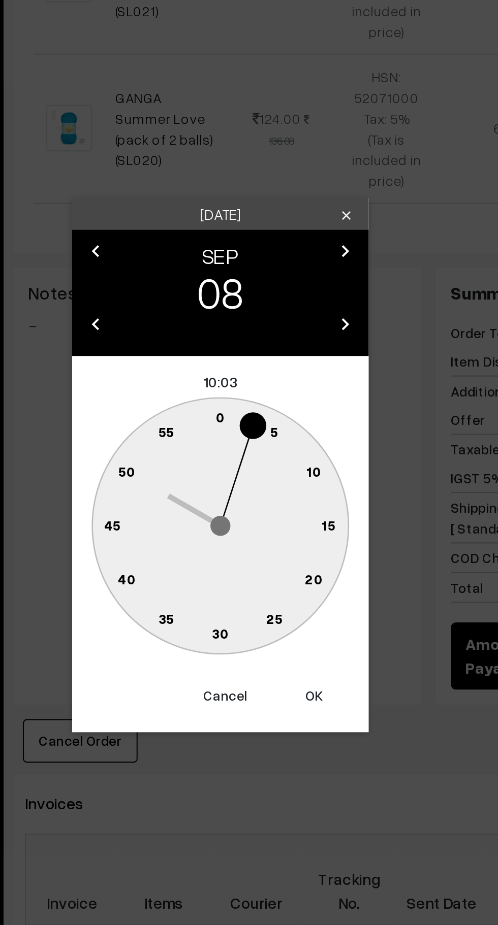
click at [247, 437] on text "0" at bounding box center [249, 438] width 5 height 9
type input "08-09-2025 10:00"
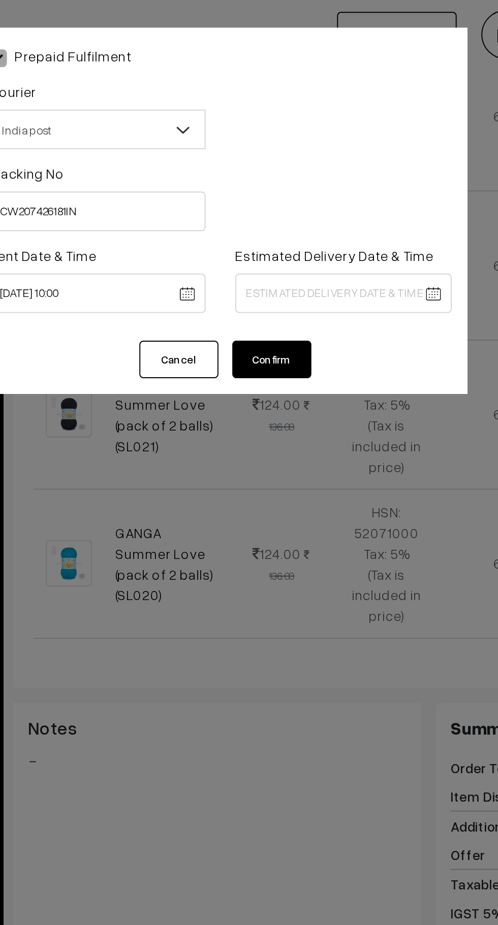
click at [292, 150] on body "Thank you for showing interest. Our team will call you shortly. Close knitbirds…" at bounding box center [249, 287] width 498 height 1505
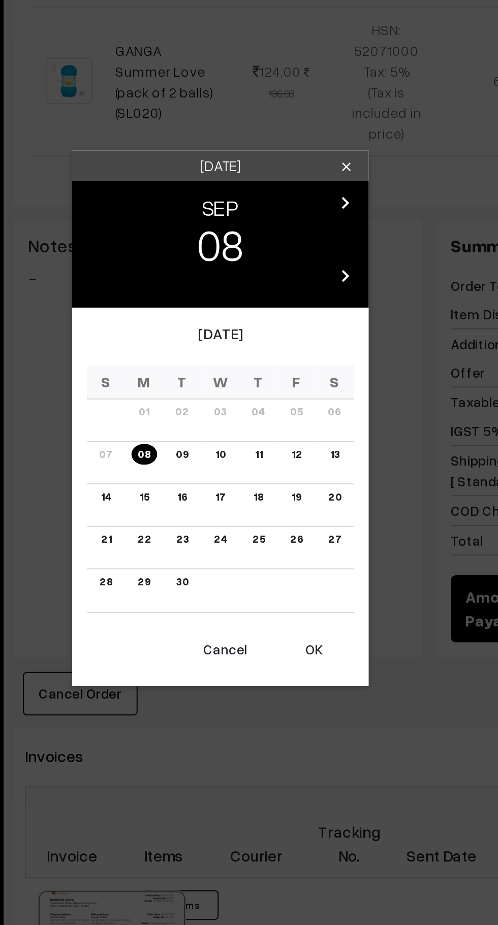
click at [210, 504] on link "15" at bounding box center [209, 503] width 11 height 11
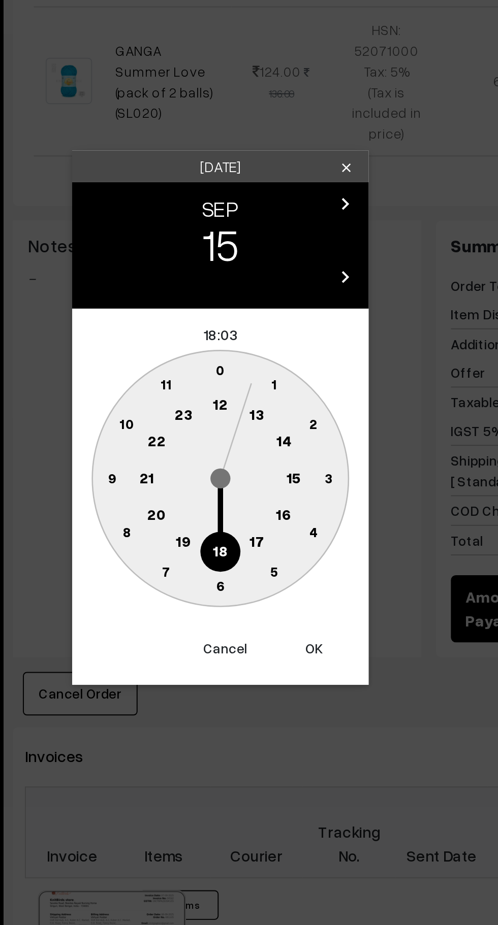
click at [279, 511] on text "16" at bounding box center [281, 512] width 8 height 9
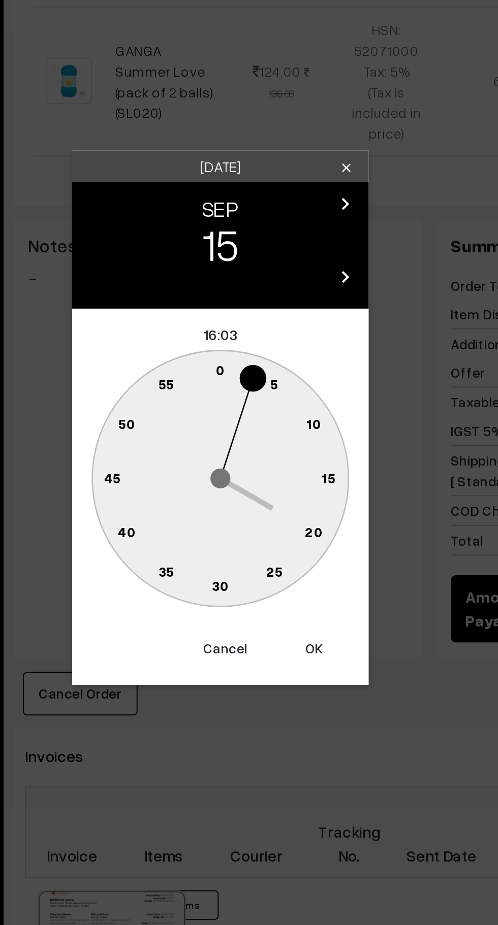
click at [248, 437] on text "0" at bounding box center [249, 438] width 5 height 9
type input "15-09-2025 16:00"
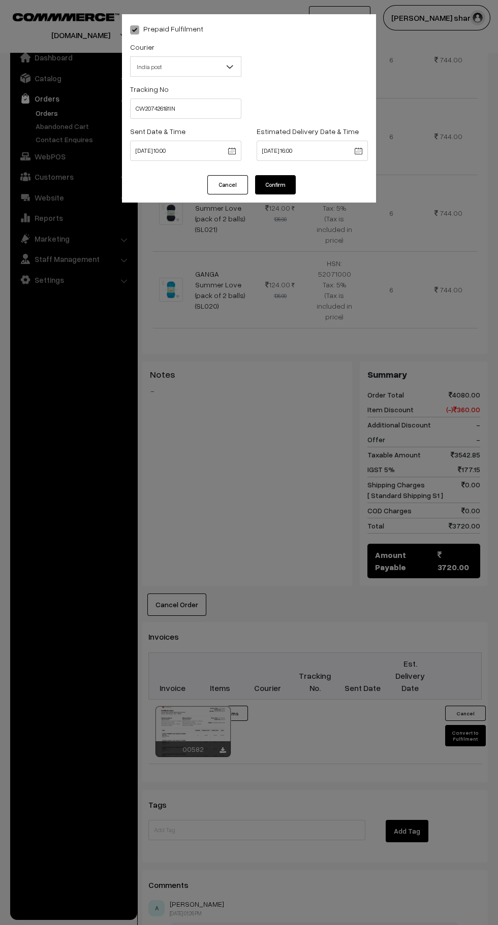
click at [283, 189] on button "Confirm" at bounding box center [275, 184] width 41 height 19
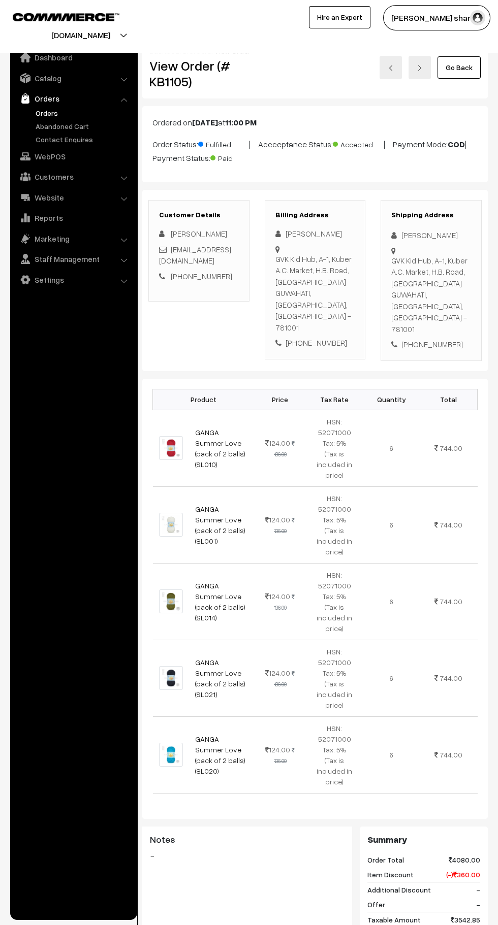
click at [462, 73] on link "Go Back" at bounding box center [458, 67] width 43 height 22
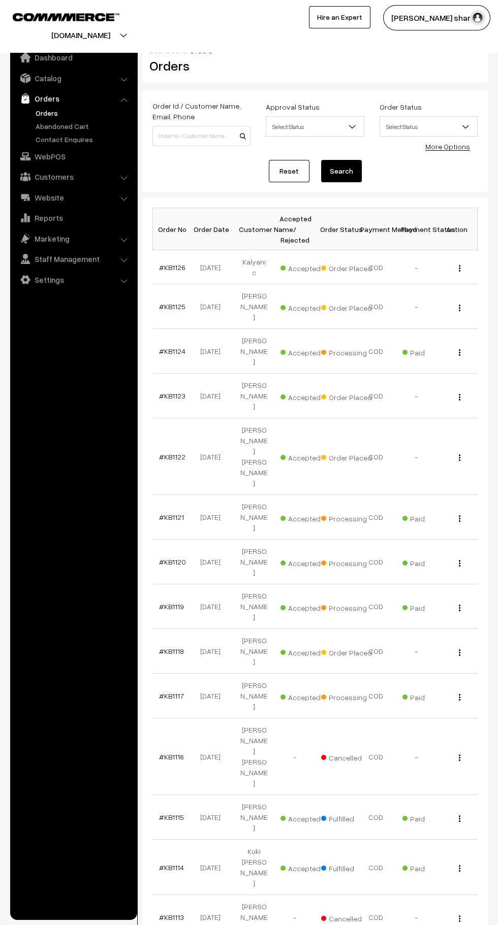
scroll to position [3, 0]
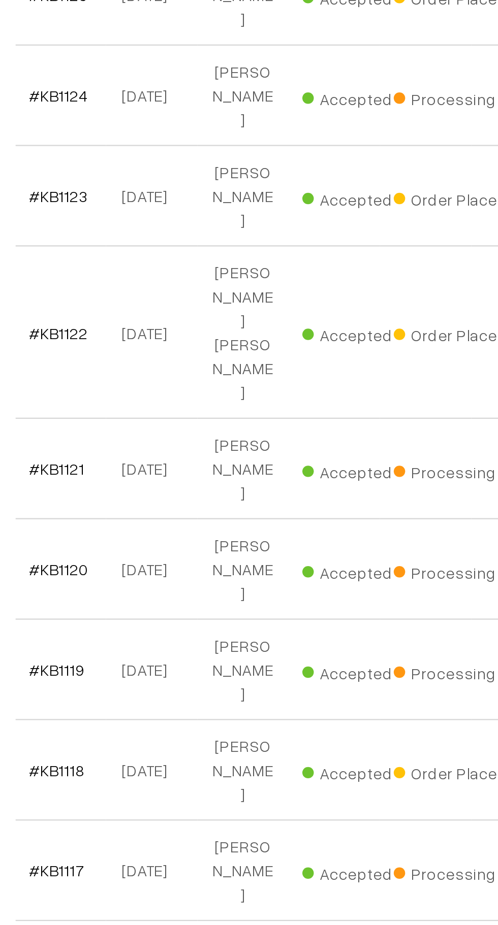
click at [176, 689] on link "#KB1117" at bounding box center [171, 693] width 25 height 9
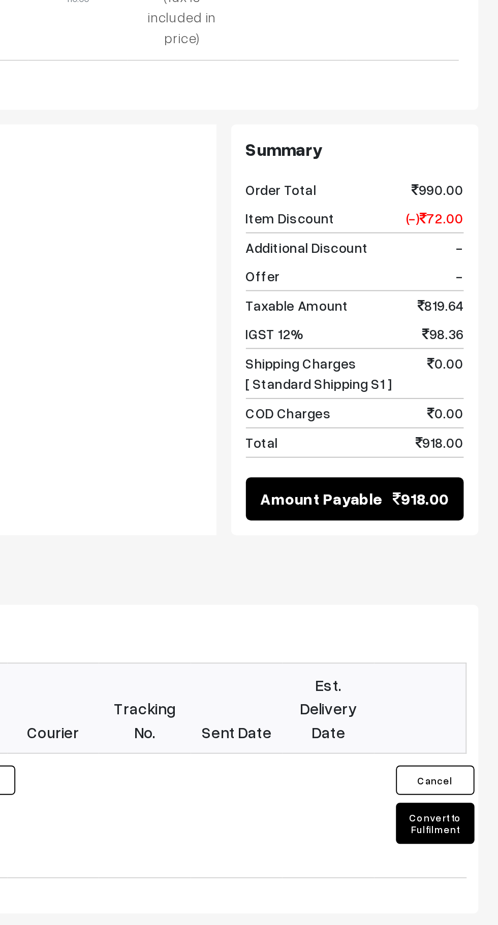
click at [469, 702] on button "Convert to Fulfilment" at bounding box center [465, 712] width 41 height 21
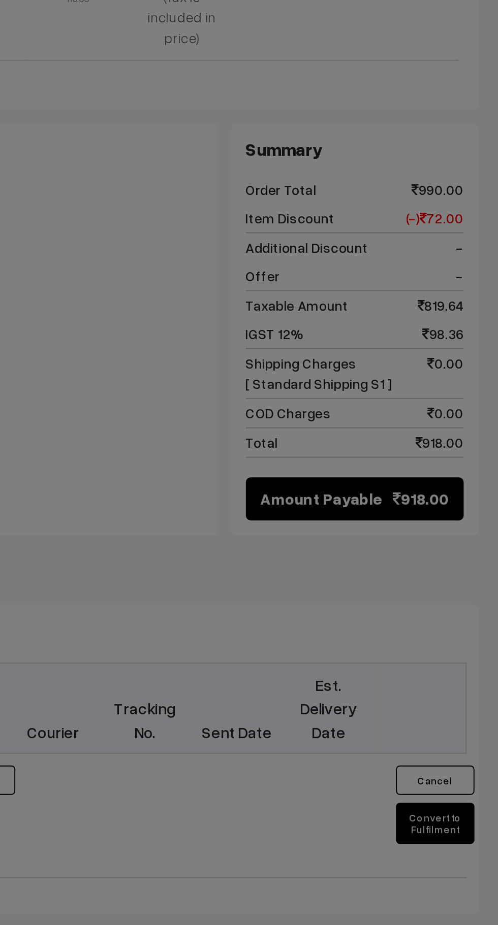
scroll to position [380, 0]
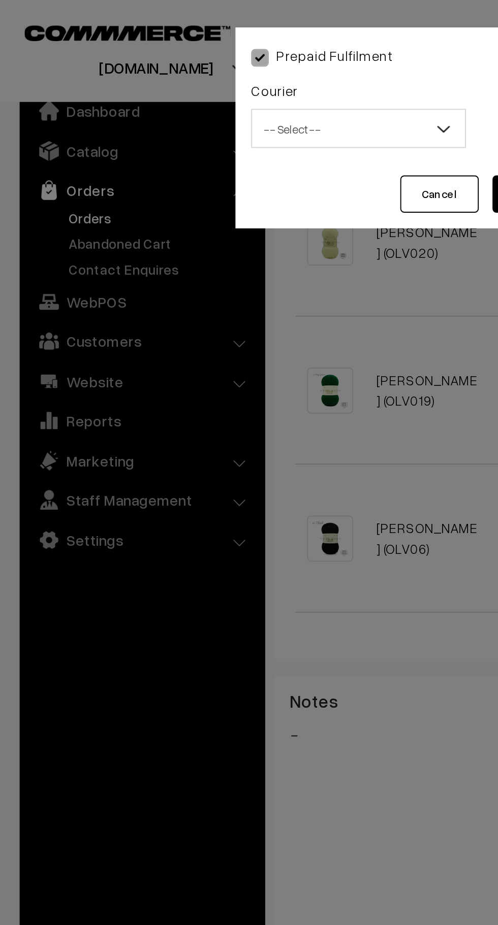
click at [182, 71] on span "-- Select --" at bounding box center [186, 67] width 110 height 18
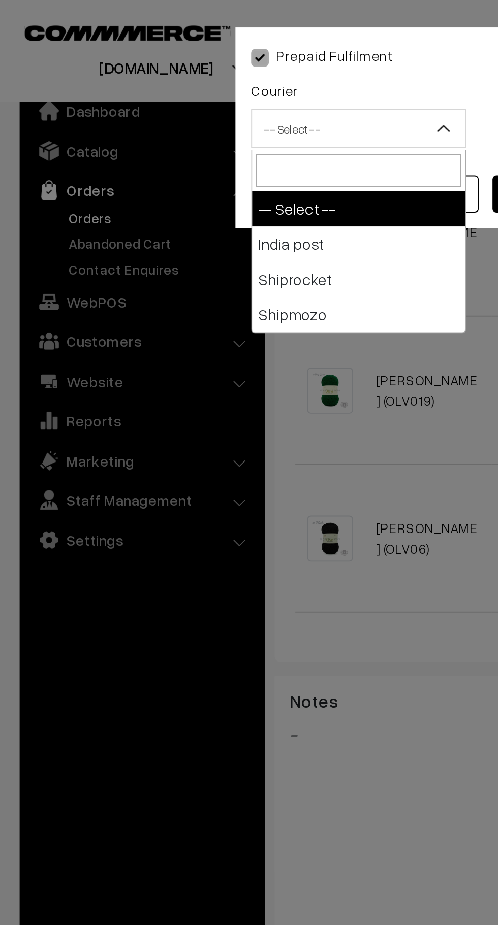
select select "1"
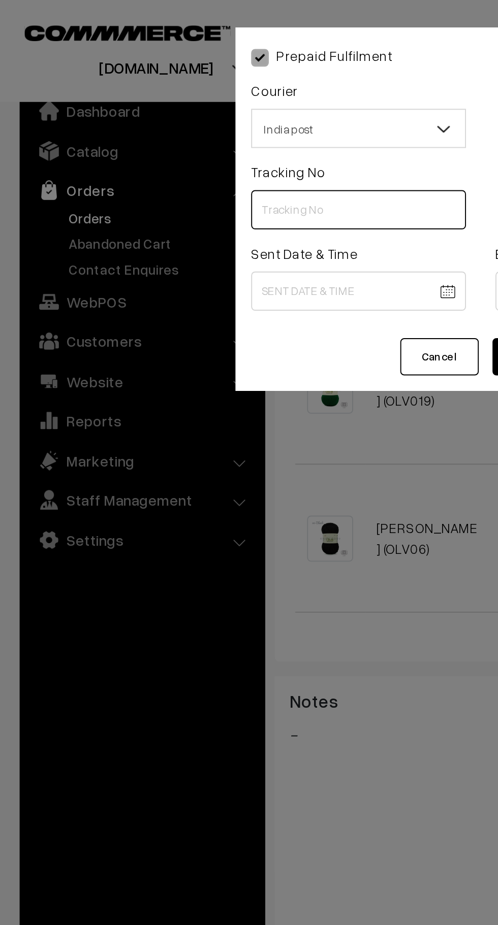
click at [175, 107] on input "text" at bounding box center [185, 109] width 111 height 20
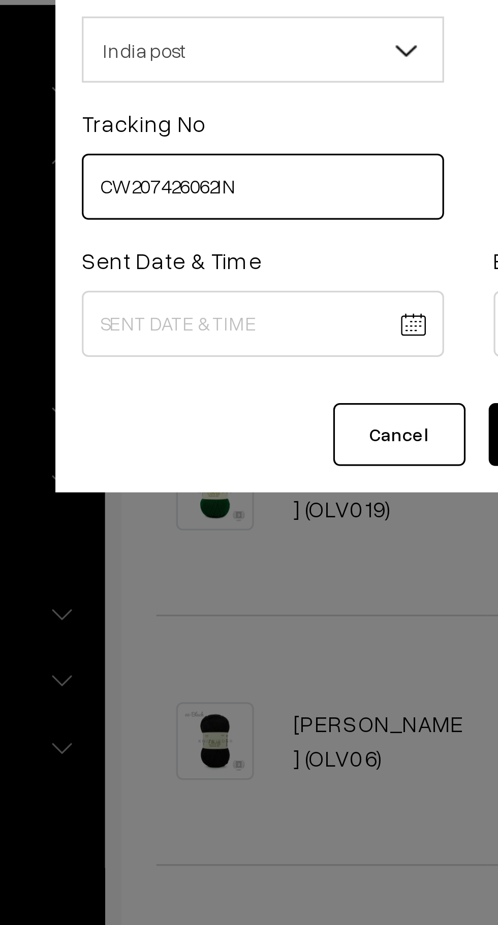
type input "CW207426062IN"
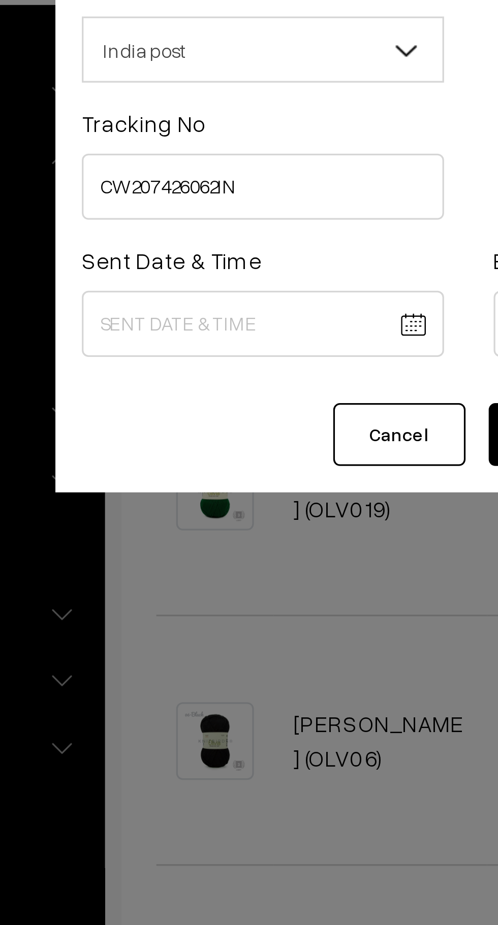
click at [199, 153] on body "Thank you for showing interest. Our team will call you shortly. Close knitbirds…" at bounding box center [249, 318] width 498 height 1397
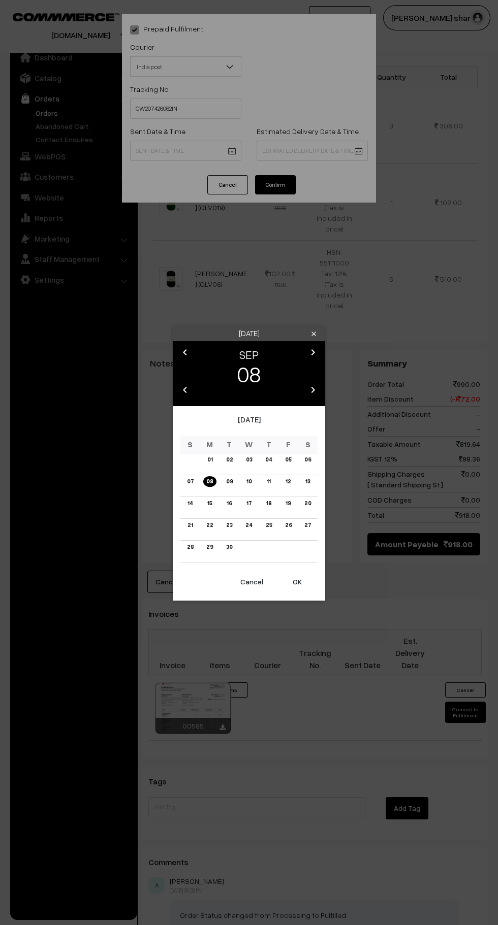
click at [298, 587] on button "OK" at bounding box center [297, 582] width 41 height 22
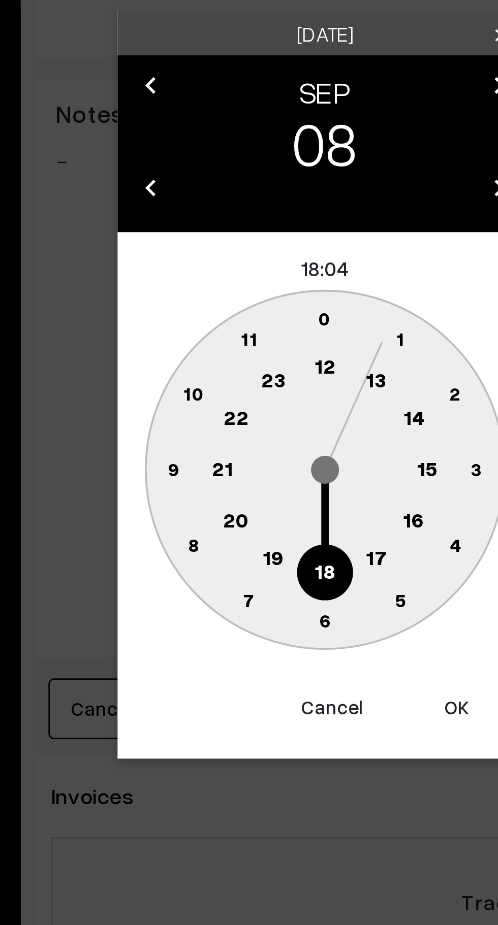
click at [200, 469] on text "10" at bounding box center [201, 466] width 8 height 9
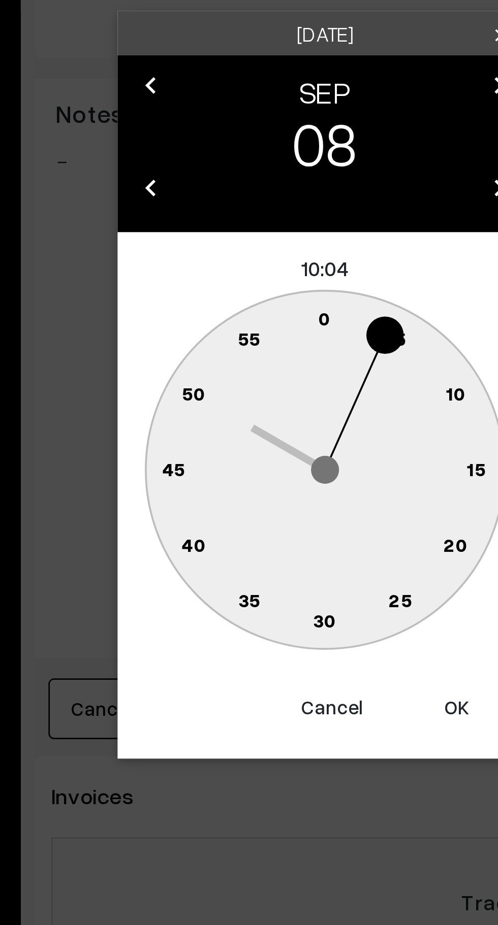
click at [252, 439] on circle at bounding box center [255, 440] width 14 height 14
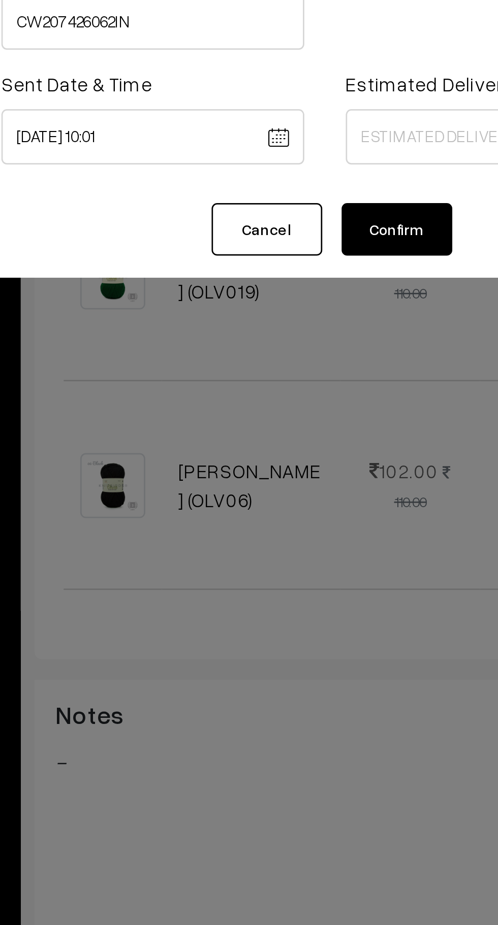
click at [188, 151] on body "Thank you for showing interest. Our team will call you shortly. Close knitbirds…" at bounding box center [249, 318] width 498 height 1397
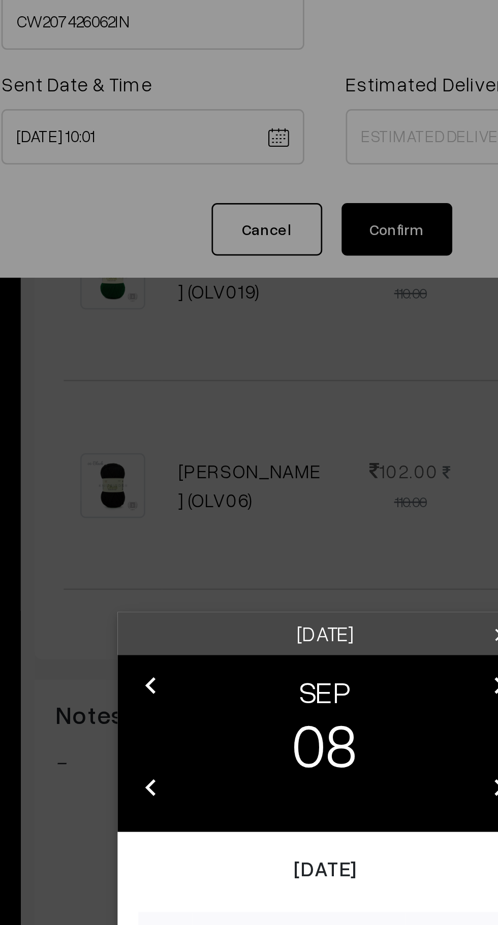
scroll to position [303, 0]
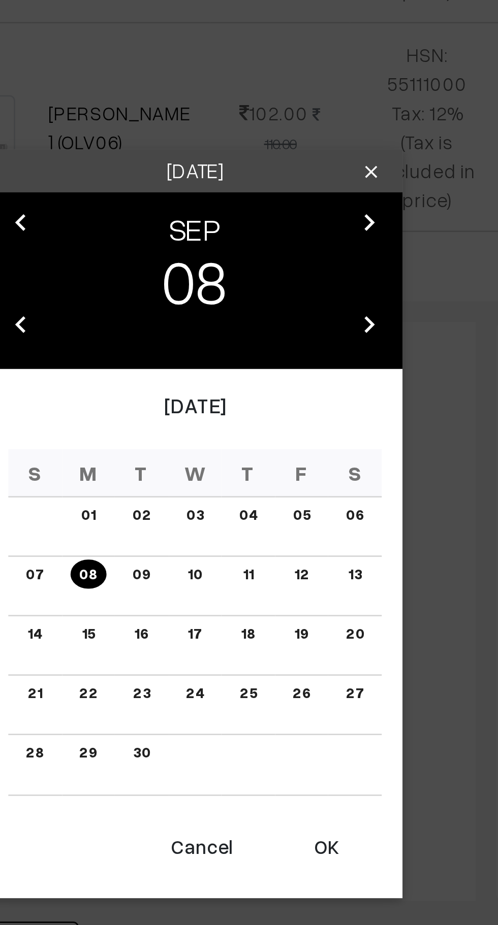
click at [303, 626] on button "OK" at bounding box center [297, 620] width 41 height 22
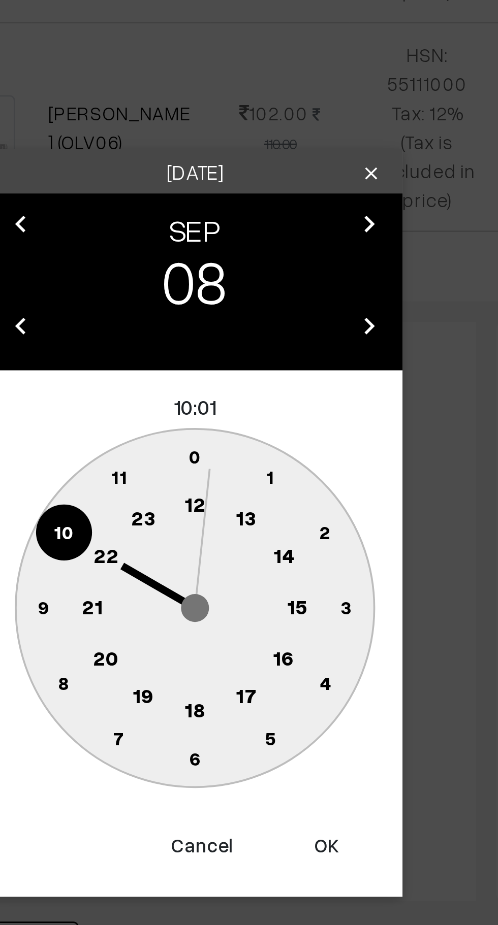
click at [201, 505] on text "10" at bounding box center [201, 504] width 8 height 9
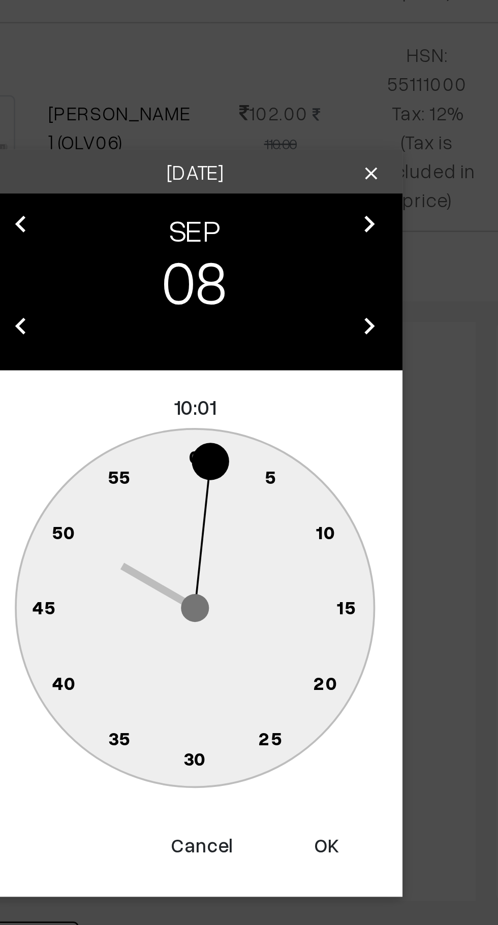
click at [247, 474] on text "0" at bounding box center [249, 476] width 5 height 9
type input "08-09-2025 10:00"
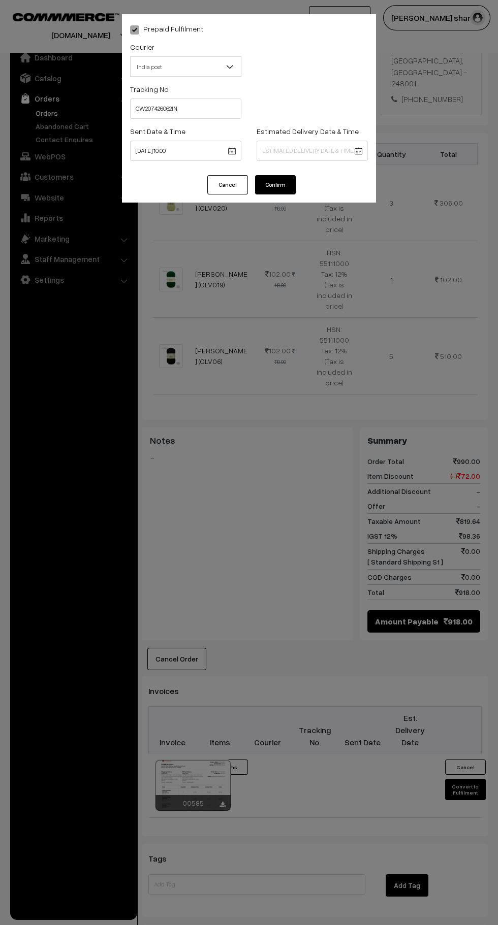
click at [320, 151] on body "Thank you for showing interest. Our team will call you shortly. Close knitbirds…" at bounding box center [249, 395] width 498 height 1397
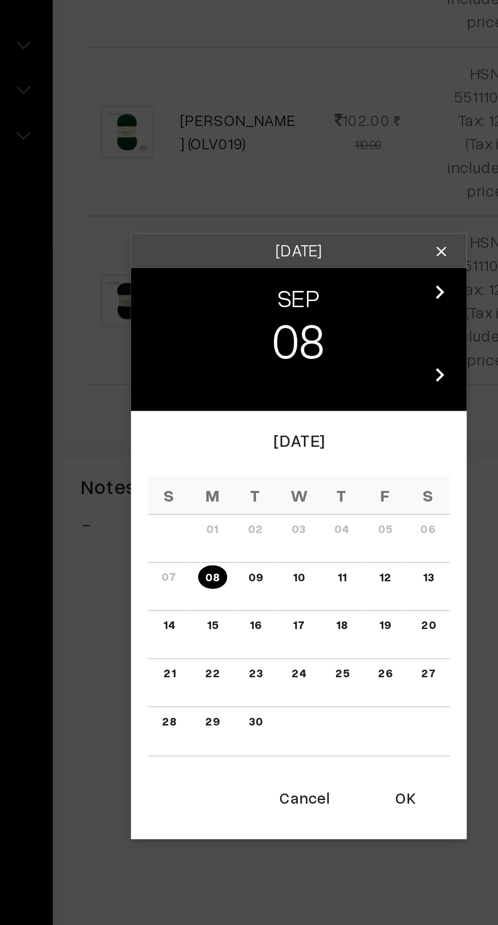
click at [212, 506] on link "15" at bounding box center [209, 503] width 11 height 11
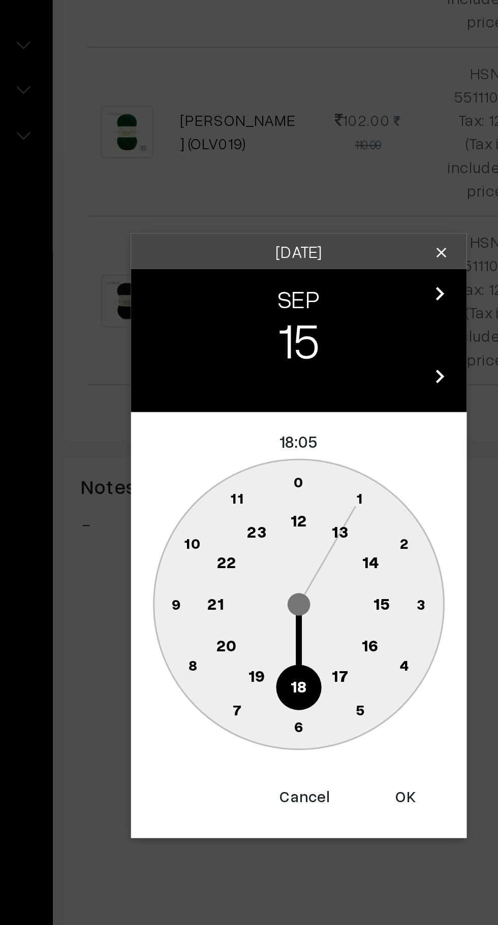
click at [279, 513] on text "16" at bounding box center [281, 512] width 8 height 9
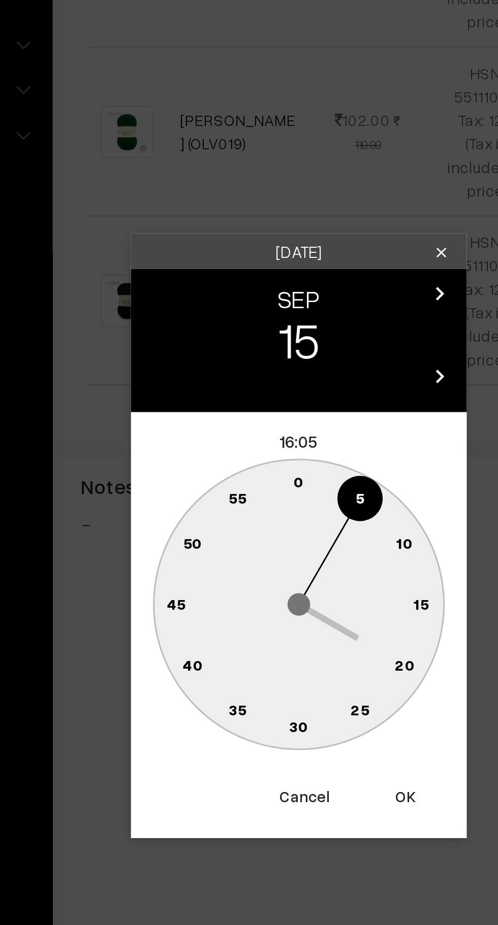
click at [245, 438] on circle at bounding box center [243, 440] width 14 height 14
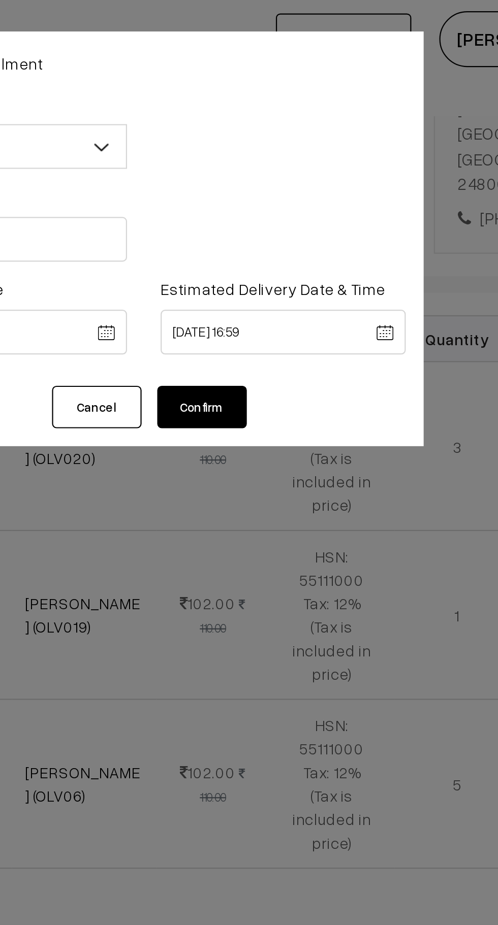
click at [314, 154] on body "Thank you for showing interest. Our team will call you shortly. Close knitbirds…" at bounding box center [249, 395] width 498 height 1397
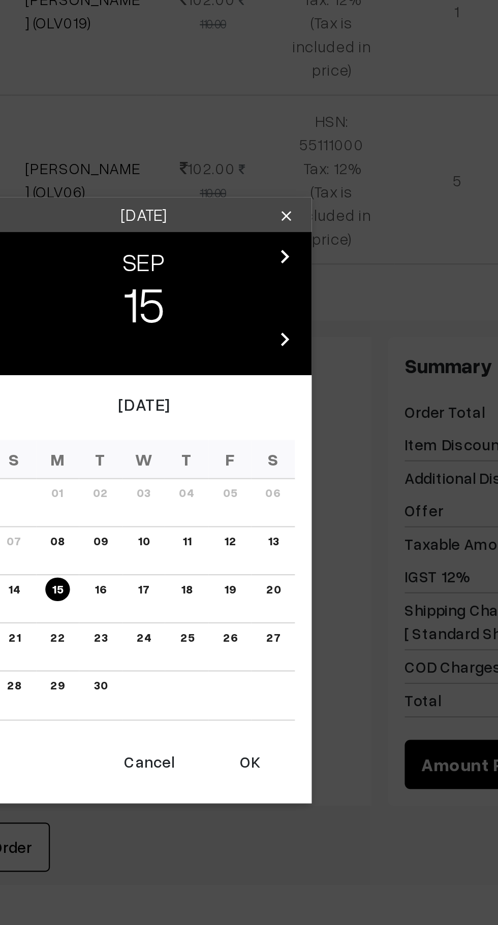
click at [301, 623] on button "OK" at bounding box center [297, 620] width 41 height 22
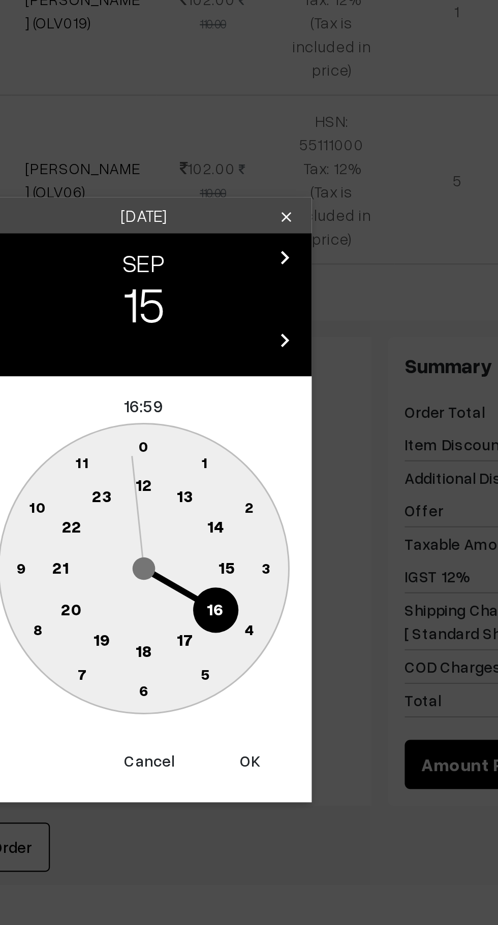
click at [281, 550] on text "16" at bounding box center [281, 550] width 8 height 9
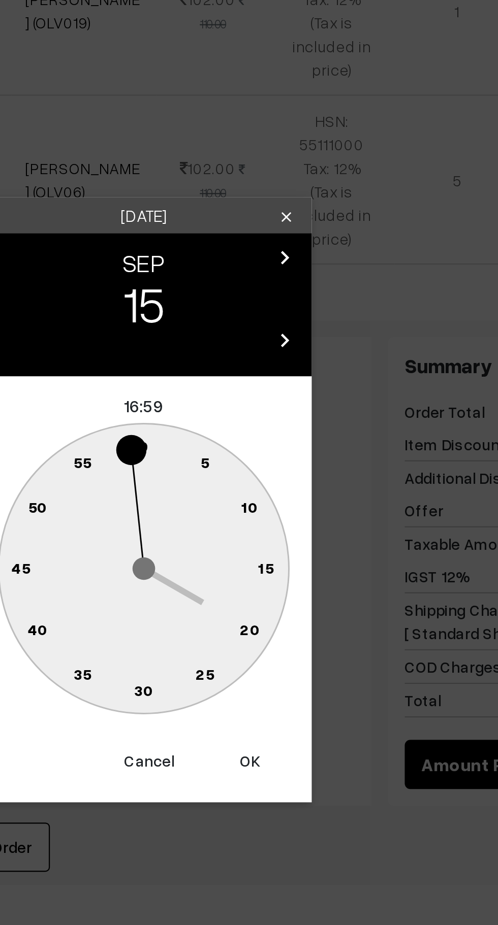
click at [252, 477] on circle at bounding box center [255, 479] width 14 height 14
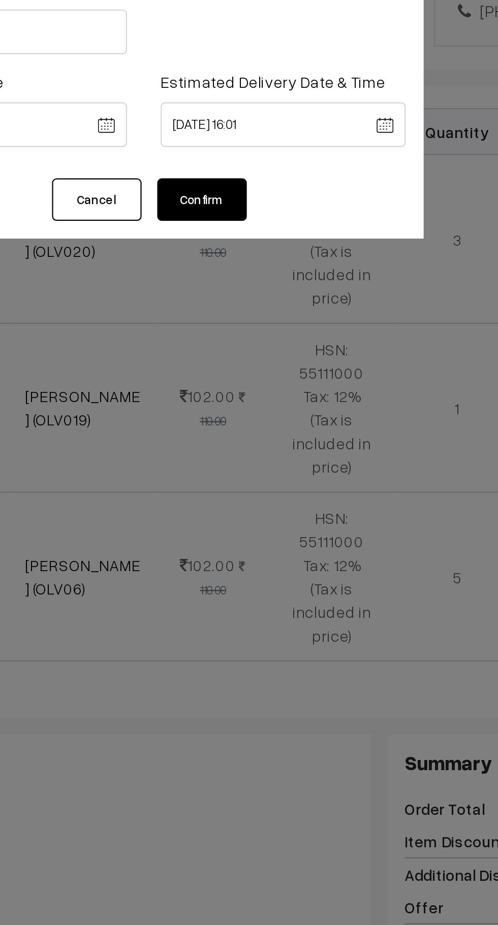
click at [307, 153] on body "Thank you for showing interest. Our team will call you shortly. Close knitbirds…" at bounding box center [249, 395] width 498 height 1397
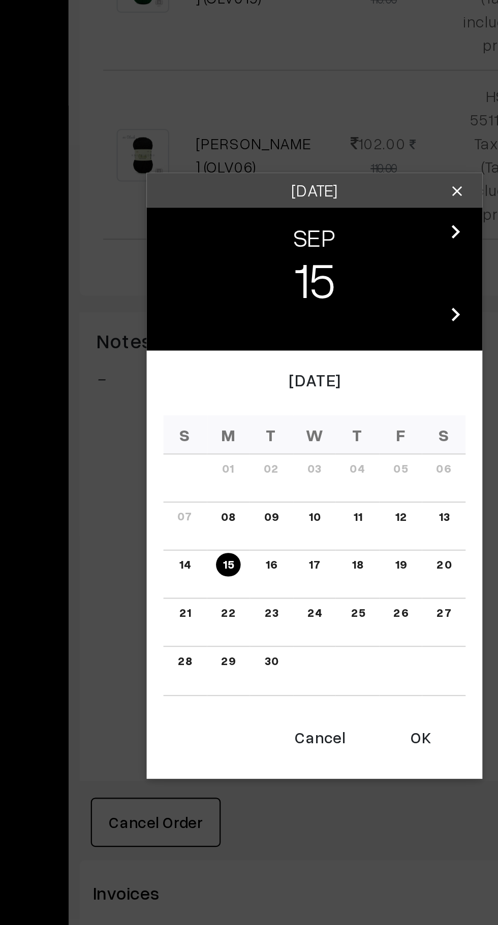
click at [297, 627] on button "OK" at bounding box center [297, 620] width 41 height 22
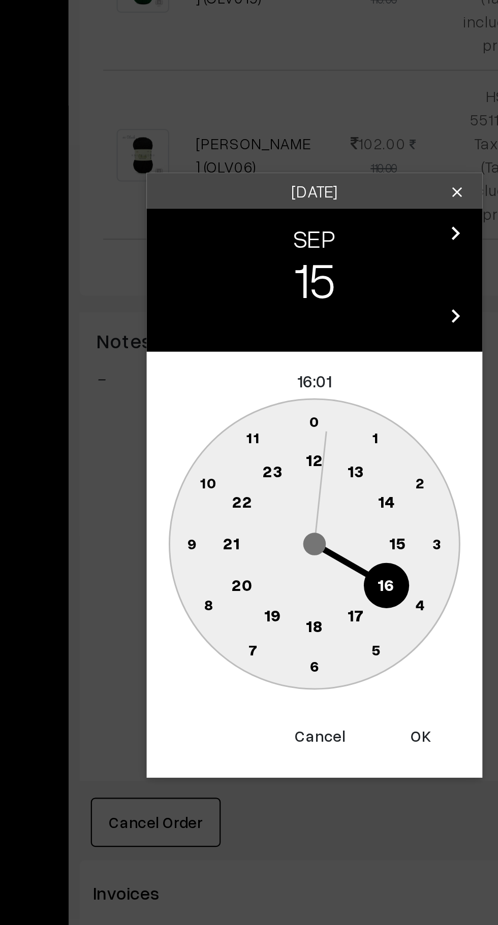
click at [277, 553] on circle at bounding box center [281, 551] width 21 height 21
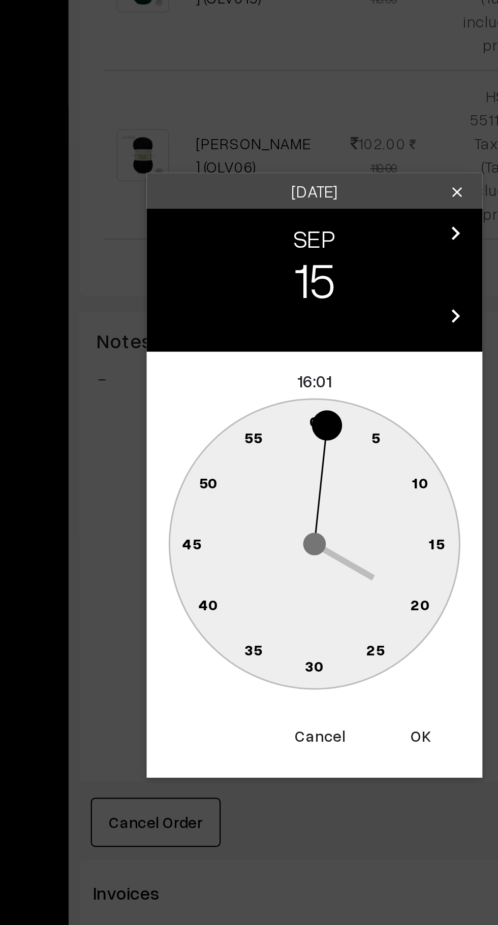
click at [250, 476] on text "0" at bounding box center [249, 476] width 5 height 9
type input "15-09-2025 16:00"
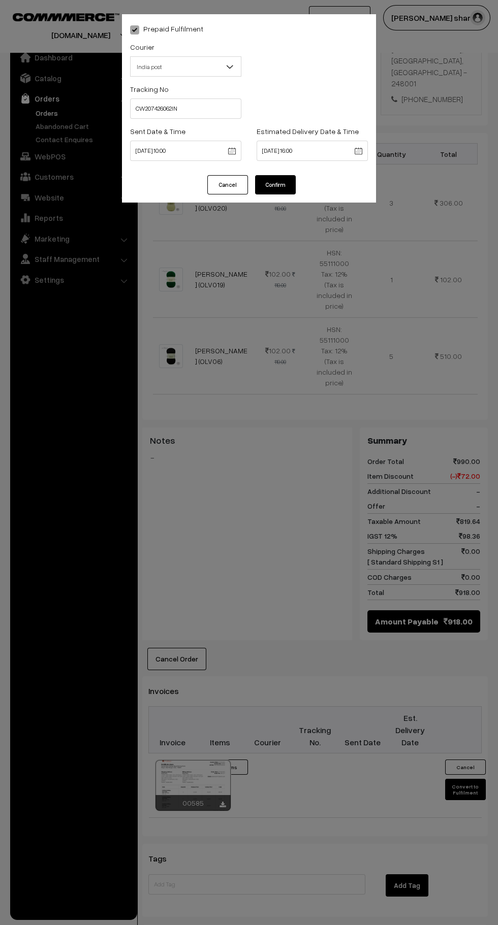
click at [290, 226] on div "Prepaid Fulfilment Courier -- Select -- India post Shiprocket Shipmozo India po…" at bounding box center [249, 462] width 498 height 925
click at [289, 189] on button "Confirm" at bounding box center [275, 184] width 41 height 19
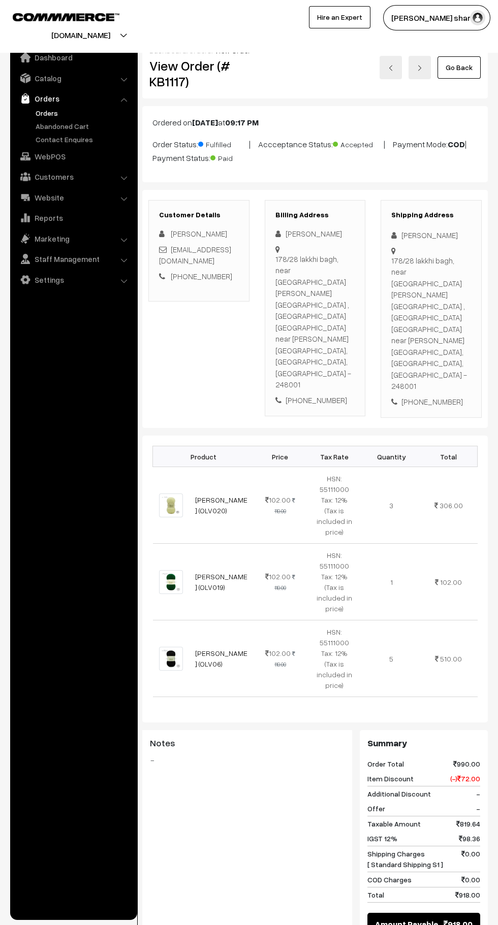
click at [458, 67] on link "Go Back" at bounding box center [458, 67] width 43 height 22
